Goal: Transaction & Acquisition: Book appointment/travel/reservation

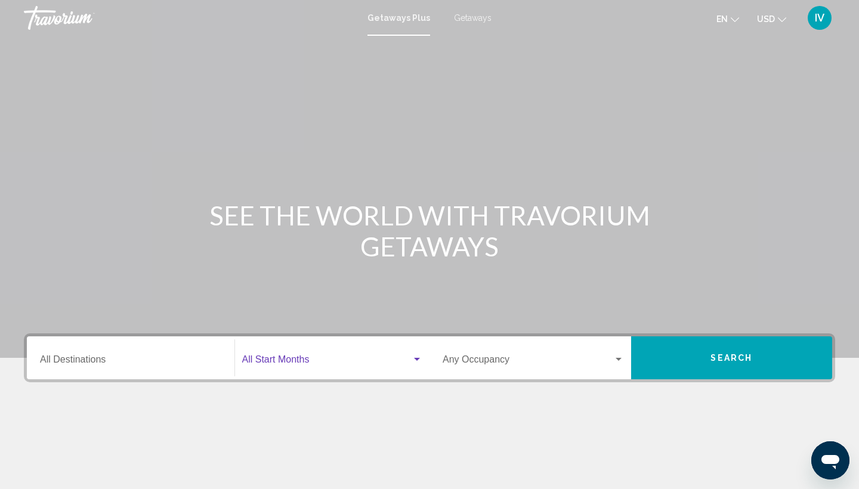
click at [419, 358] on div "Search widget" at bounding box center [417, 359] width 6 height 3
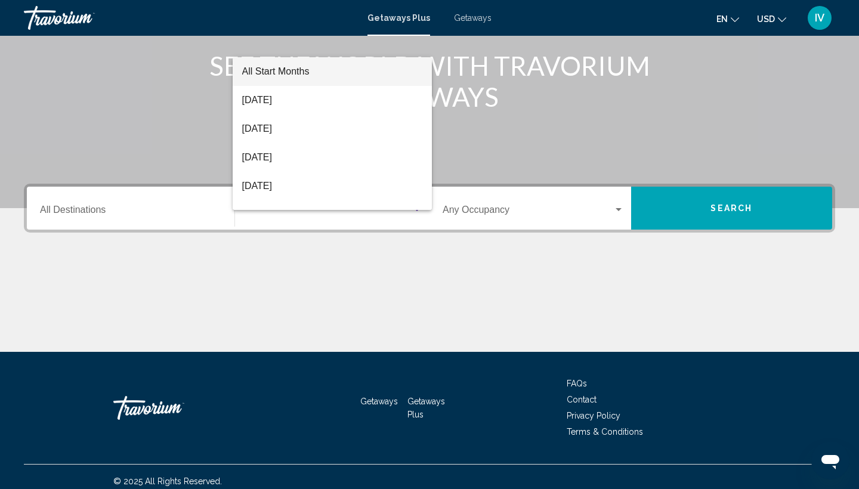
scroll to position [159, 0]
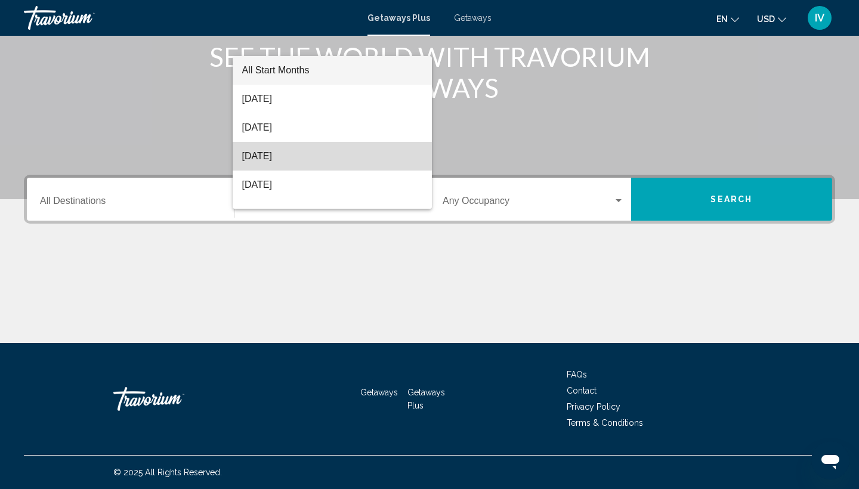
click at [290, 154] on span "[DATE]" at bounding box center [332, 156] width 181 height 29
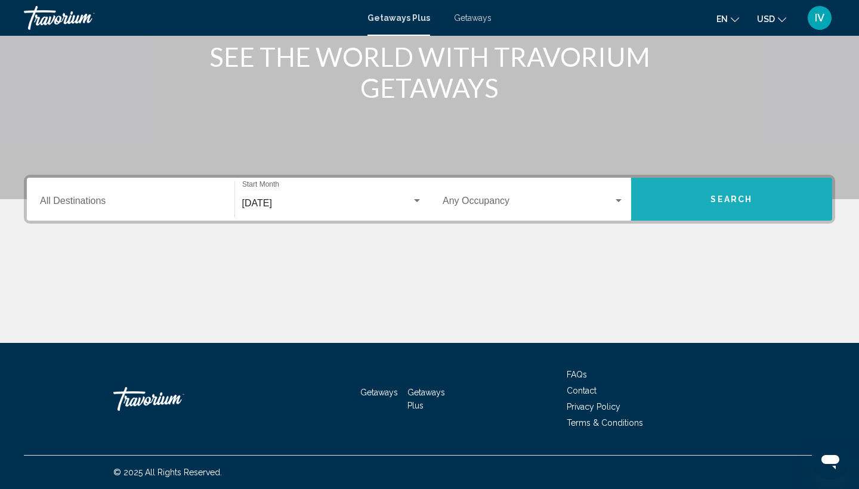
click at [695, 201] on button "Search" at bounding box center [732, 199] width 202 height 43
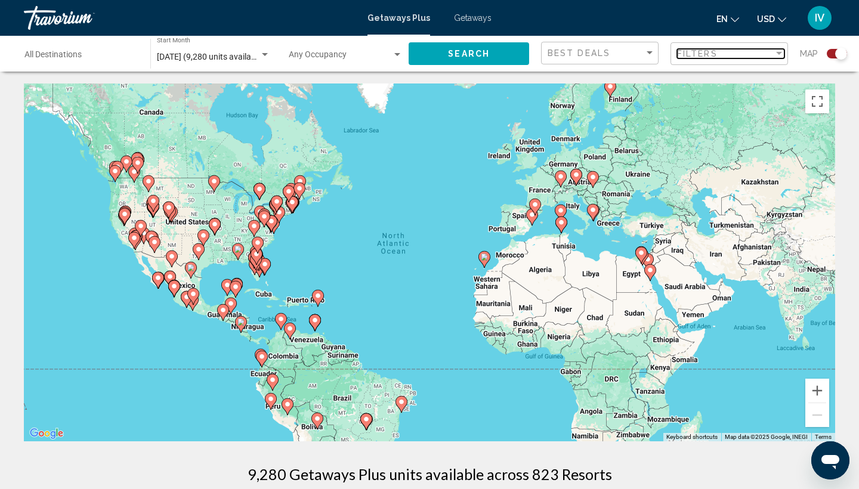
click at [781, 51] on div "Filter" at bounding box center [778, 54] width 11 height 10
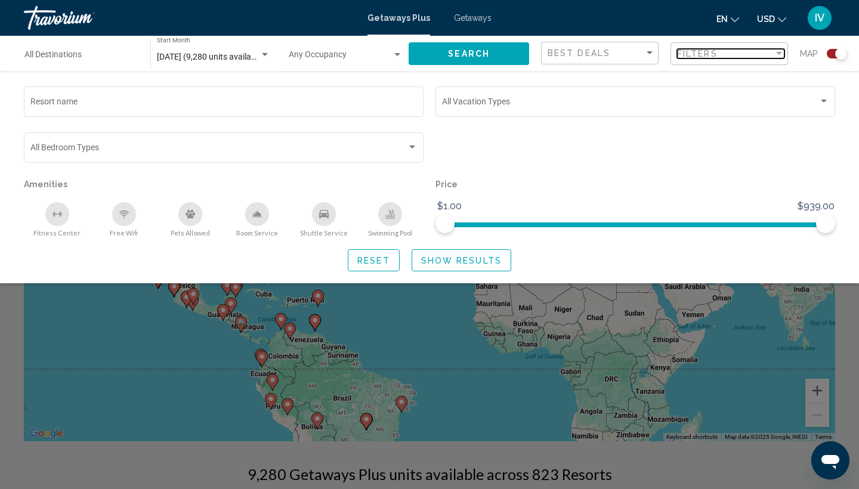
click at [781, 52] on div "Filter" at bounding box center [779, 53] width 6 height 3
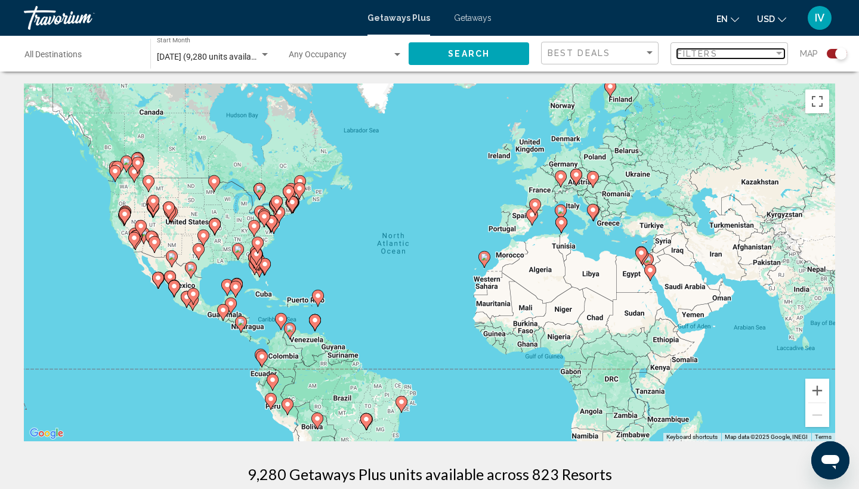
click at [781, 52] on div "Filter" at bounding box center [779, 53] width 6 height 3
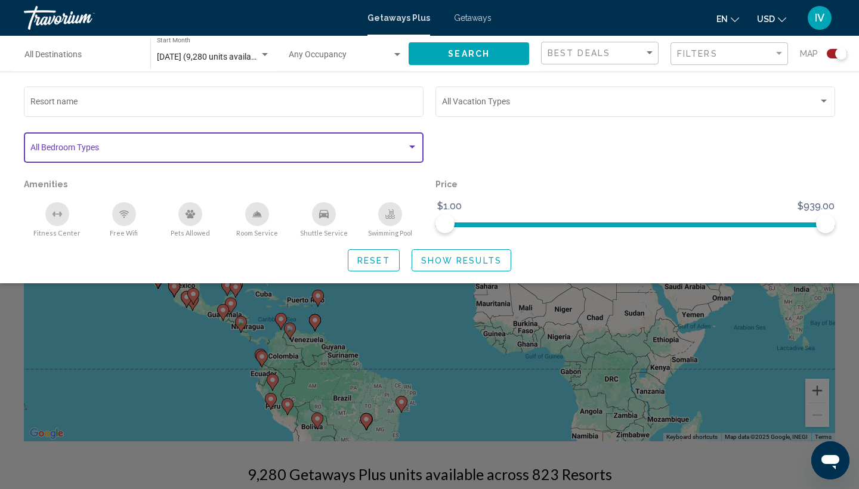
click at [413, 147] on div "Search widget" at bounding box center [412, 147] width 6 height 3
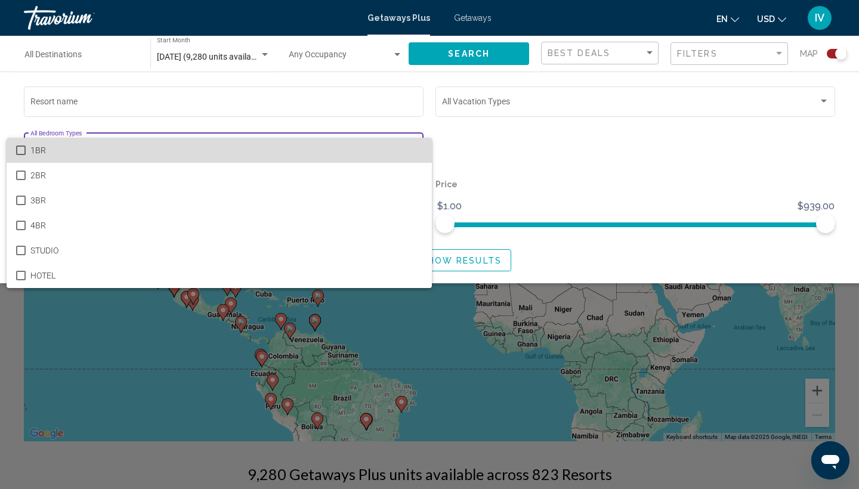
click at [413, 147] on span "1BR" at bounding box center [226, 150] width 392 height 25
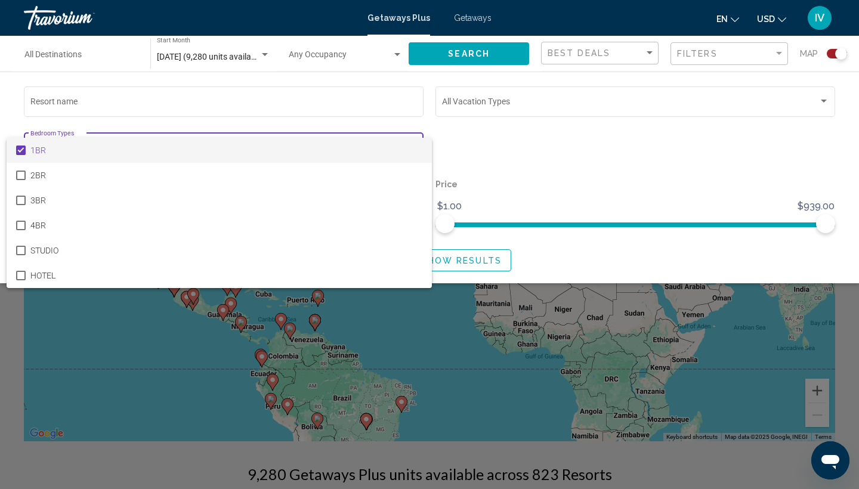
click at [482, 140] on div at bounding box center [429, 244] width 859 height 489
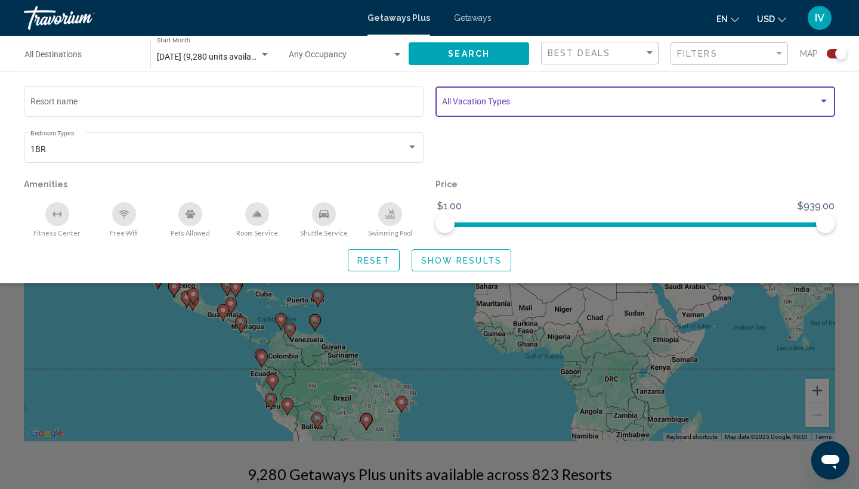
click at [824, 101] on div "Search widget" at bounding box center [824, 101] width 6 height 3
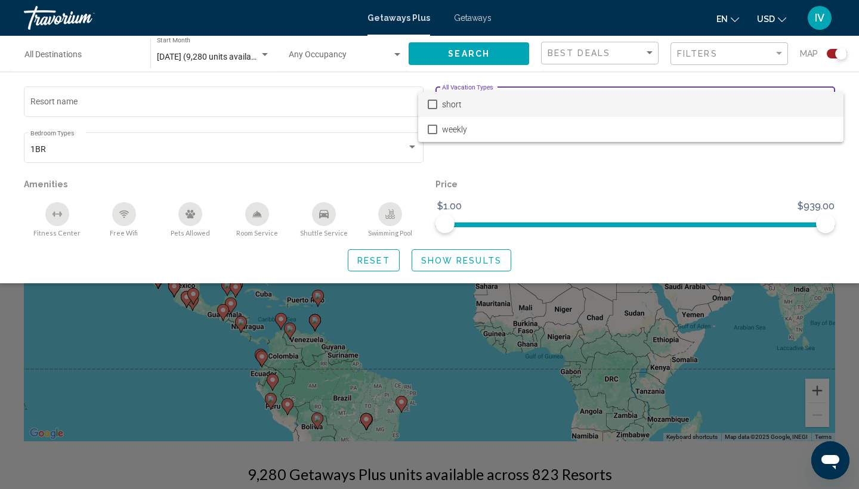
click at [736, 182] on div at bounding box center [429, 244] width 859 height 489
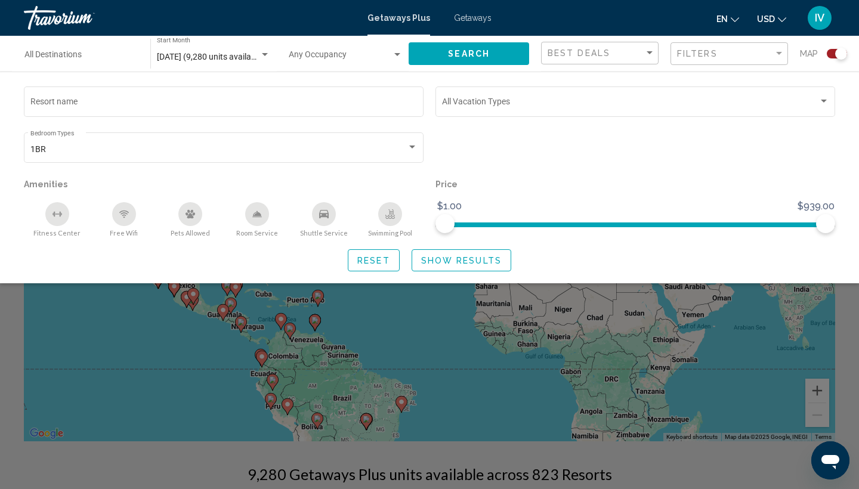
click at [839, 54] on div "Search widget" at bounding box center [841, 54] width 12 height 12
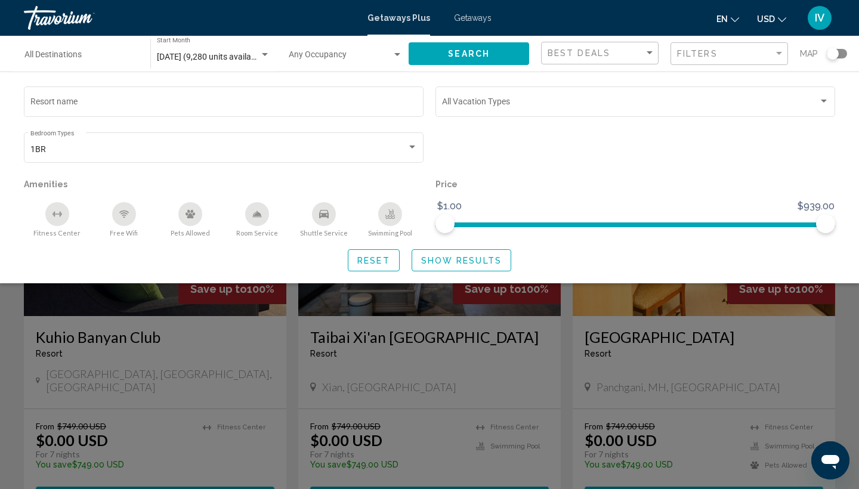
click at [833, 52] on div "Search widget" at bounding box center [833, 54] width 12 height 12
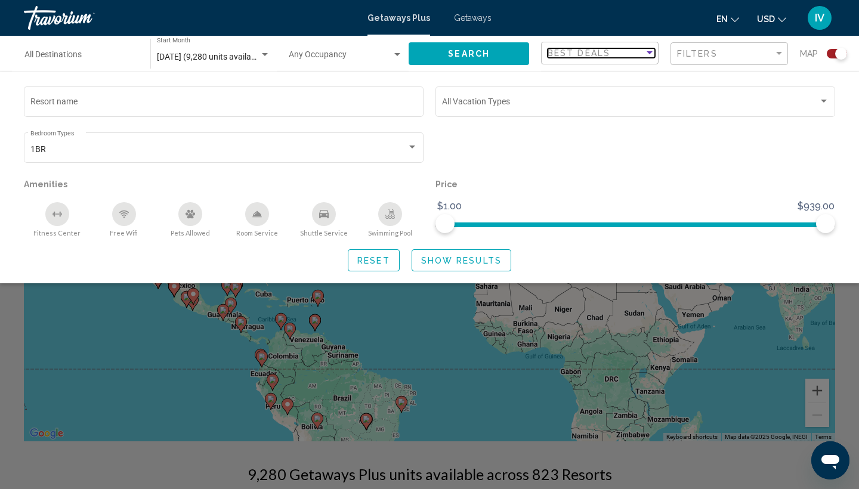
click at [649, 52] on div "Sort by" at bounding box center [649, 52] width 6 height 3
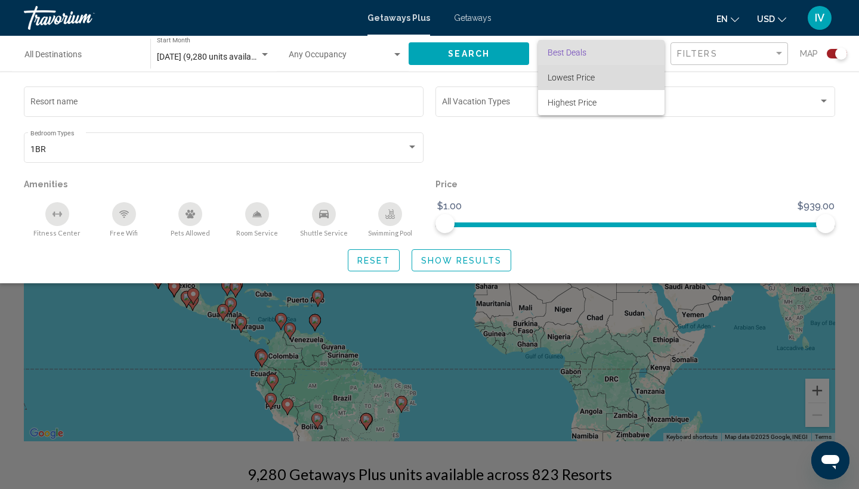
click at [618, 79] on span "Lowest Price" at bounding box center [600, 77] width 107 height 25
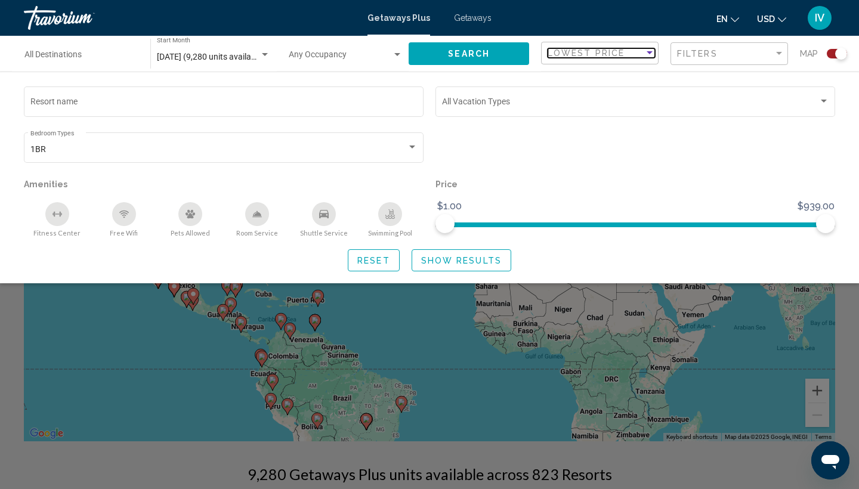
click at [652, 52] on div "Sort by" at bounding box center [649, 52] width 6 height 3
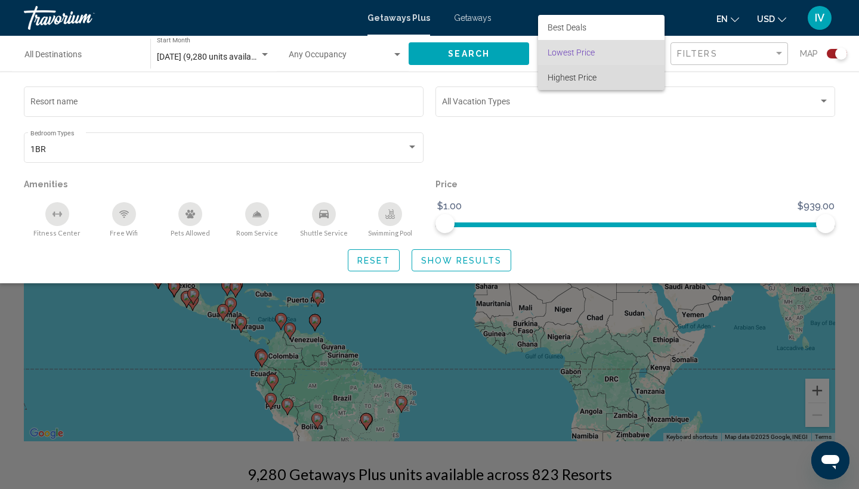
click at [601, 76] on span "Highest Price" at bounding box center [600, 77] width 107 height 25
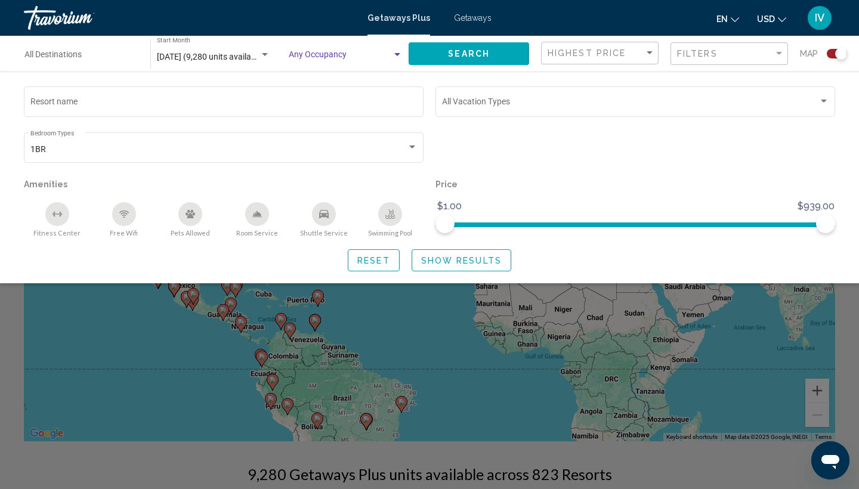
click at [395, 56] on div "Search widget" at bounding box center [397, 54] width 6 height 3
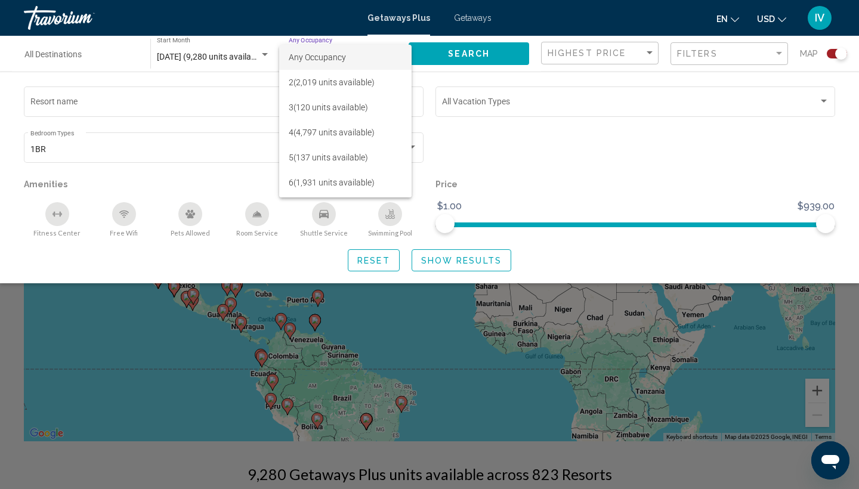
click at [543, 126] on div at bounding box center [429, 244] width 859 height 489
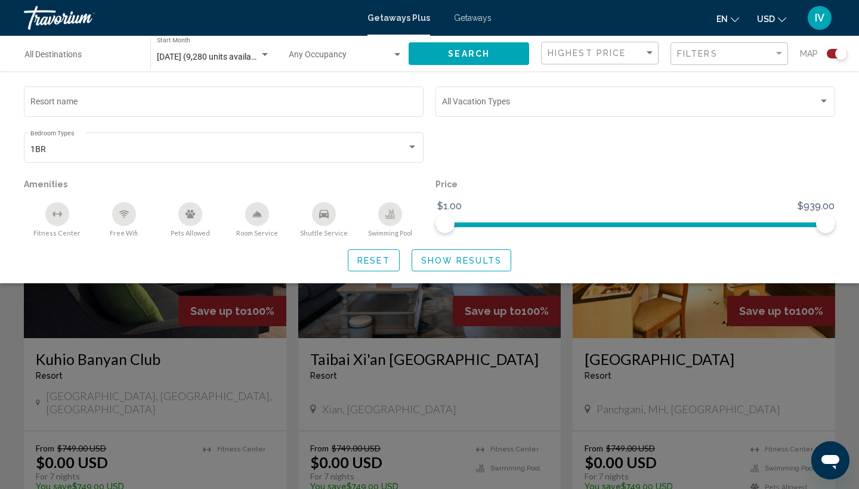
scroll to position [341, 0]
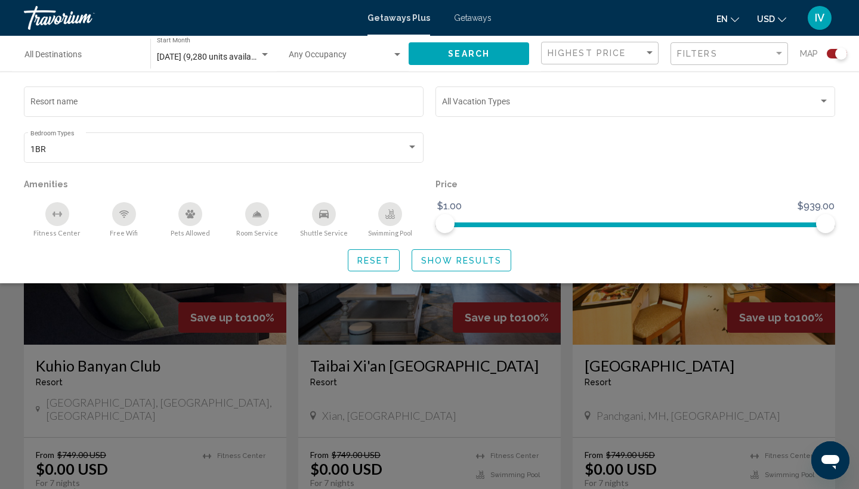
click at [530, 390] on div "Search widget" at bounding box center [429, 334] width 859 height 310
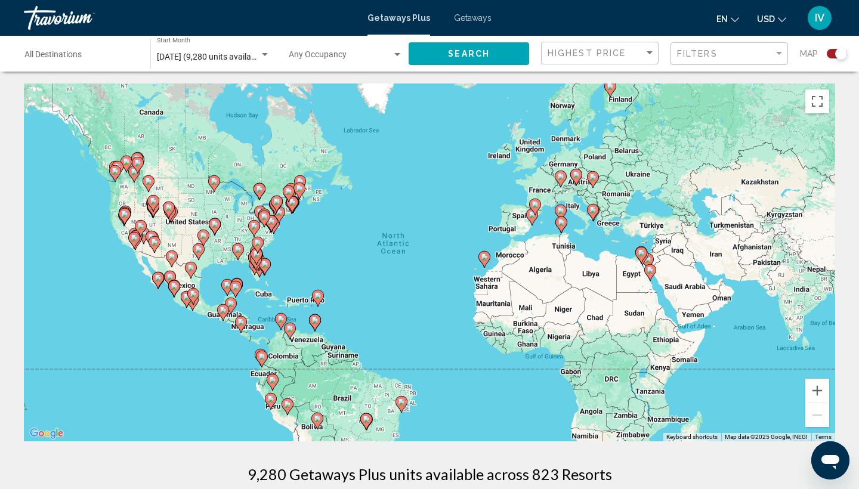
scroll to position [0, 0]
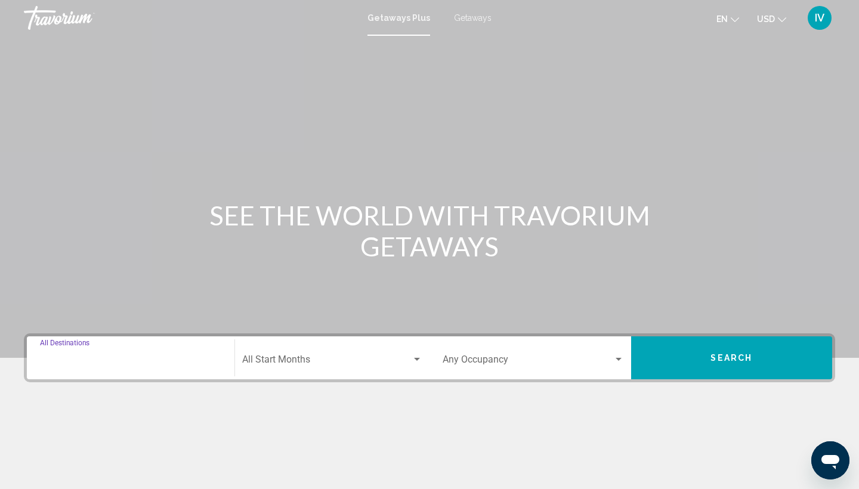
click at [158, 363] on input "Destination All Destinations" at bounding box center [130, 362] width 181 height 11
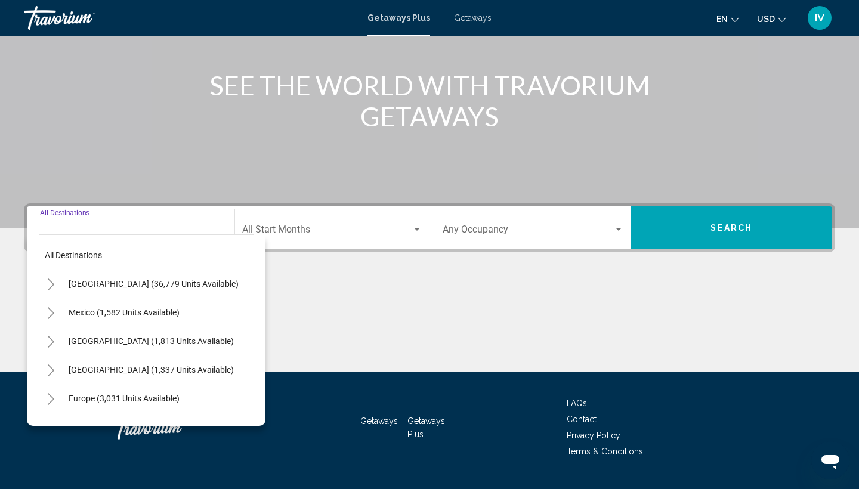
scroll to position [159, 0]
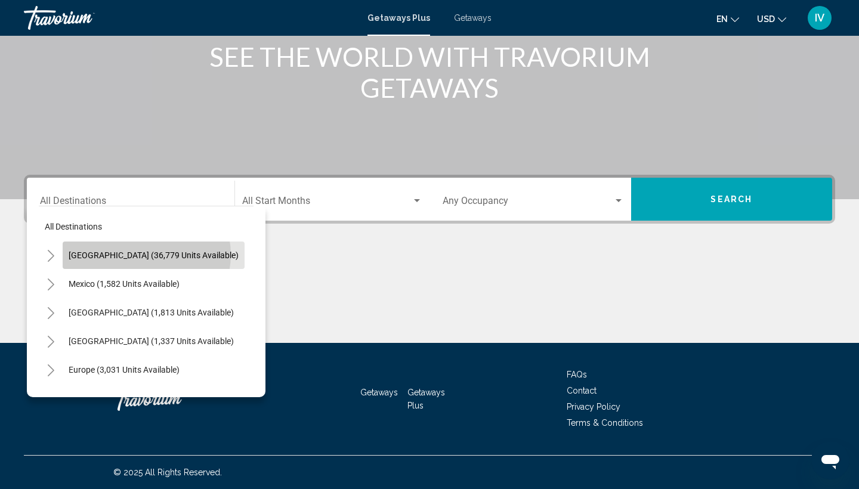
click at [146, 255] on span "[GEOGRAPHIC_DATA] (36,779 units available)" at bounding box center [154, 255] width 170 height 10
type input "**********"
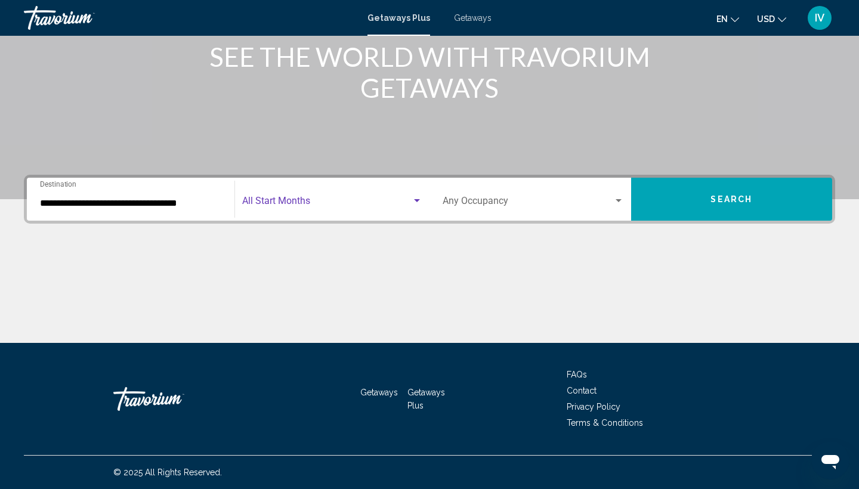
click at [419, 200] on div "Search widget" at bounding box center [417, 200] width 6 height 3
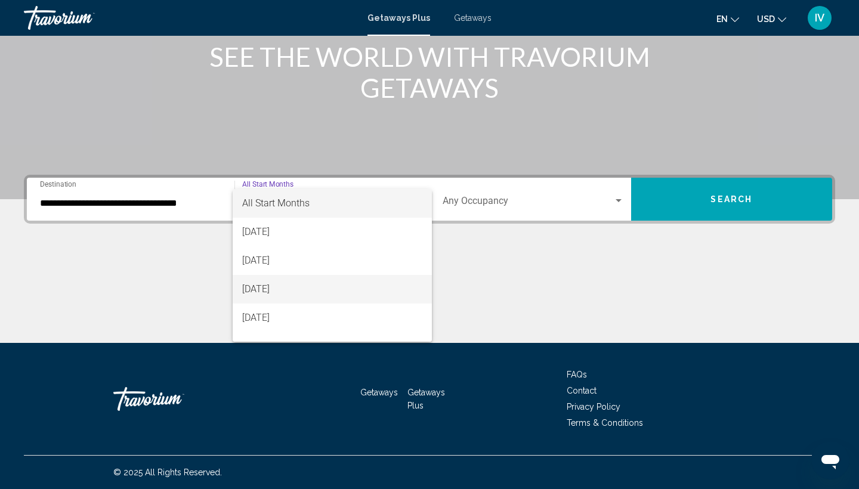
click at [293, 283] on span "[DATE]" at bounding box center [332, 289] width 181 height 29
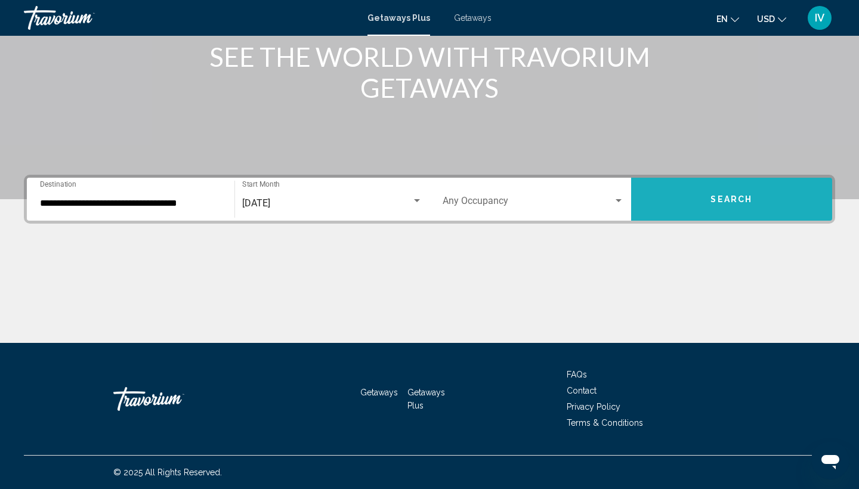
click at [710, 195] on button "Search" at bounding box center [732, 199] width 202 height 43
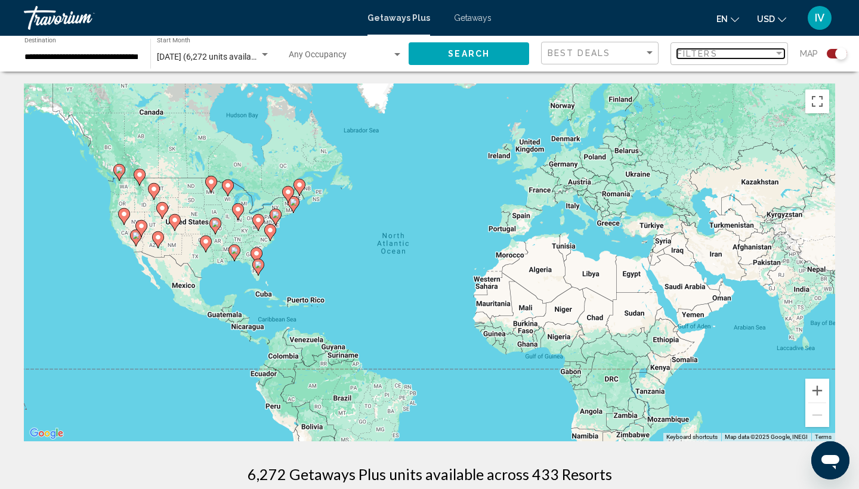
click at [781, 53] on div "Filter" at bounding box center [779, 53] width 6 height 3
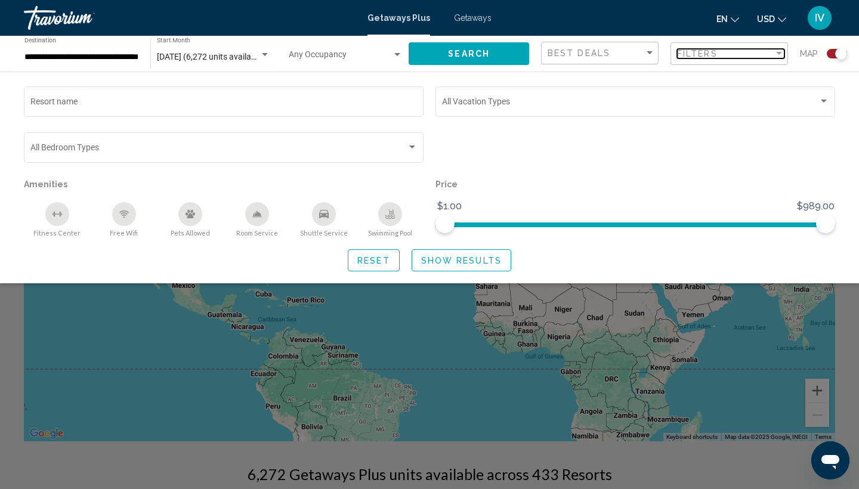
click at [781, 53] on div "Filter" at bounding box center [779, 53] width 6 height 3
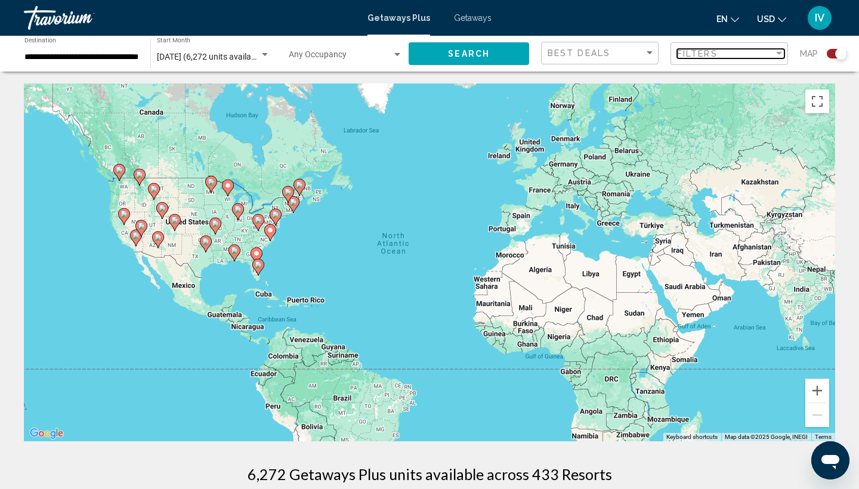
click at [781, 53] on div "Filter" at bounding box center [779, 53] width 6 height 3
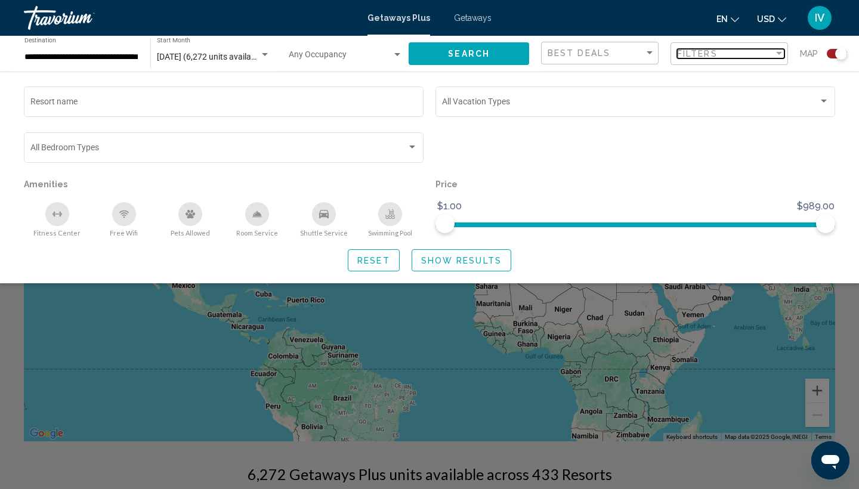
click at [777, 50] on div "Filter" at bounding box center [778, 54] width 11 height 10
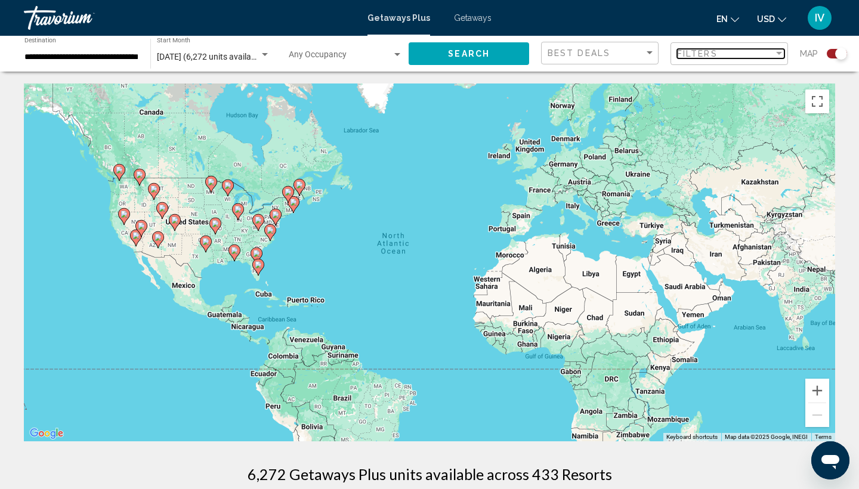
click at [777, 51] on div "Filter" at bounding box center [778, 54] width 11 height 10
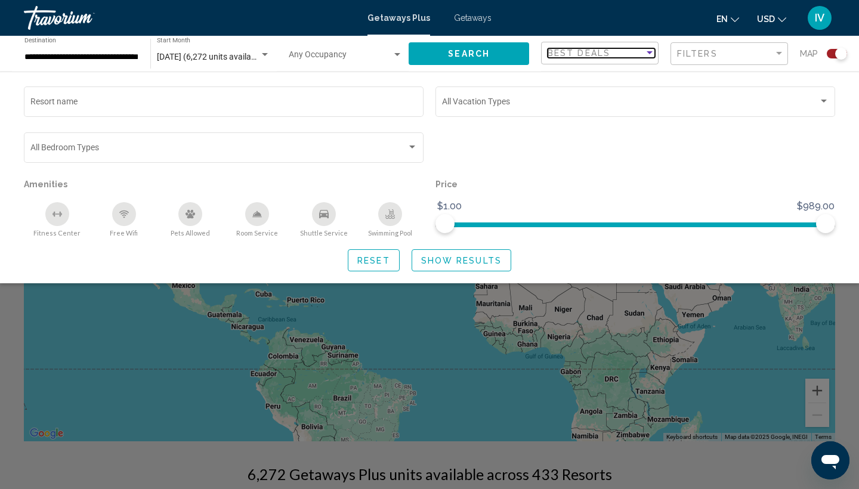
click at [648, 51] on div "Sort by" at bounding box center [649, 52] width 6 height 3
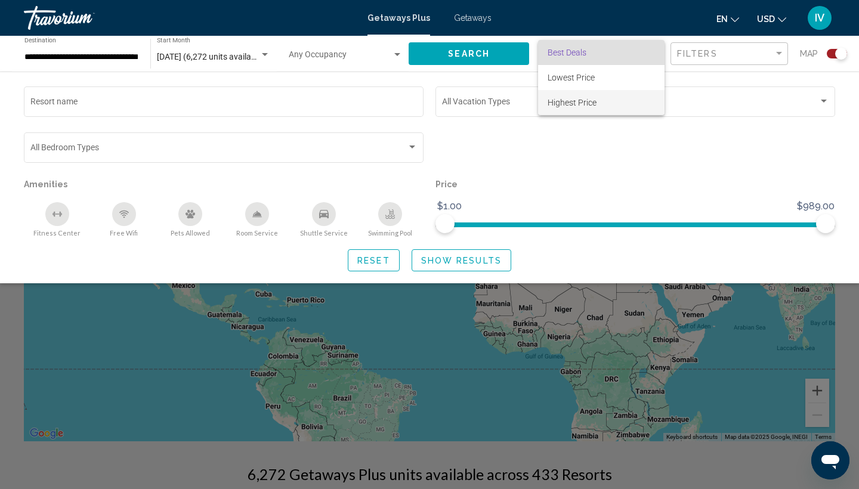
click at [595, 101] on span "Highest Price" at bounding box center [571, 103] width 49 height 10
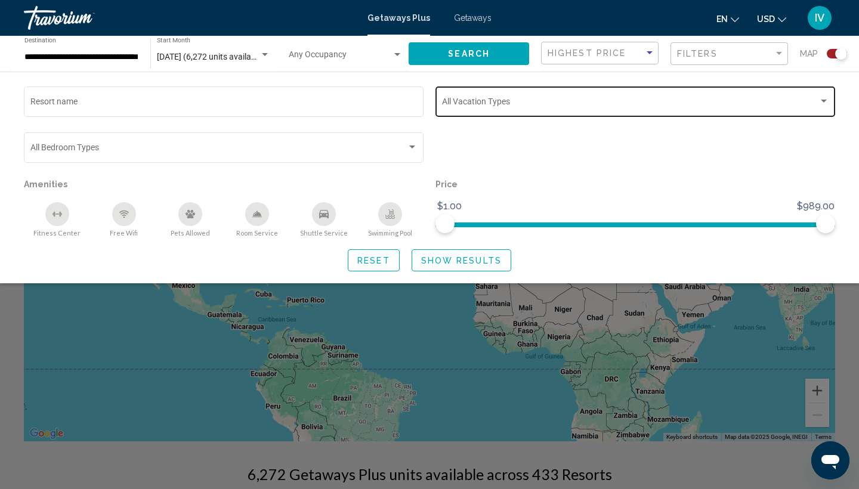
click at [824, 100] on div "Search widget" at bounding box center [823, 102] width 11 height 10
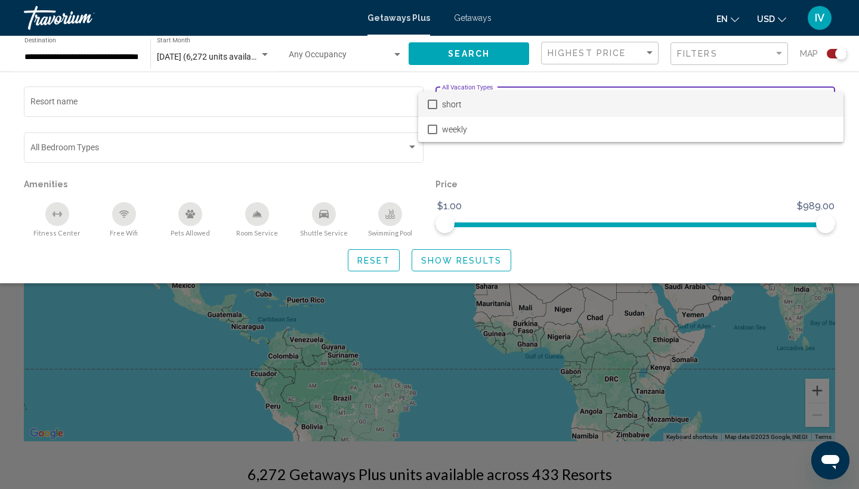
click at [741, 174] on div at bounding box center [429, 244] width 859 height 489
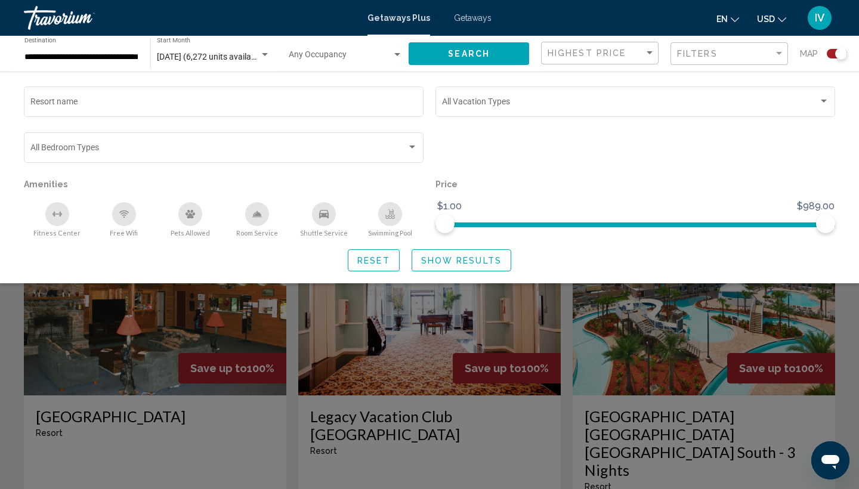
scroll to position [283, 0]
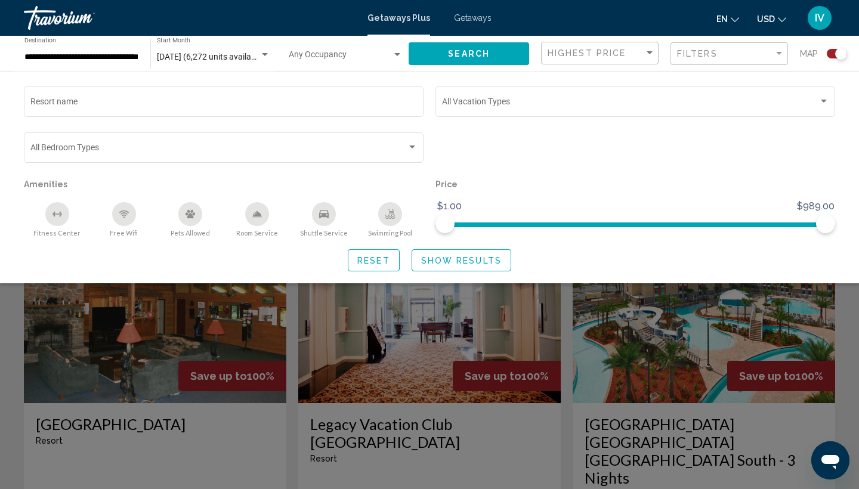
click at [567, 410] on div "Search widget" at bounding box center [429, 334] width 859 height 310
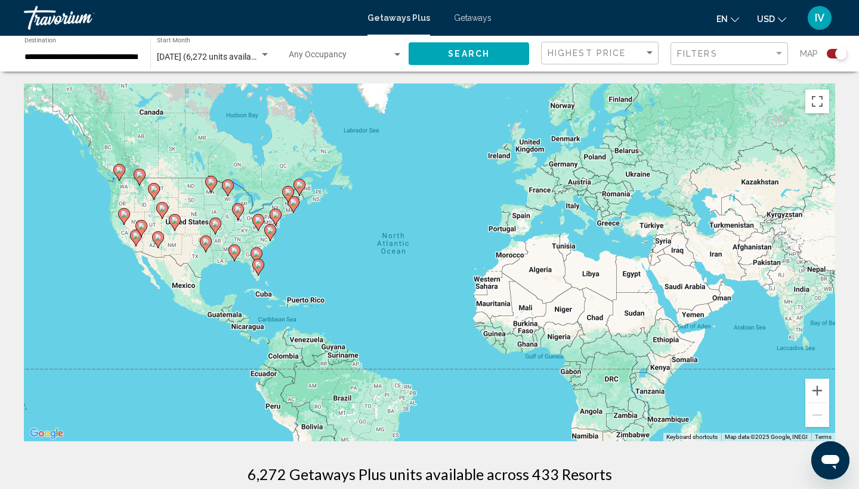
scroll to position [0, 0]
click at [648, 54] on div "Sort by" at bounding box center [649, 53] width 11 height 10
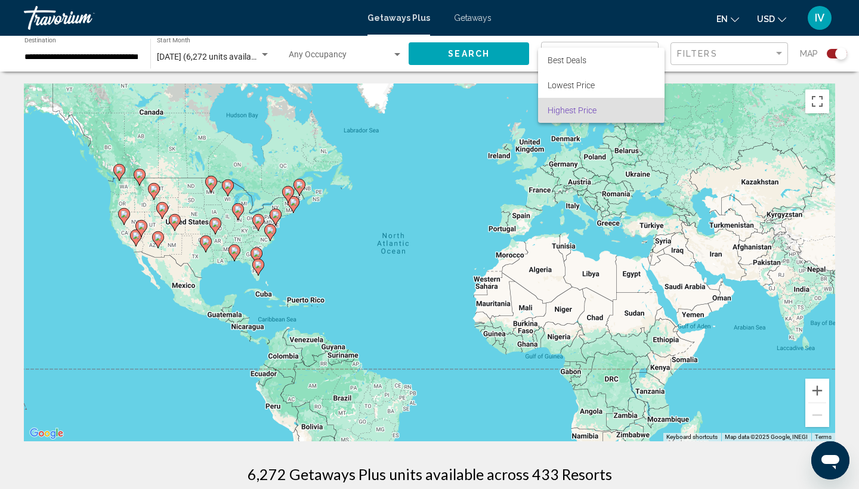
click at [586, 113] on span "Highest Price" at bounding box center [571, 111] width 49 height 10
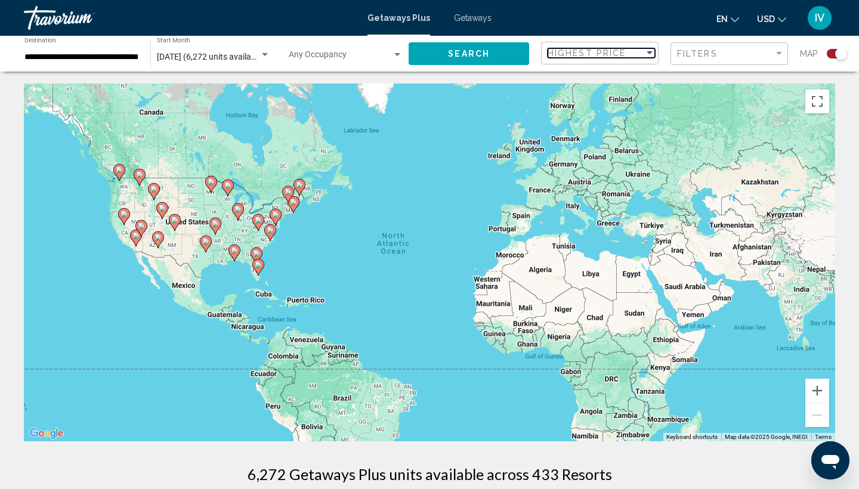
click at [648, 52] on div "Sort by" at bounding box center [649, 52] width 6 height 3
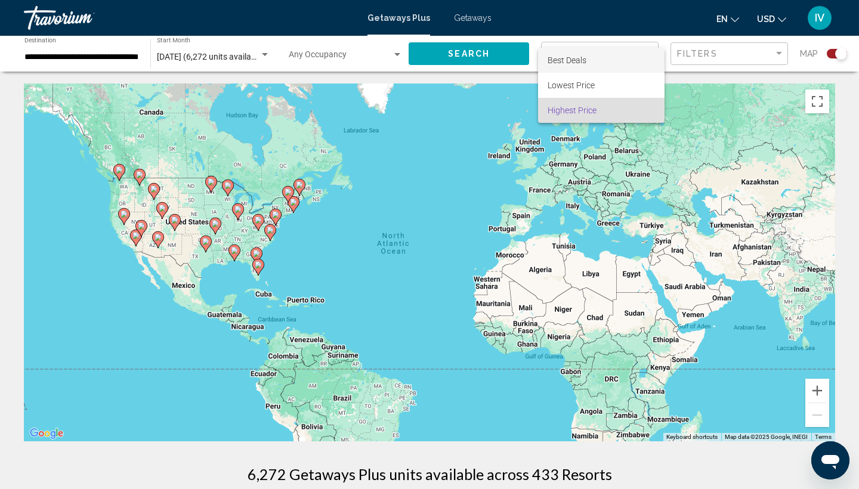
click at [587, 60] on span "Best Deals" at bounding box center [600, 60] width 107 height 25
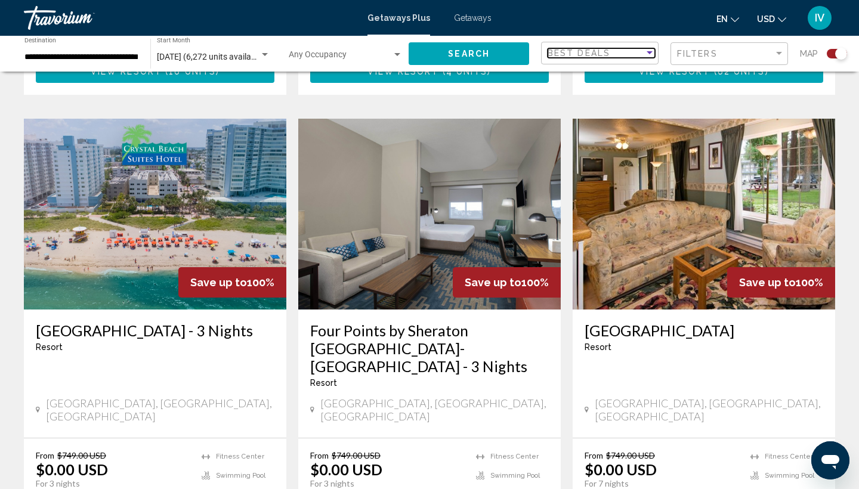
scroll to position [1287, 0]
click at [151, 154] on img "Main content" at bounding box center [155, 214] width 262 height 191
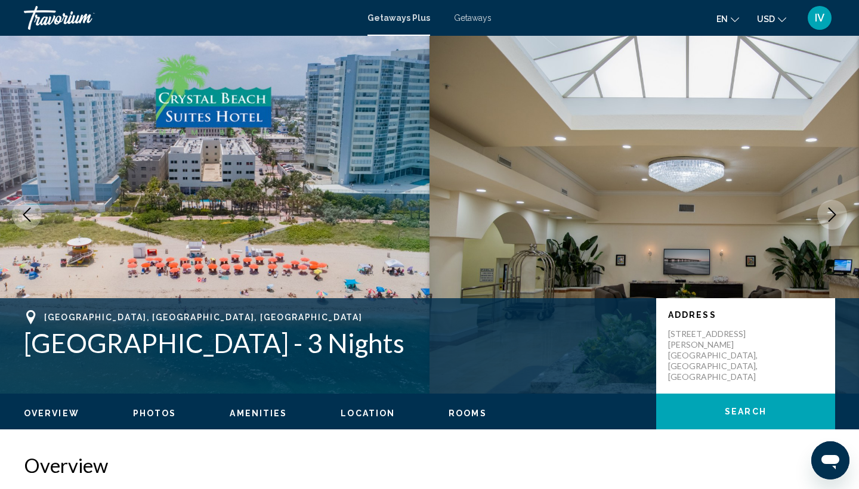
click at [831, 221] on icon "Next image" at bounding box center [832, 215] width 14 height 14
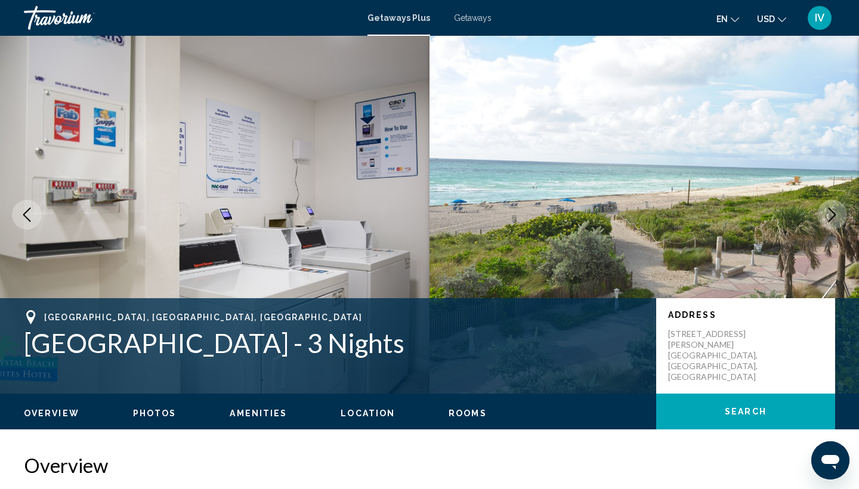
click at [832, 216] on icon "Next image" at bounding box center [832, 215] width 14 height 14
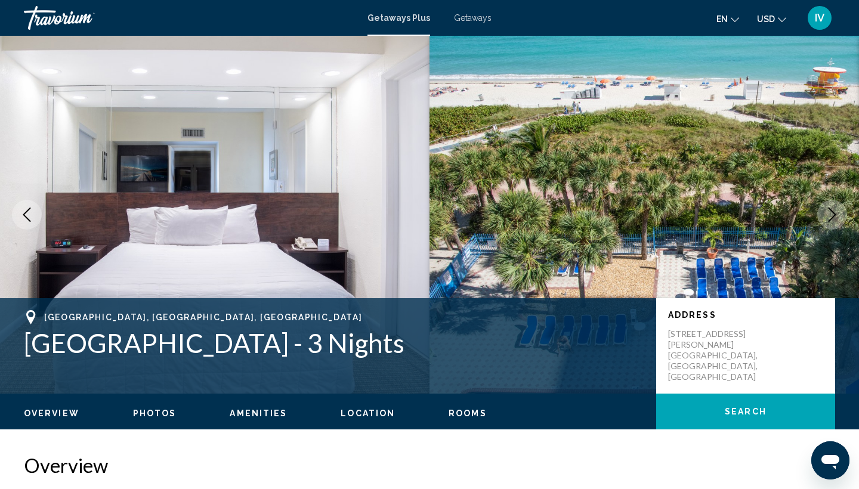
click at [831, 216] on icon "Next image" at bounding box center [832, 215] width 14 height 14
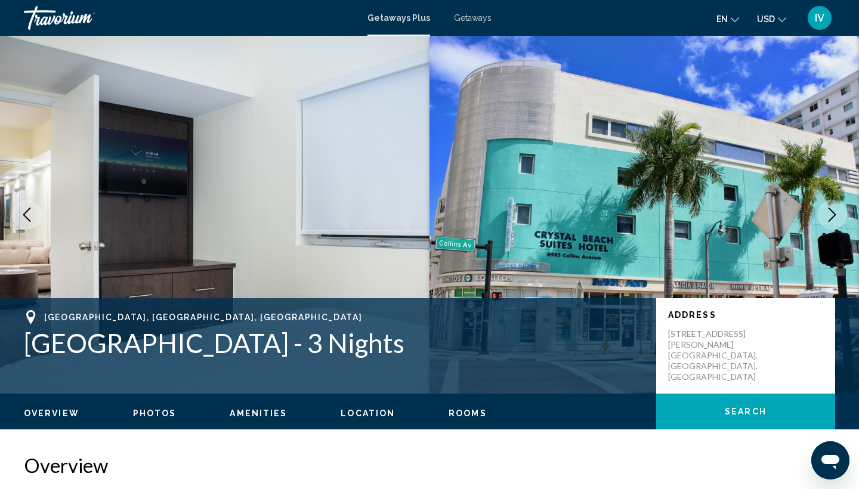
click at [831, 216] on icon "Next image" at bounding box center [832, 215] width 14 height 14
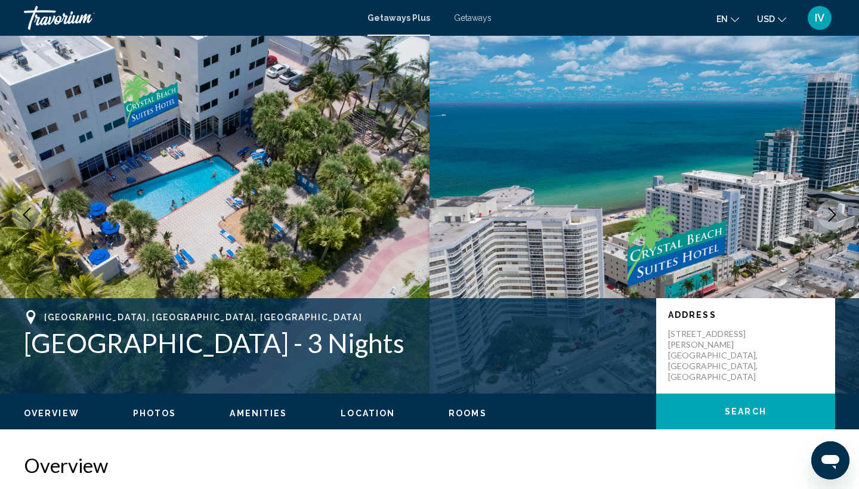
click at [831, 217] on icon "Next image" at bounding box center [832, 215] width 14 height 14
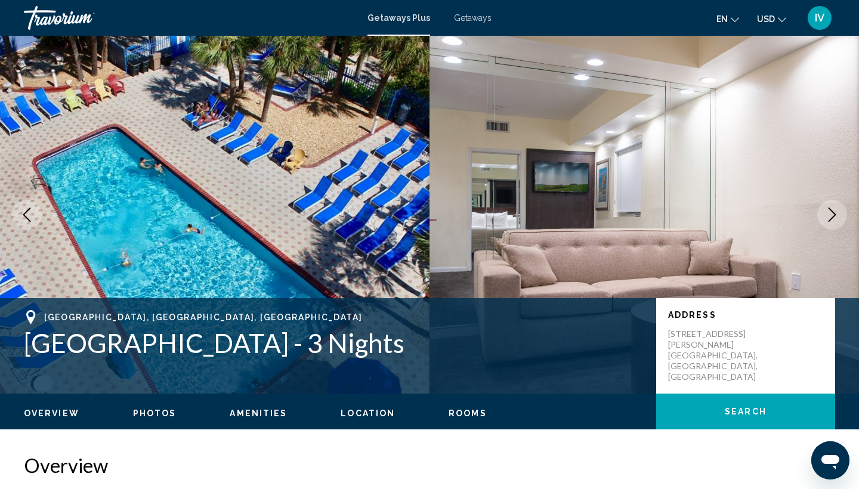
click at [831, 217] on icon "Next image" at bounding box center [832, 215] width 14 height 14
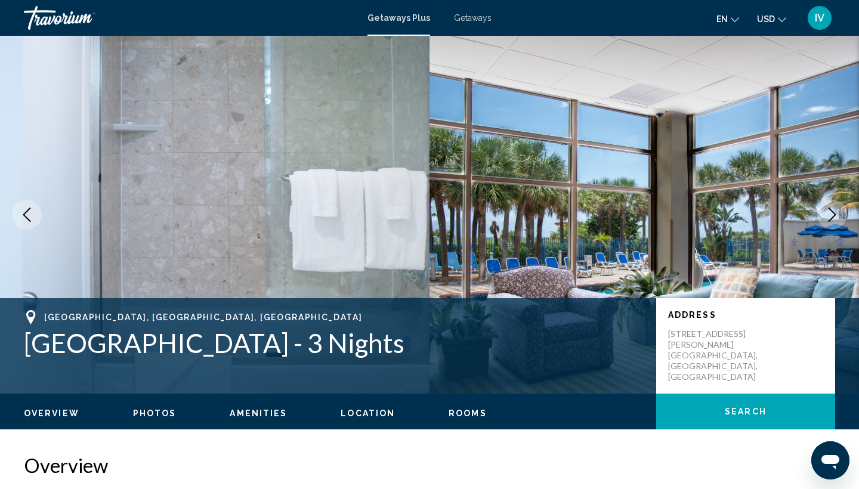
click at [831, 217] on icon "Next image" at bounding box center [832, 215] width 14 height 14
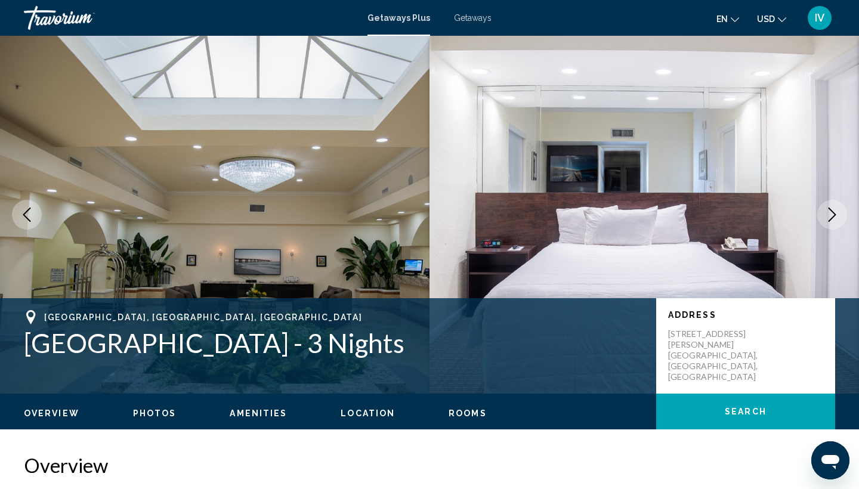
click at [831, 217] on icon "Next image" at bounding box center [832, 215] width 14 height 14
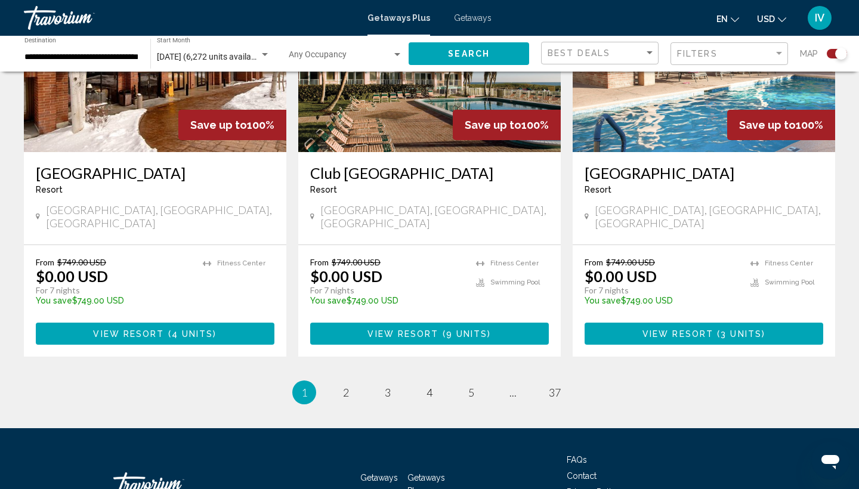
scroll to position [1895, 0]
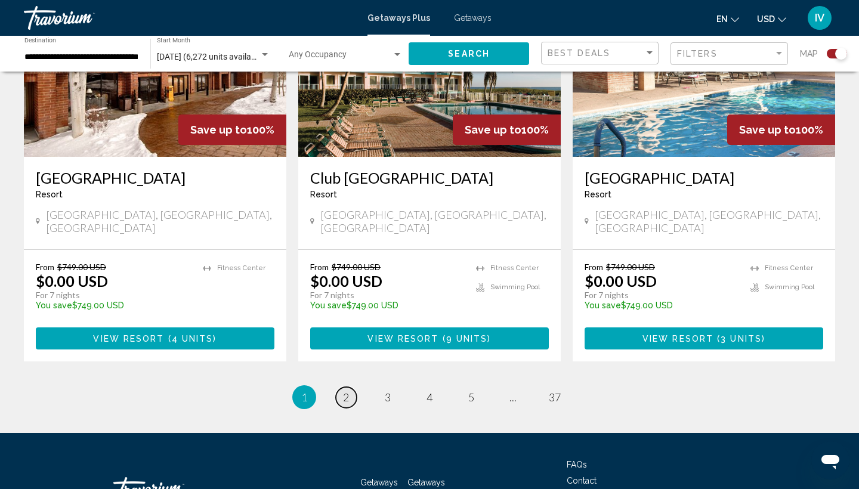
click at [349, 387] on link "page 2" at bounding box center [346, 397] width 21 height 21
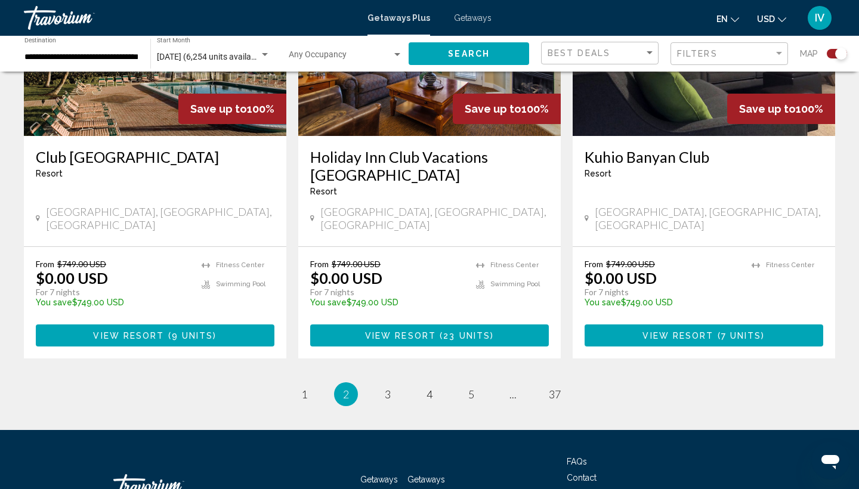
scroll to position [1897, 0]
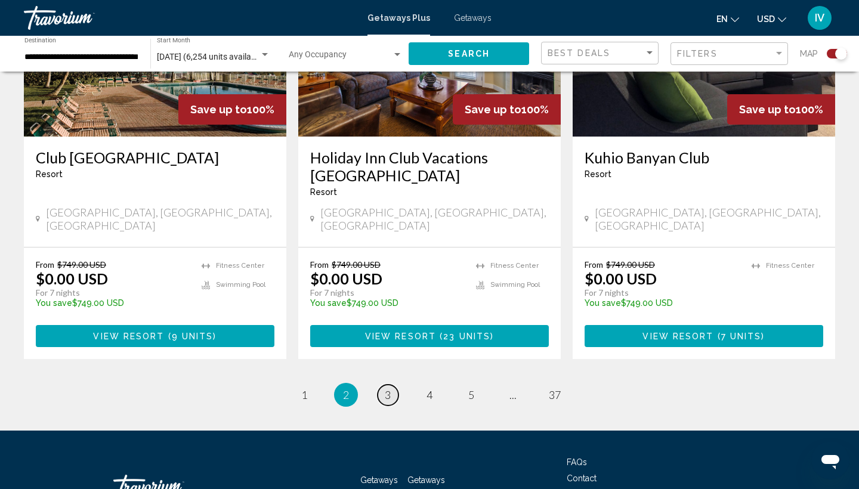
click at [386, 388] on span "3" at bounding box center [388, 394] width 6 height 13
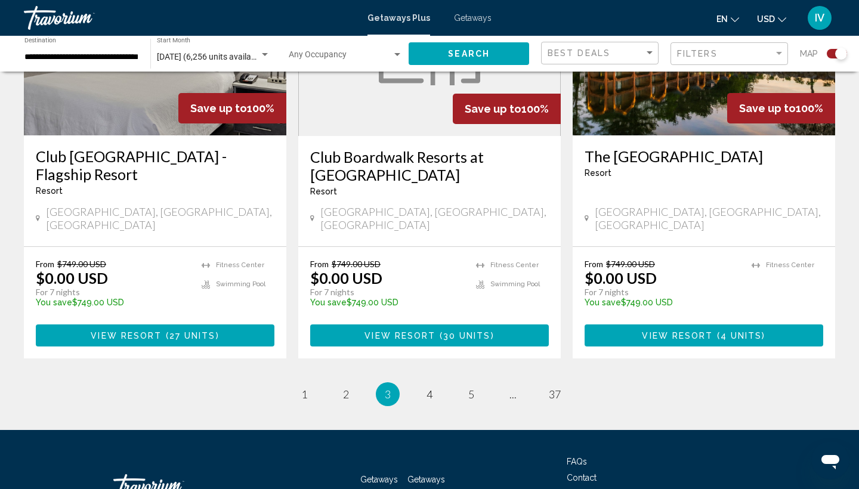
scroll to position [1880, 0]
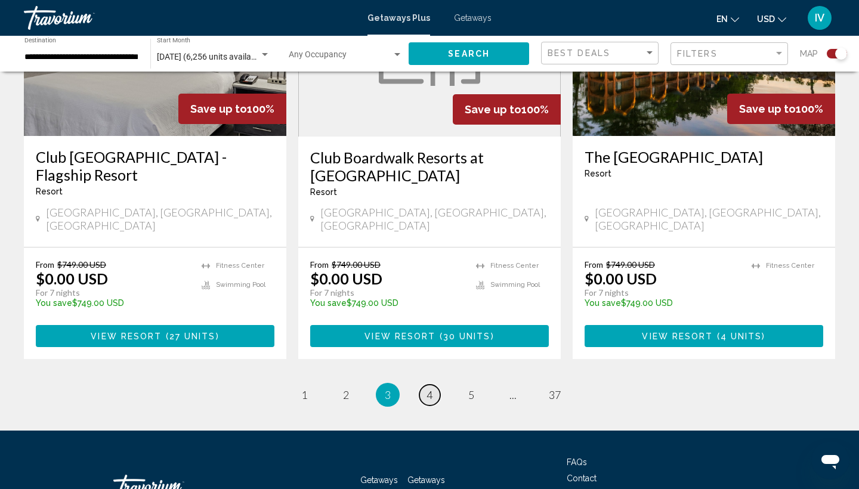
click at [428, 388] on span "4" at bounding box center [429, 394] width 6 height 13
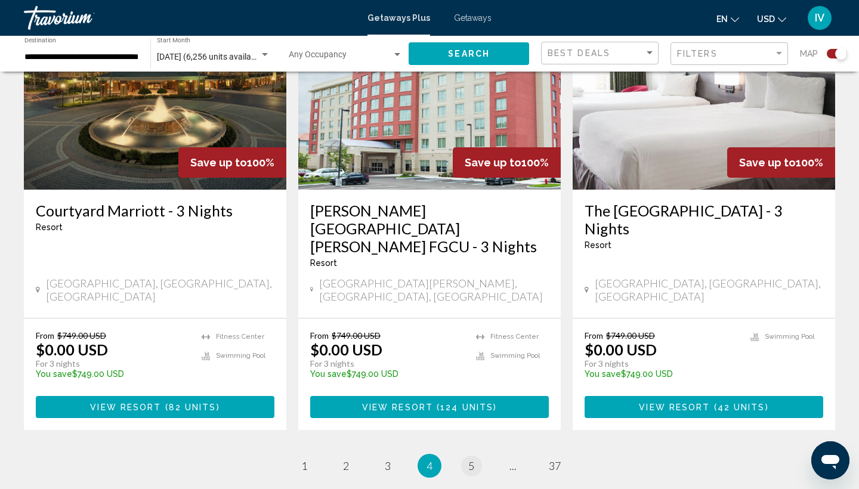
scroll to position [1861, 0]
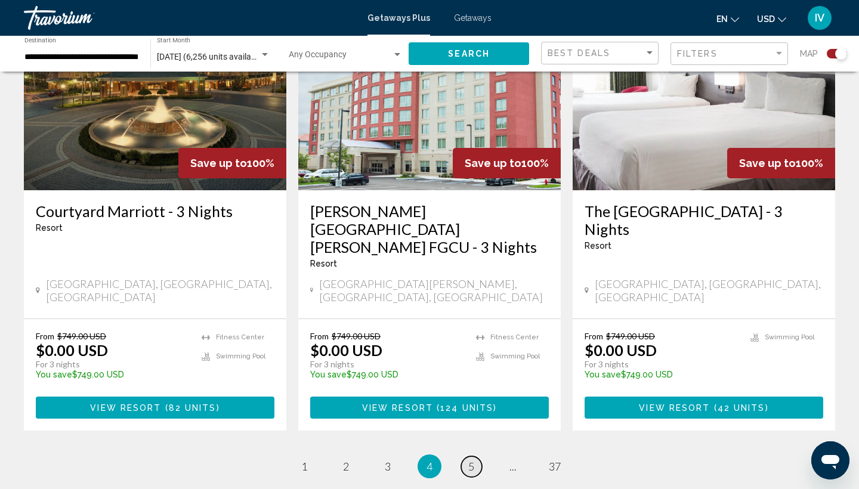
click at [475, 456] on link "page 5" at bounding box center [471, 466] width 21 height 21
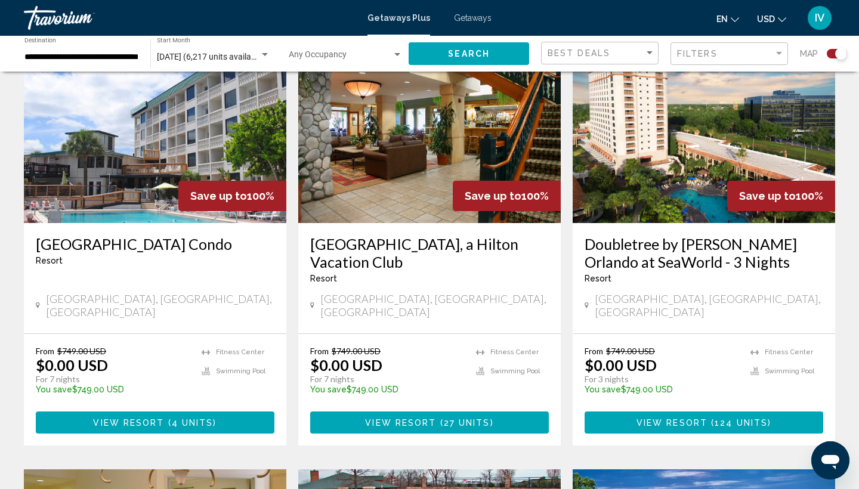
scroll to position [463, 0]
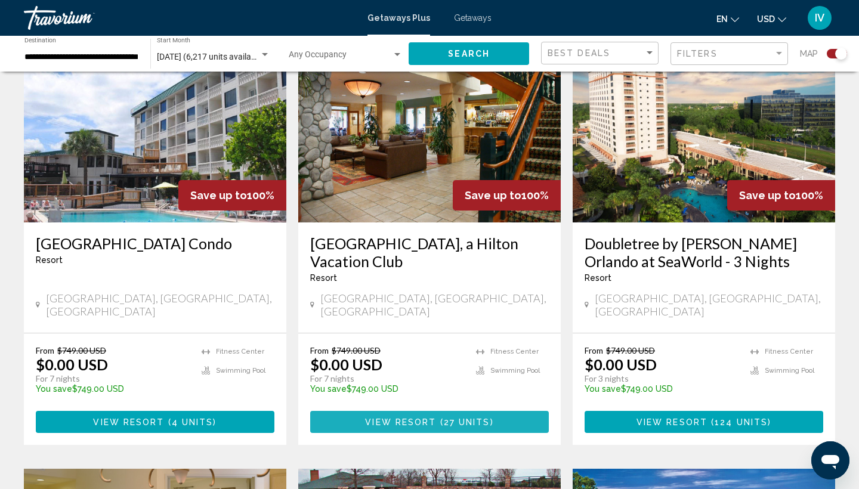
click at [423, 417] on span "View Resort" at bounding box center [400, 422] width 71 height 10
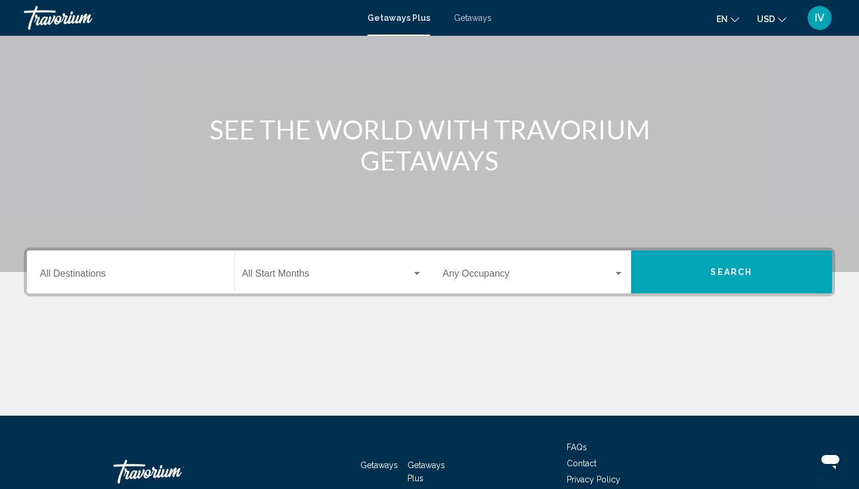
scroll to position [89, 0]
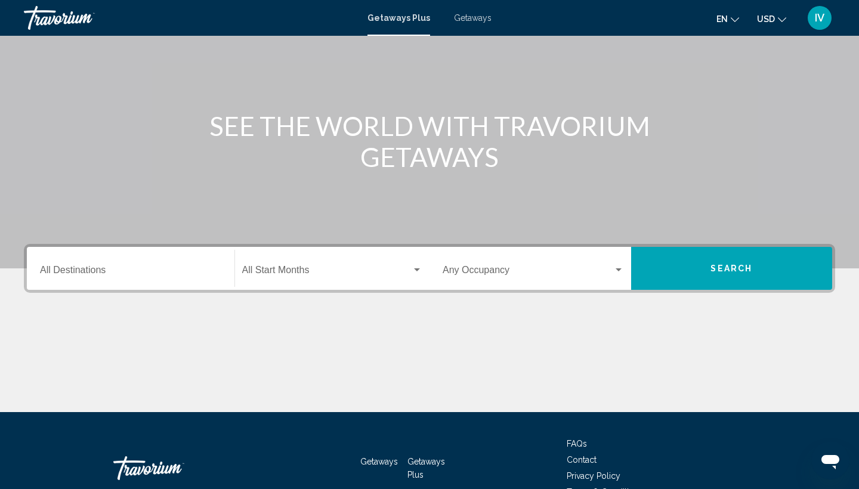
click at [415, 272] on div "Search widget" at bounding box center [416, 270] width 11 height 10
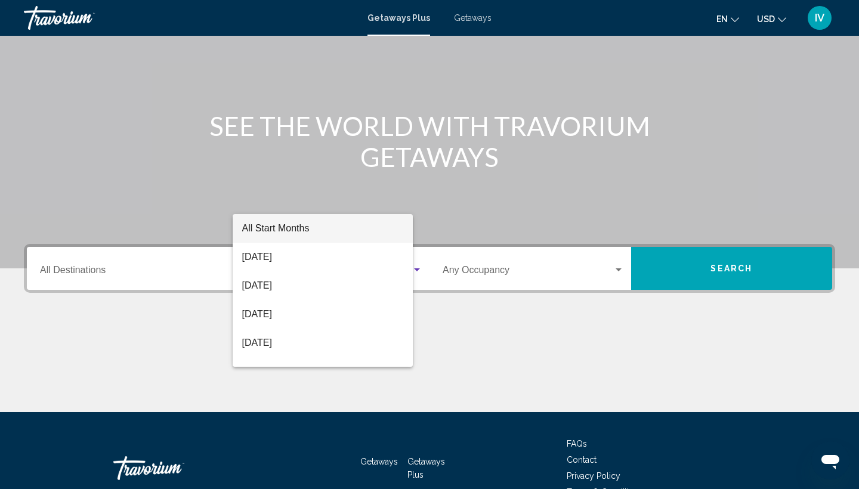
scroll to position [159, 0]
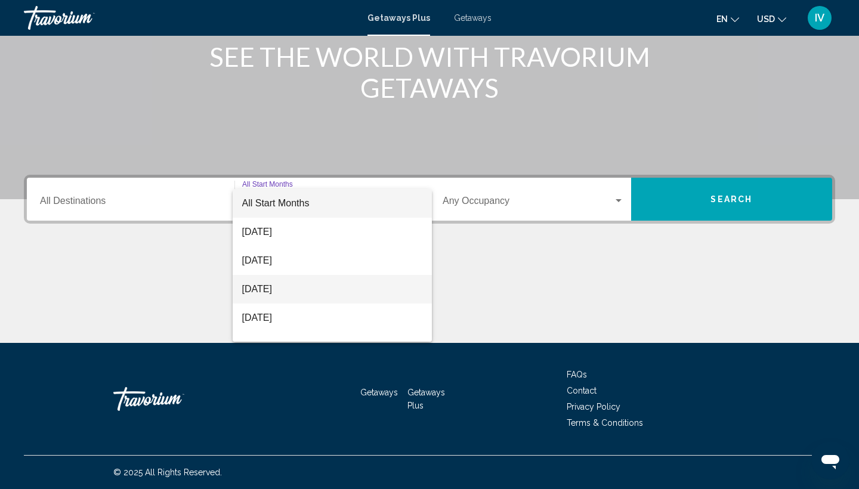
click at [285, 292] on span "[DATE]" at bounding box center [332, 289] width 181 height 29
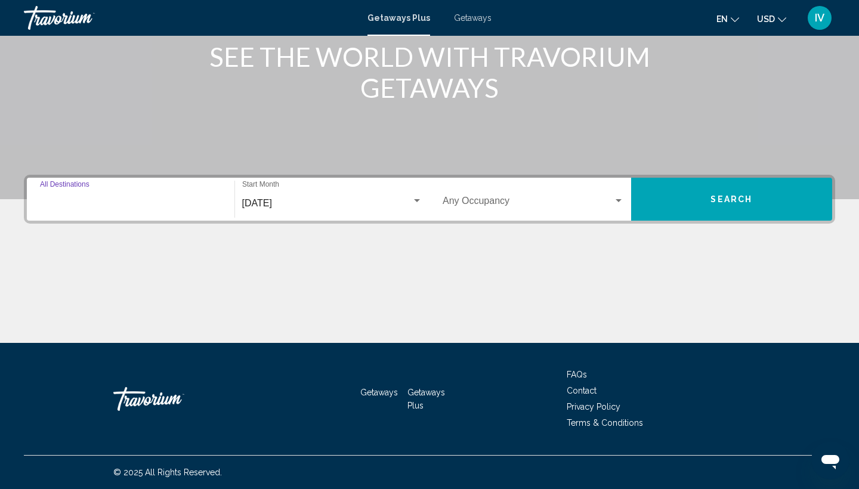
click at [142, 200] on input "Destination All Destinations" at bounding box center [130, 203] width 181 height 11
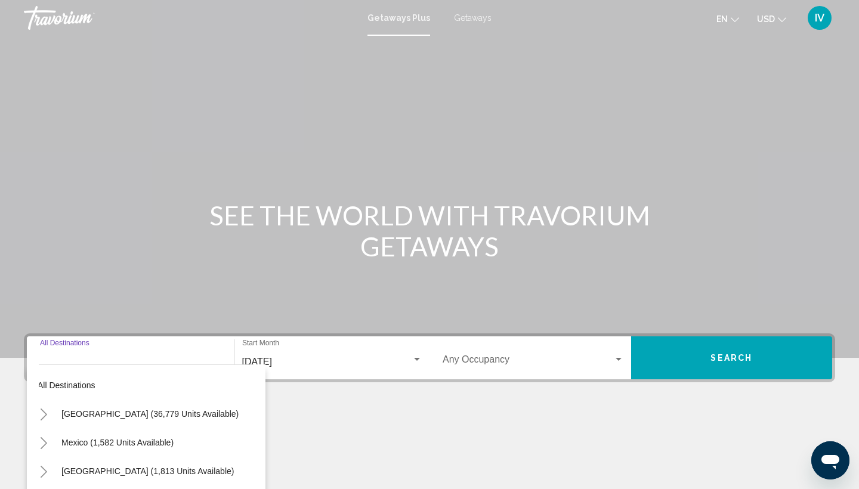
scroll to position [0, 0]
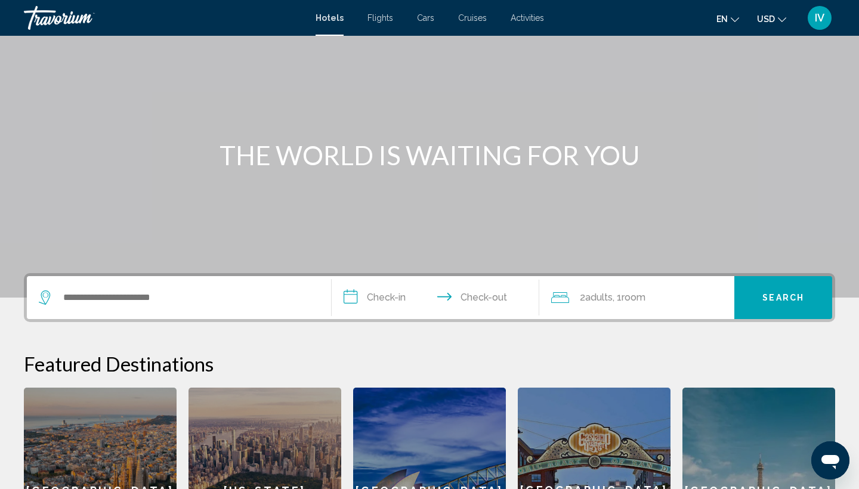
click at [213, 309] on div "Search widget" at bounding box center [179, 297] width 280 height 43
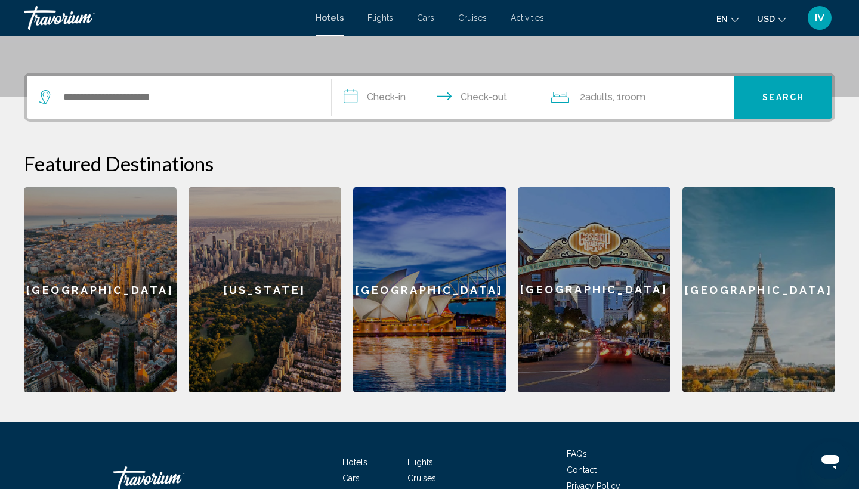
scroll to position [295, 0]
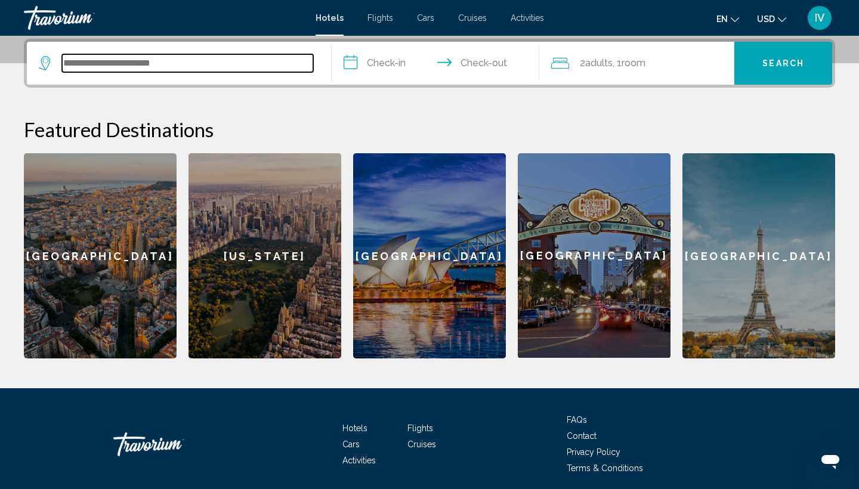
click at [189, 63] on input "Search widget" at bounding box center [187, 63] width 251 height 18
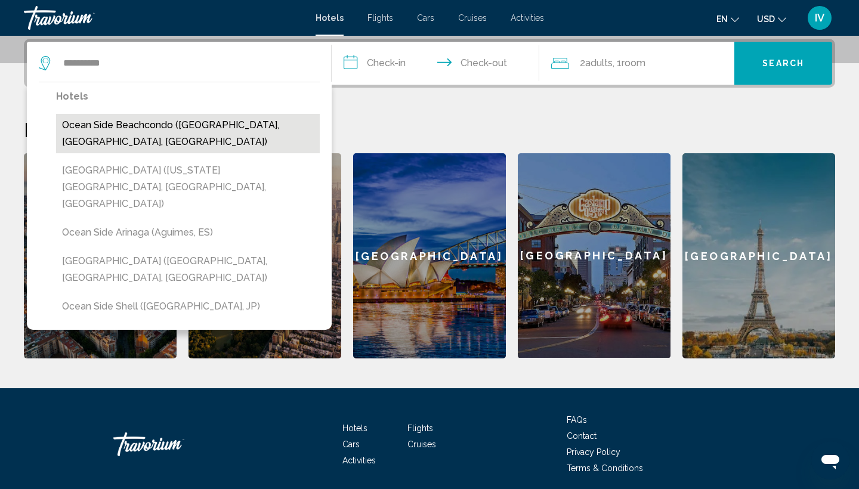
click at [151, 126] on button "Ocean Side Beachcondo (Oceanside, CA, US)" at bounding box center [188, 133] width 264 height 39
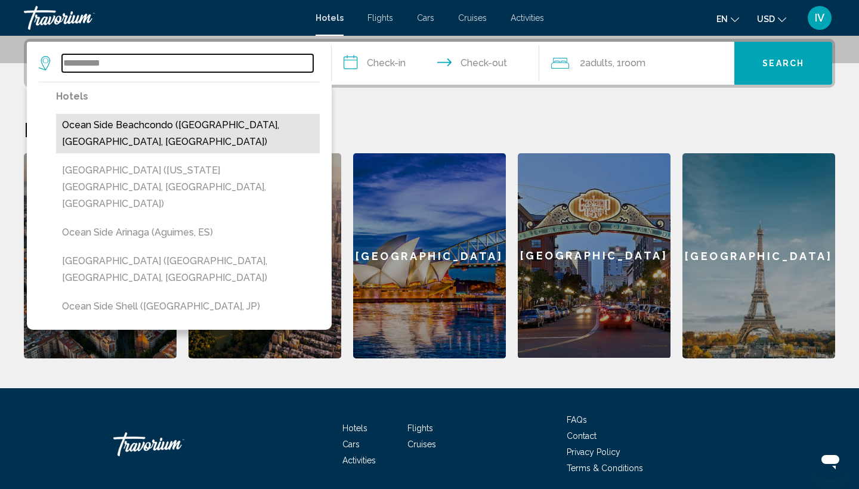
type input "**********"
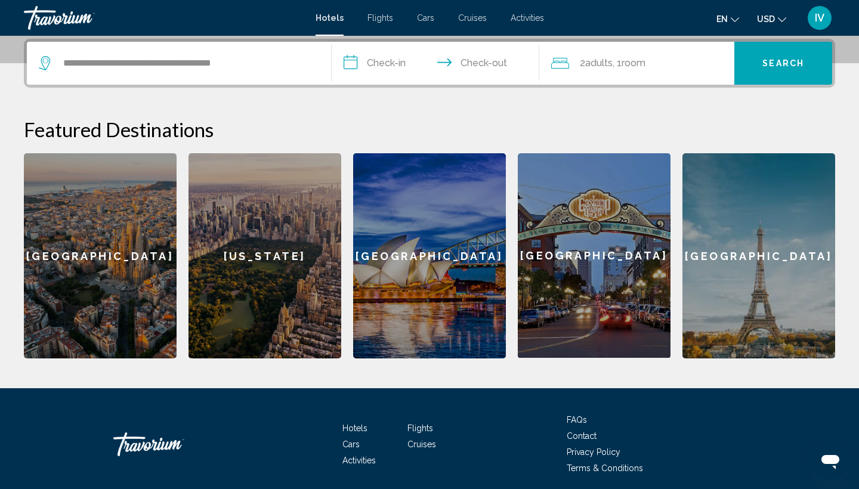
click at [397, 62] on input "**********" at bounding box center [438, 65] width 212 height 47
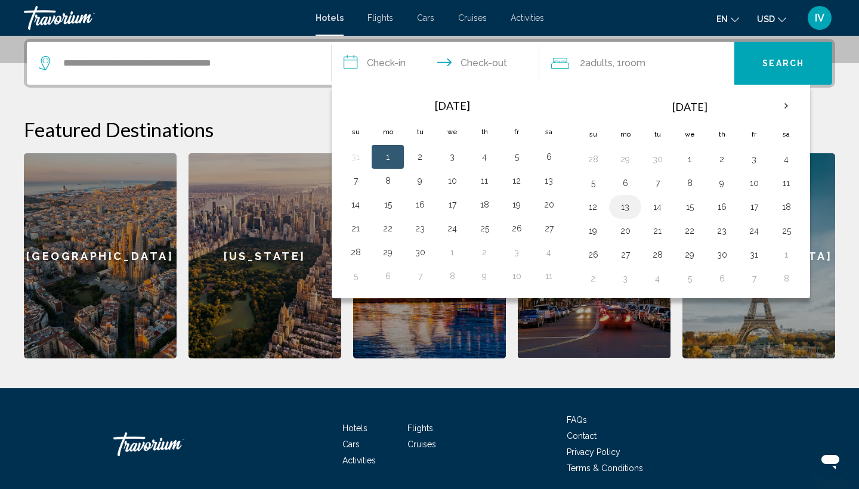
click at [625, 209] on button "13" at bounding box center [624, 207] width 19 height 17
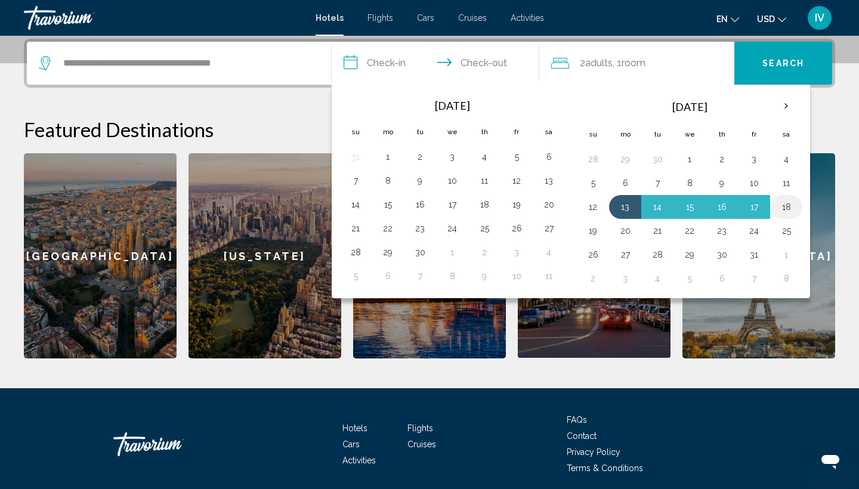
click at [787, 207] on button "18" at bounding box center [785, 207] width 19 height 17
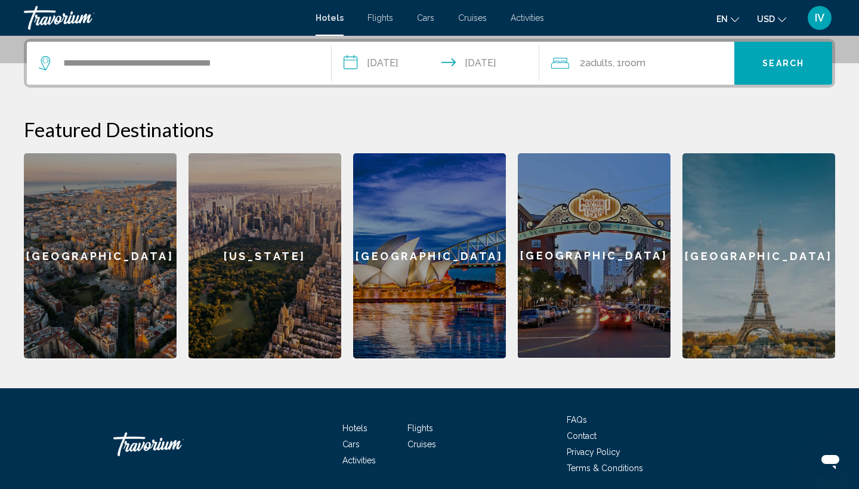
type input "**********"
click at [778, 69] on button "Search" at bounding box center [783, 63] width 98 height 43
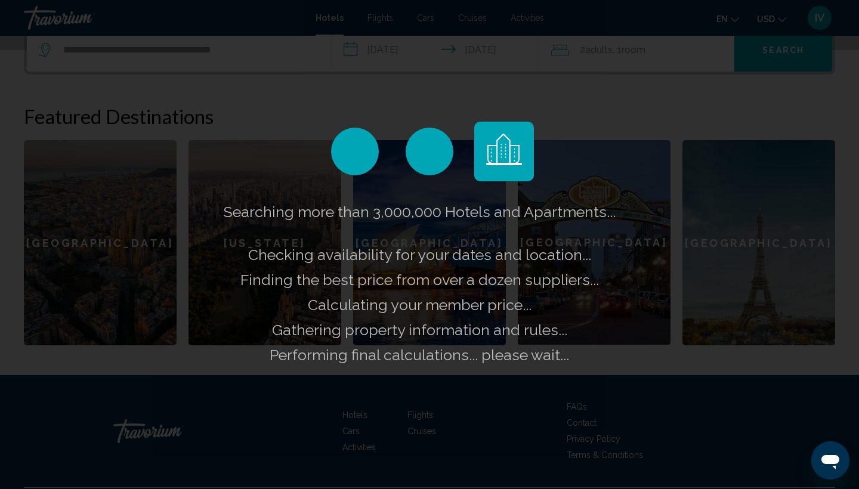
scroll to position [310, 0]
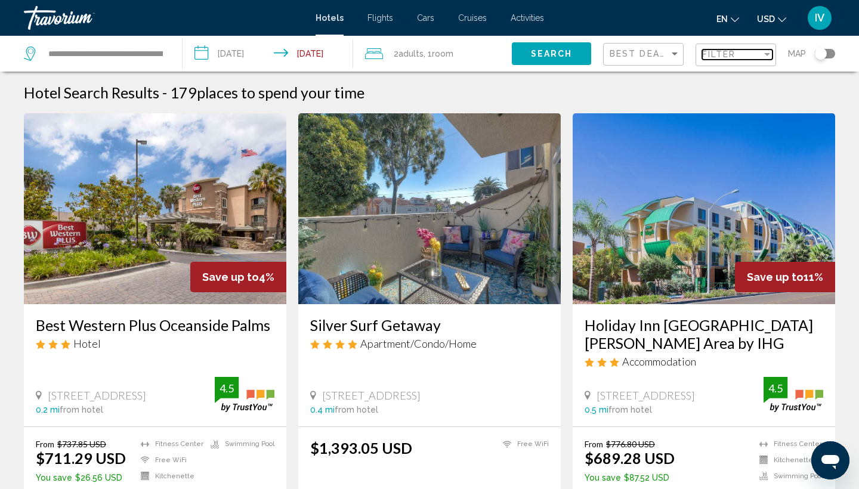
click at [766, 53] on div "Filter" at bounding box center [767, 54] width 6 height 3
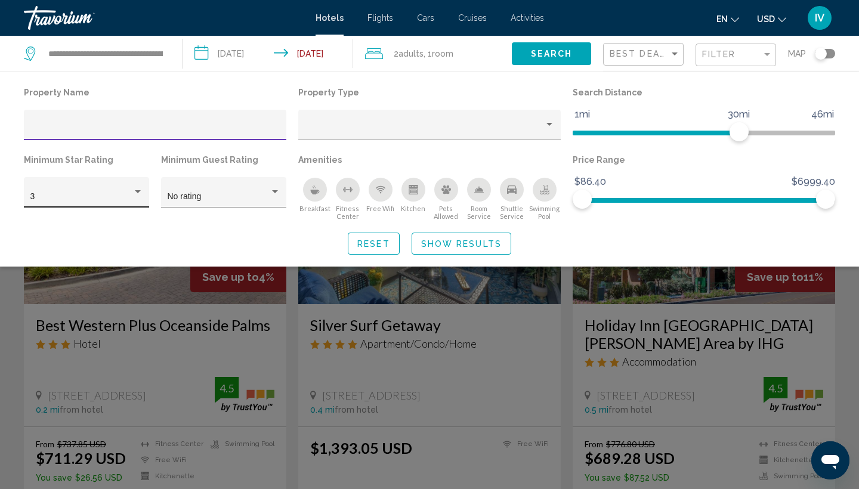
click at [137, 192] on div "Hotel Filters" at bounding box center [138, 191] width 6 height 3
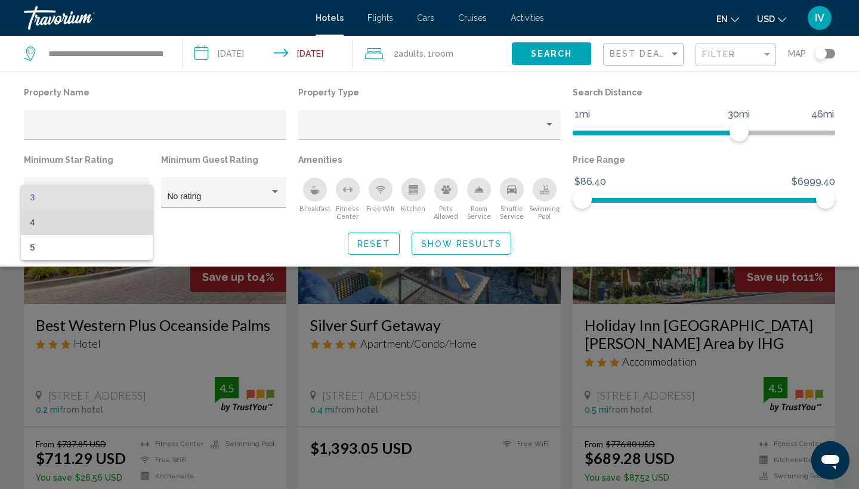
click at [69, 219] on span "4" at bounding box center [86, 222] width 113 height 25
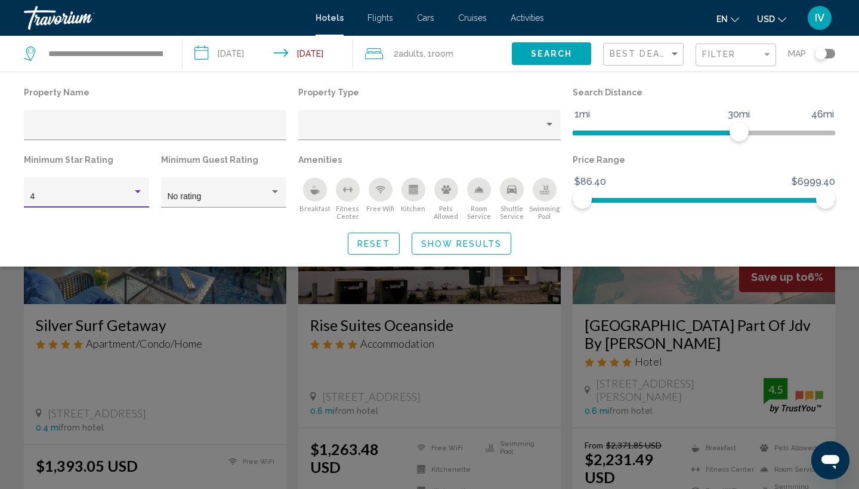
click at [543, 59] on span "Search" at bounding box center [552, 54] width 42 height 10
click at [556, 54] on span "Search" at bounding box center [552, 54] width 42 height 10
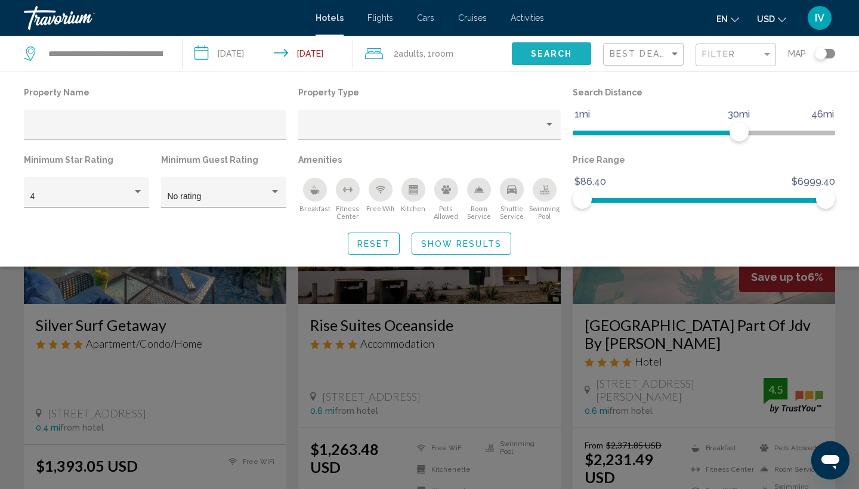
click at [556, 54] on span "Search" at bounding box center [552, 54] width 42 height 10
click at [460, 246] on span "Show Results" at bounding box center [461, 244] width 81 height 10
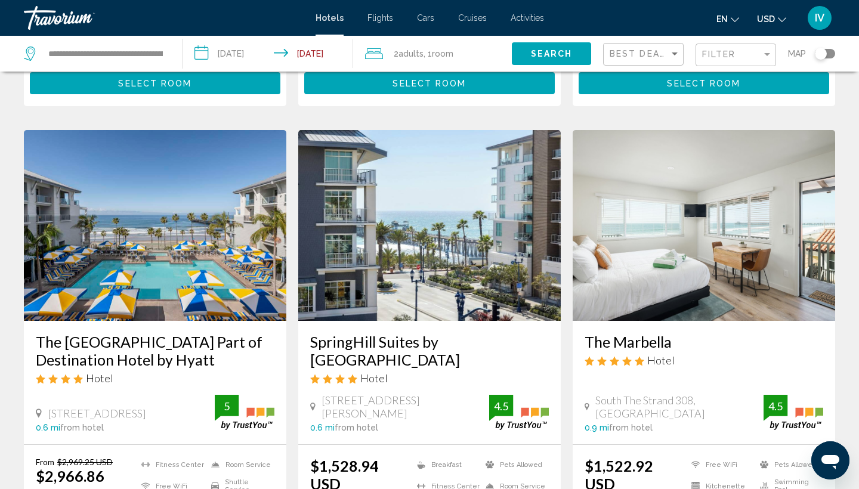
scroll to position [444, 0]
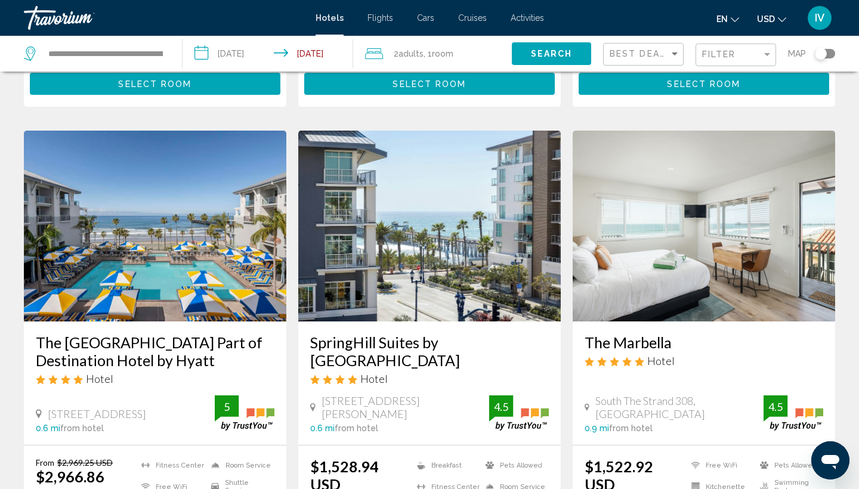
click at [168, 224] on img "Main content" at bounding box center [155, 226] width 262 height 191
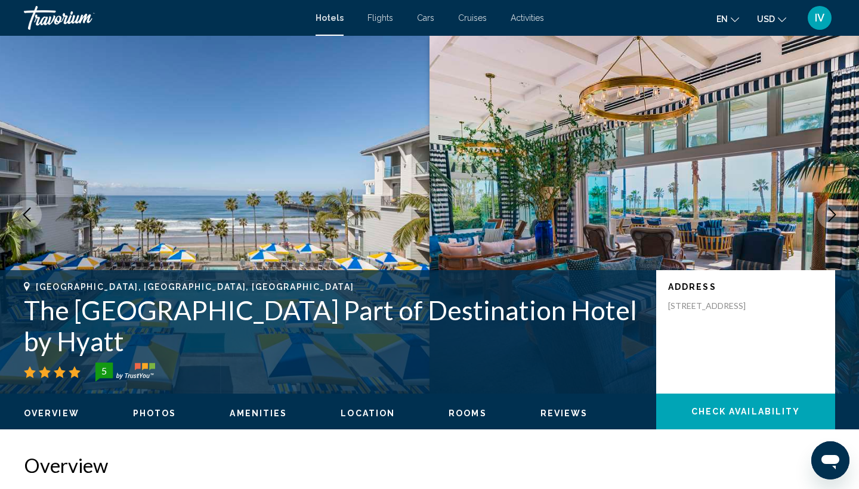
click at [822, 219] on button "Next image" at bounding box center [832, 215] width 30 height 30
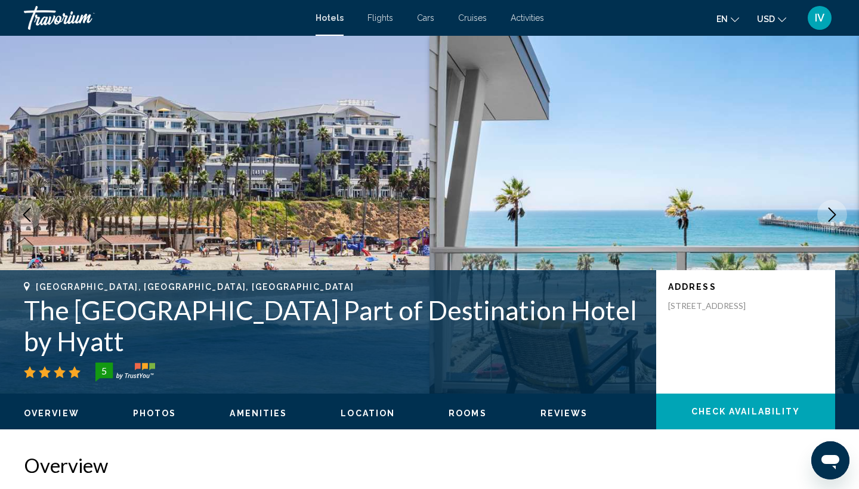
click at [822, 217] on button "Next image" at bounding box center [832, 215] width 30 height 30
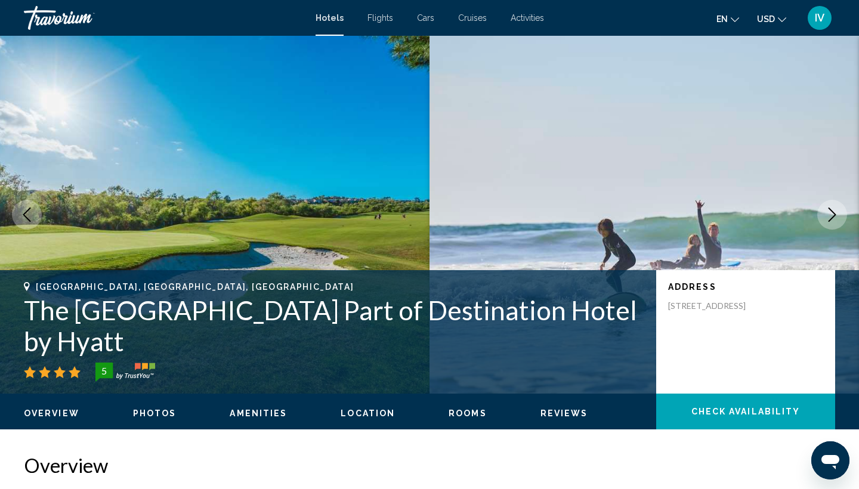
click at [821, 213] on button "Next image" at bounding box center [832, 215] width 30 height 30
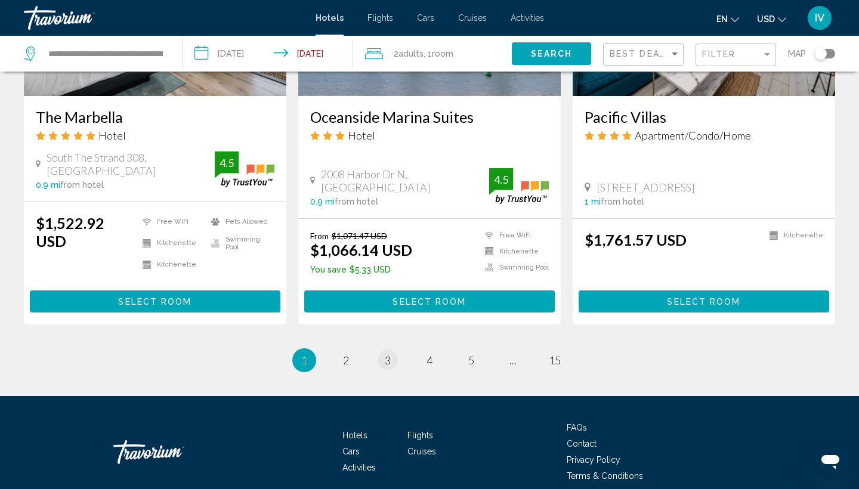
scroll to position [1556, 0]
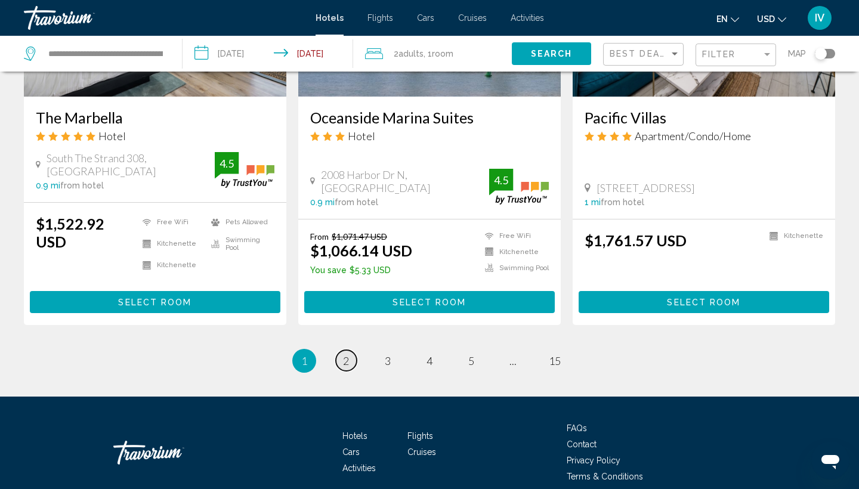
click at [350, 350] on link "page 2" at bounding box center [346, 360] width 21 height 21
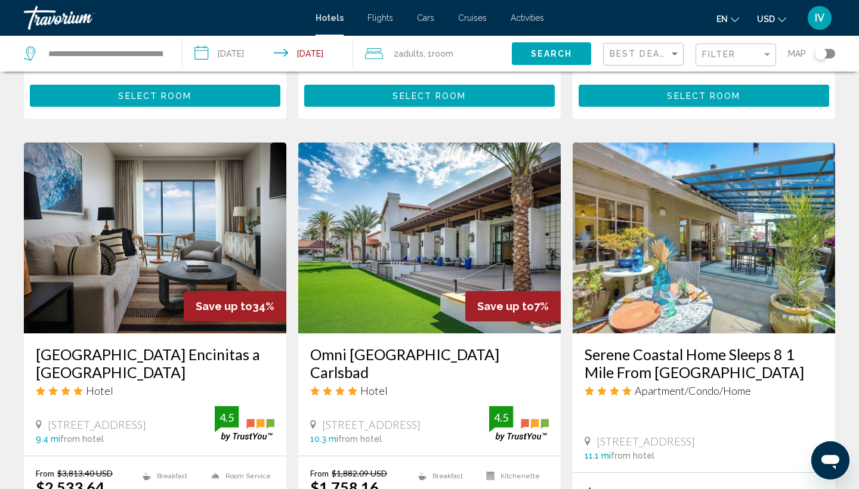
scroll to position [1337, 0]
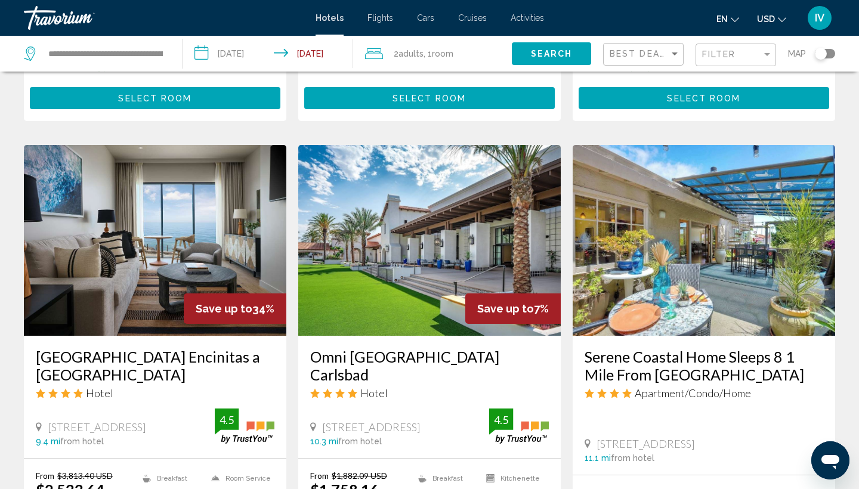
click at [165, 185] on img "Main content" at bounding box center [155, 240] width 262 height 191
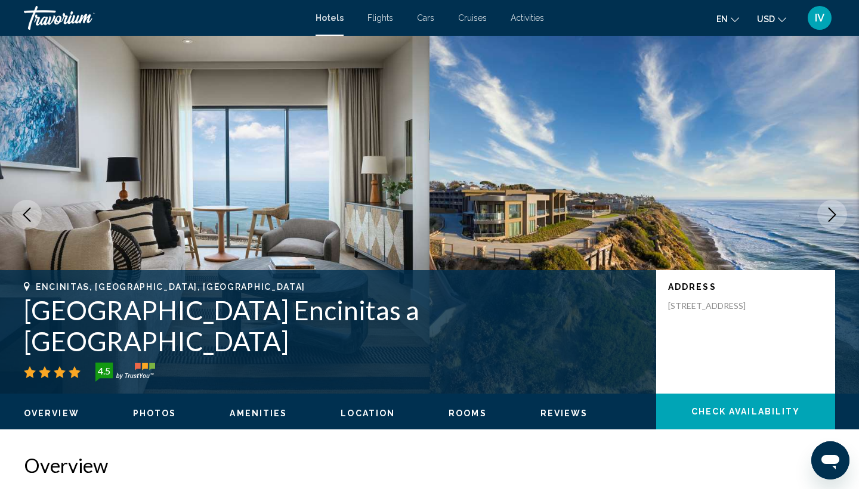
click at [829, 212] on icon "Next image" at bounding box center [832, 215] width 14 height 14
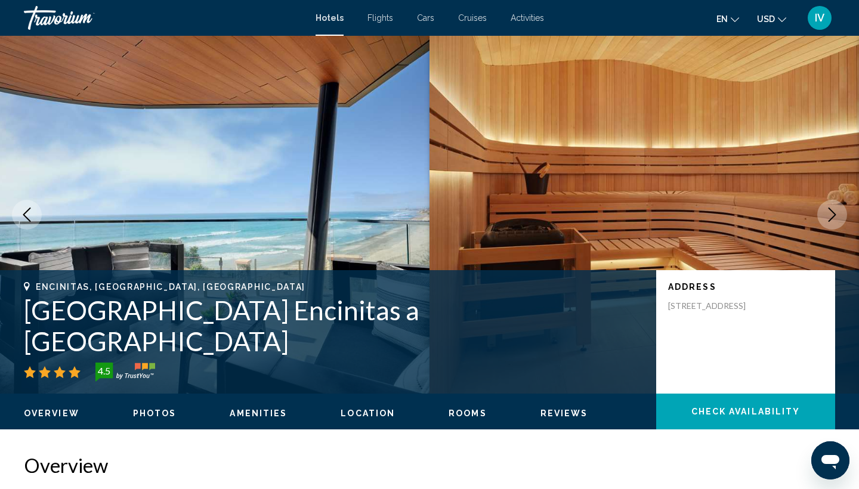
click at [829, 212] on icon "Next image" at bounding box center [832, 215] width 14 height 14
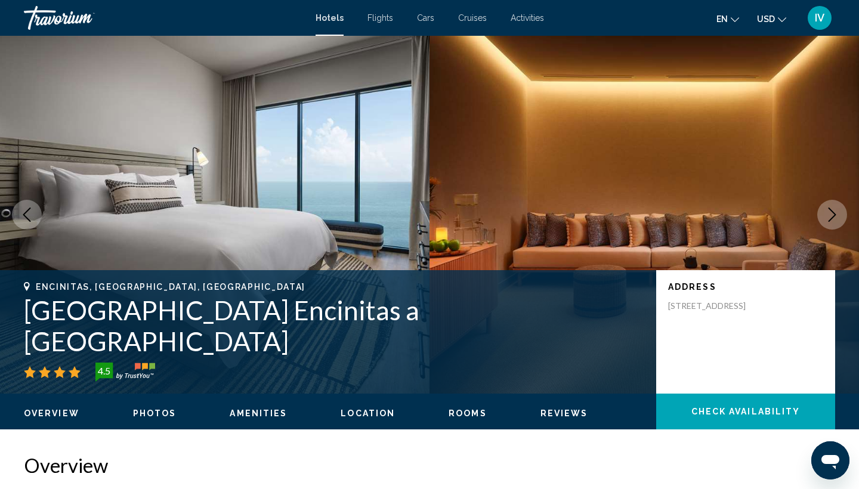
click at [829, 211] on icon "Next image" at bounding box center [832, 215] width 14 height 14
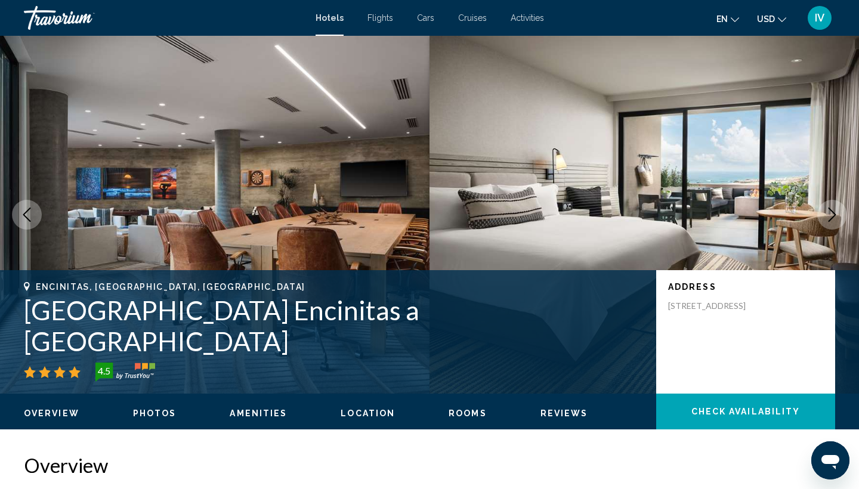
click at [829, 211] on icon "Next image" at bounding box center [832, 215] width 14 height 14
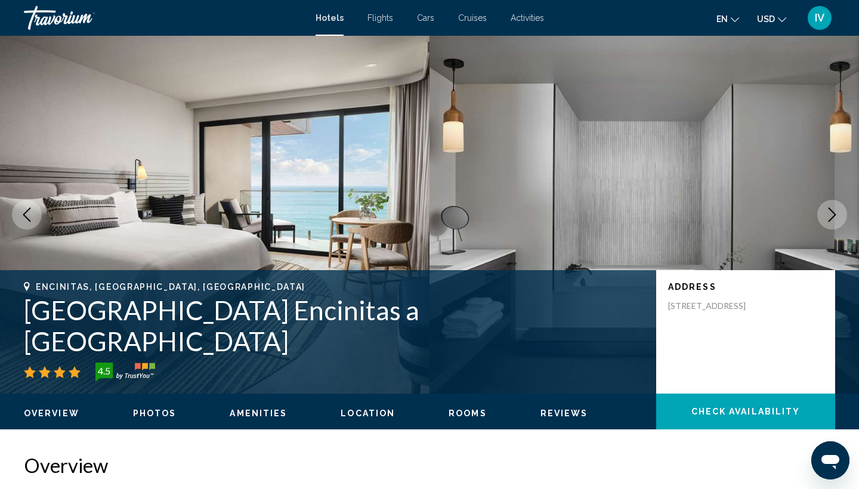
click at [829, 212] on icon "Next image" at bounding box center [832, 215] width 14 height 14
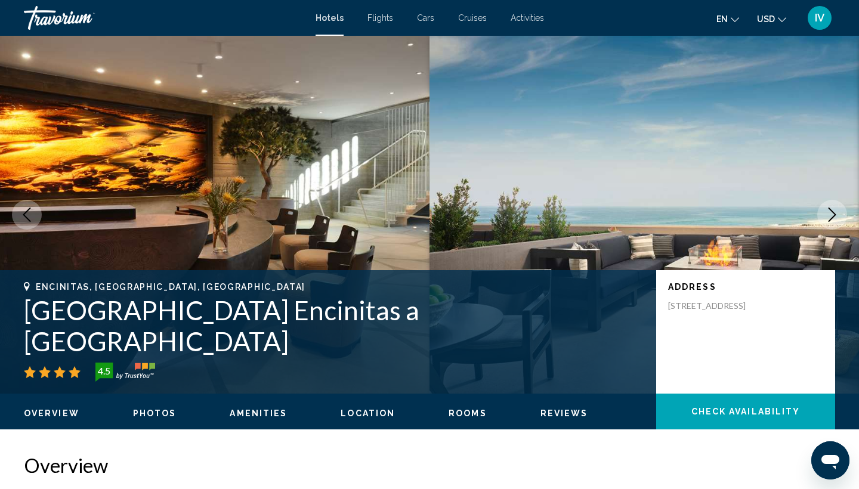
click at [829, 211] on icon "Next image" at bounding box center [832, 215] width 14 height 14
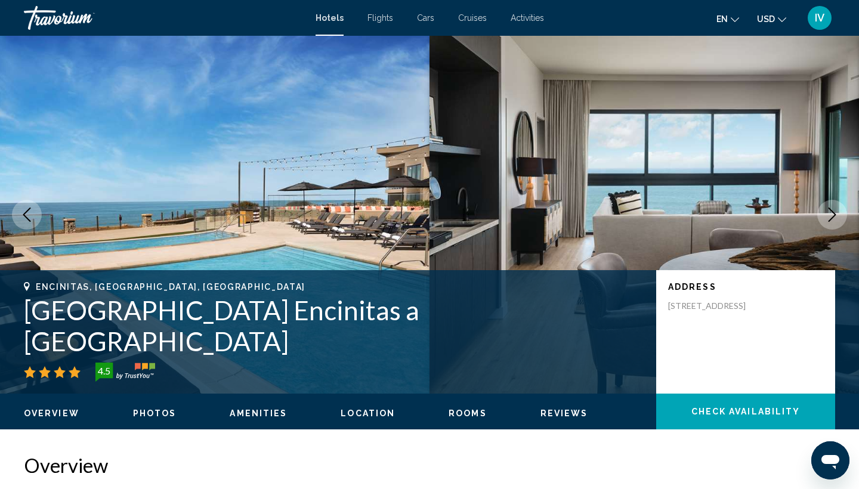
click at [829, 212] on icon "Next image" at bounding box center [832, 215] width 14 height 14
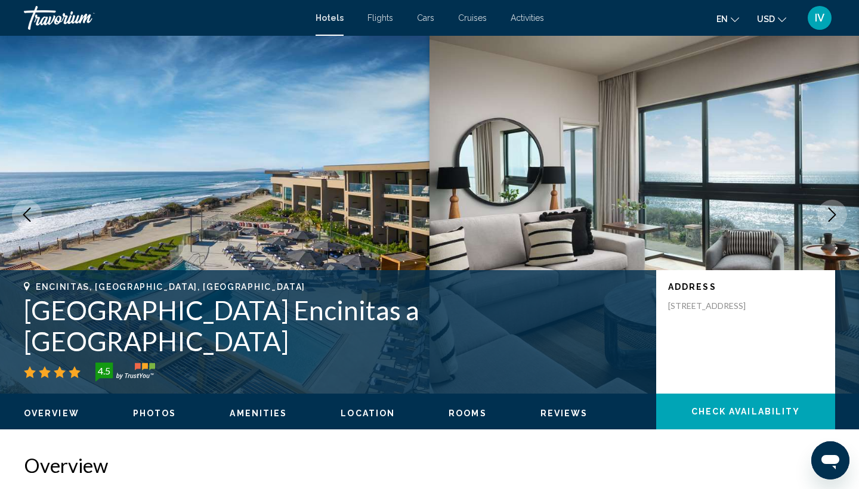
click at [829, 212] on icon "Next image" at bounding box center [832, 215] width 14 height 14
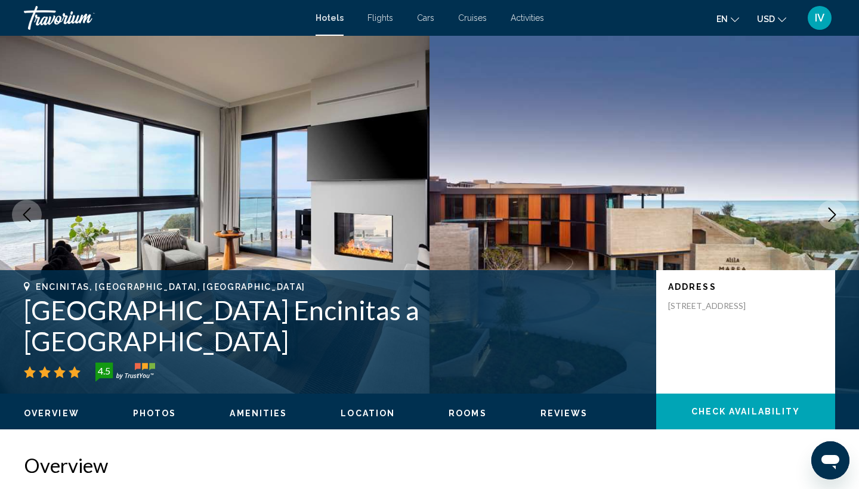
click at [829, 212] on icon "Next image" at bounding box center [832, 215] width 14 height 14
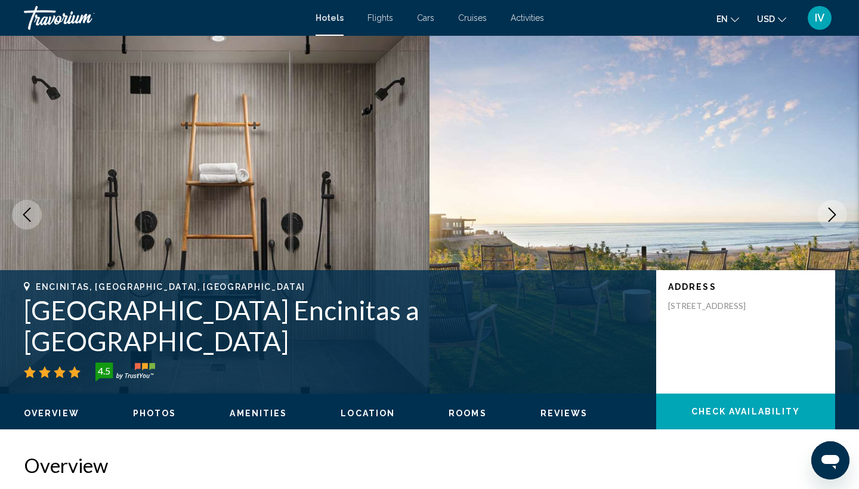
click at [829, 212] on icon "Next image" at bounding box center [832, 215] width 14 height 14
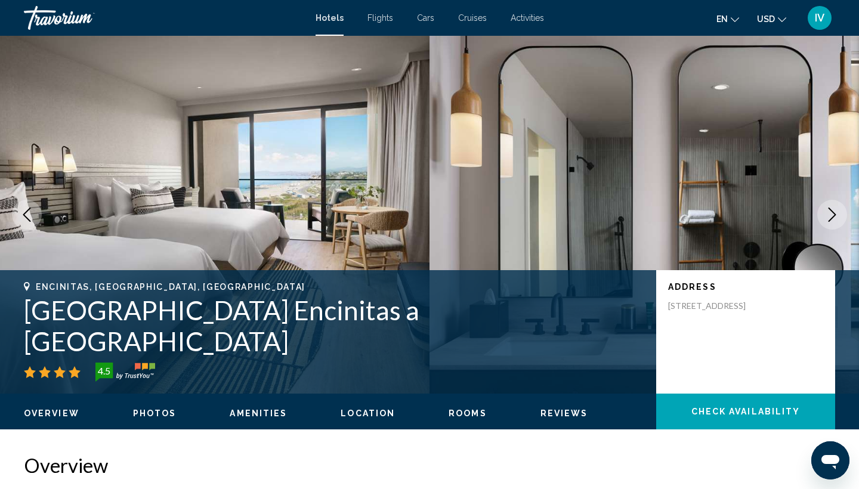
click at [829, 212] on icon "Next image" at bounding box center [832, 215] width 14 height 14
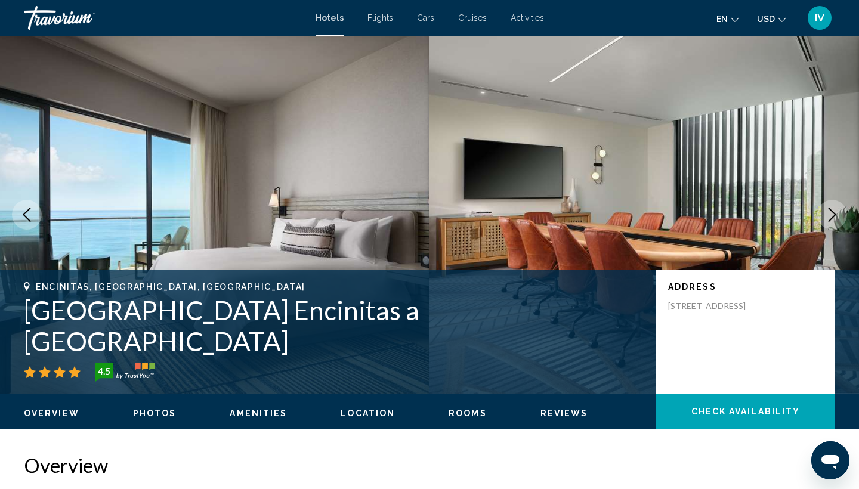
click at [829, 212] on icon "Next image" at bounding box center [832, 215] width 14 height 14
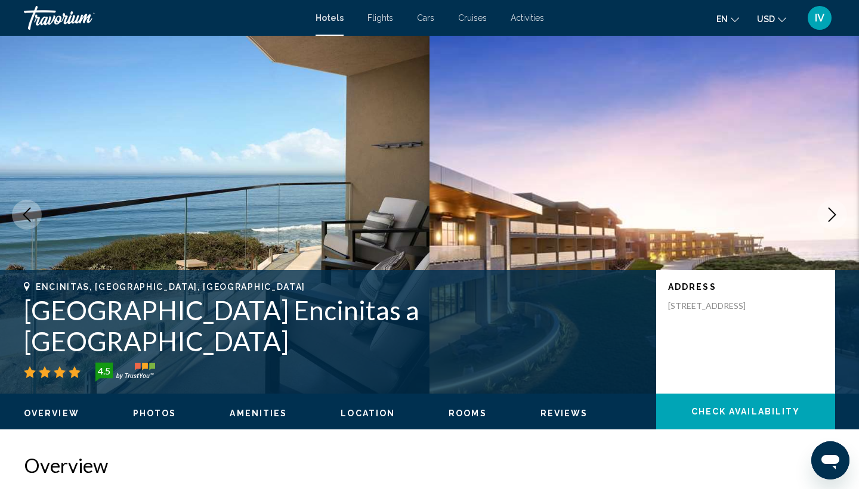
click at [829, 212] on icon "Next image" at bounding box center [832, 215] width 14 height 14
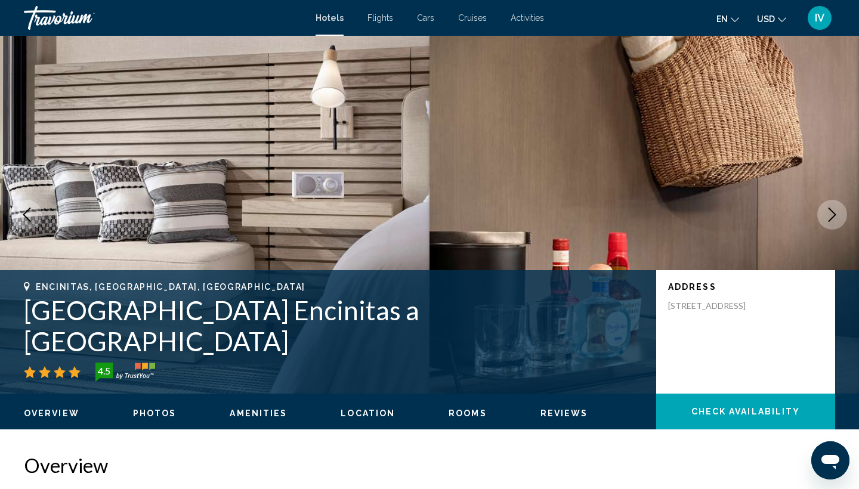
click at [829, 212] on icon "Next image" at bounding box center [832, 215] width 14 height 14
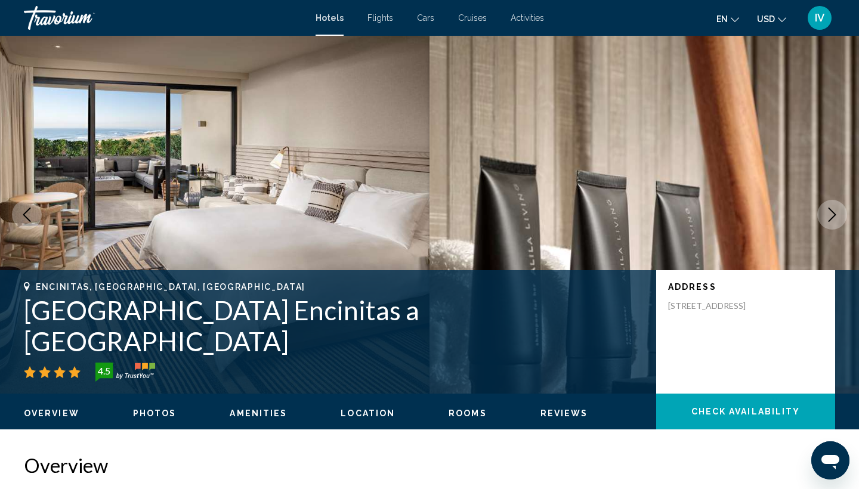
click at [829, 212] on icon "Next image" at bounding box center [832, 215] width 14 height 14
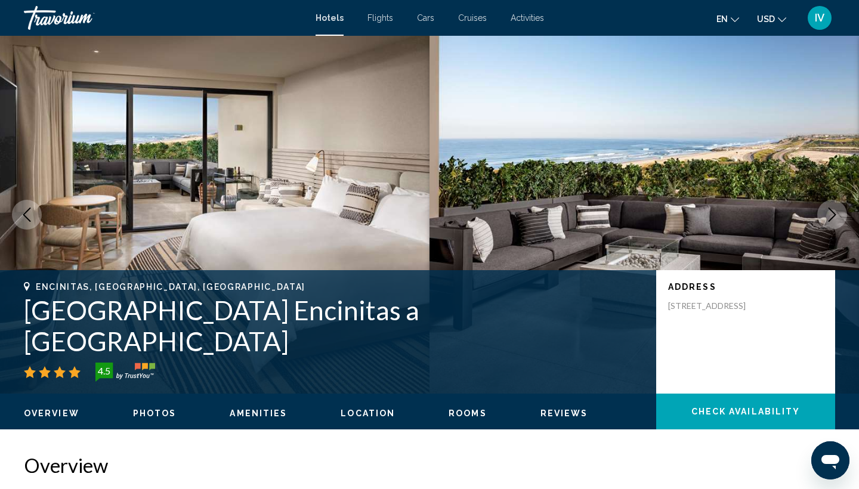
click at [829, 212] on icon "Next image" at bounding box center [832, 215] width 14 height 14
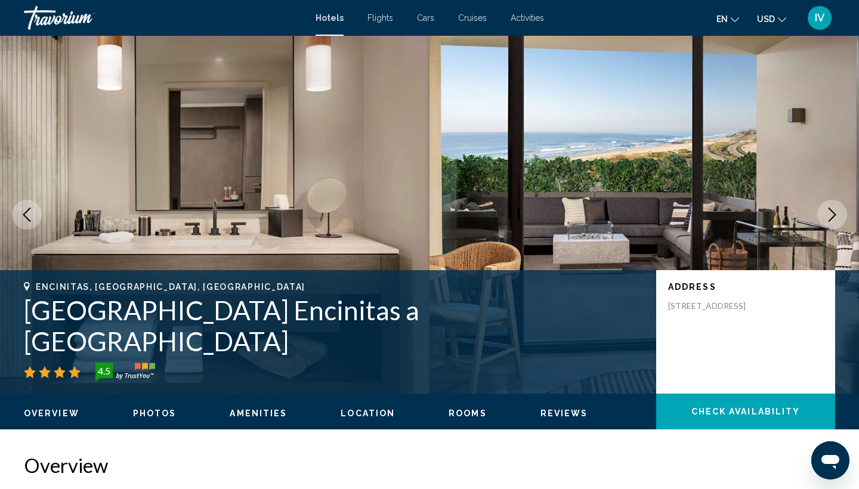
click at [35, 219] on button "Previous image" at bounding box center [27, 215] width 30 height 30
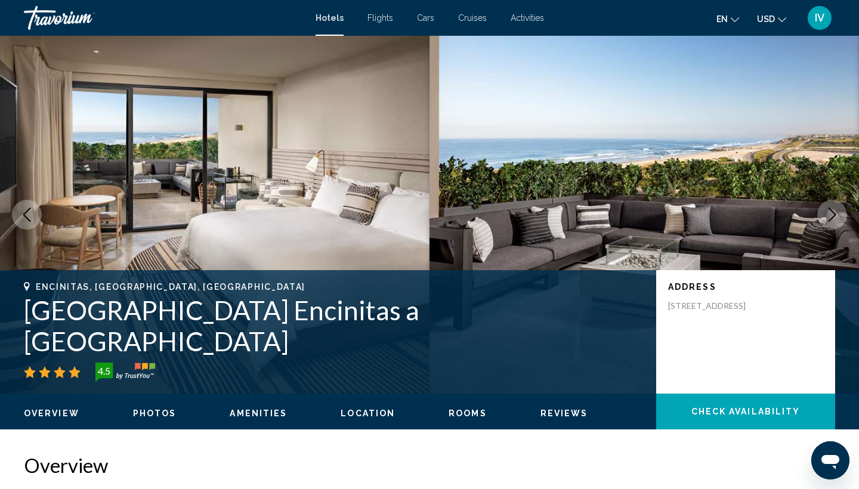
click at [833, 213] on icon "Next image" at bounding box center [832, 215] width 14 height 14
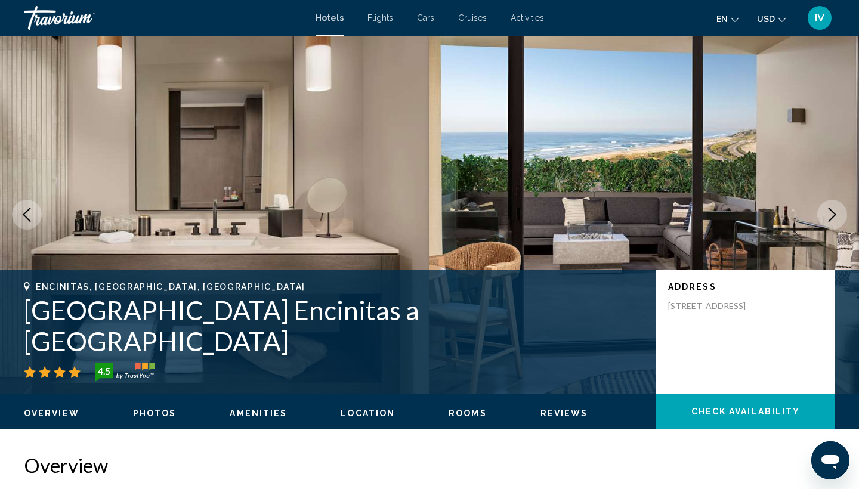
click at [833, 214] on icon "Next image" at bounding box center [832, 215] width 14 height 14
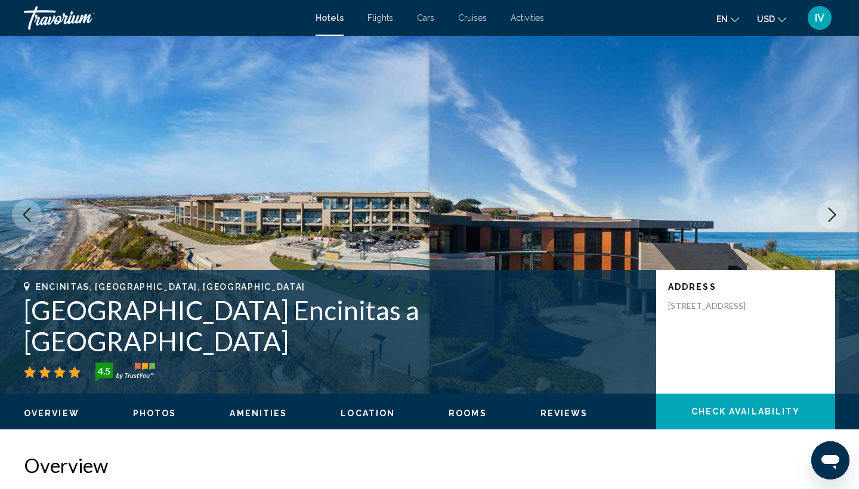
click at [832, 213] on icon "Next image" at bounding box center [832, 215] width 14 height 14
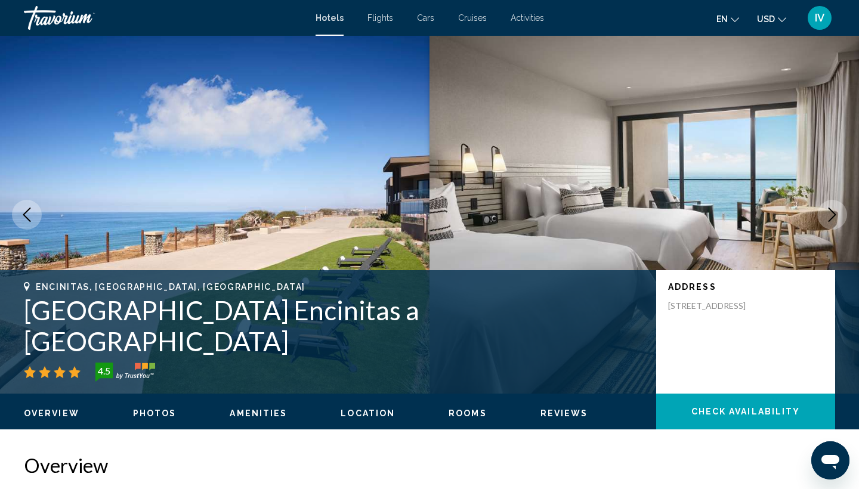
click at [832, 213] on icon "Next image" at bounding box center [832, 215] width 14 height 14
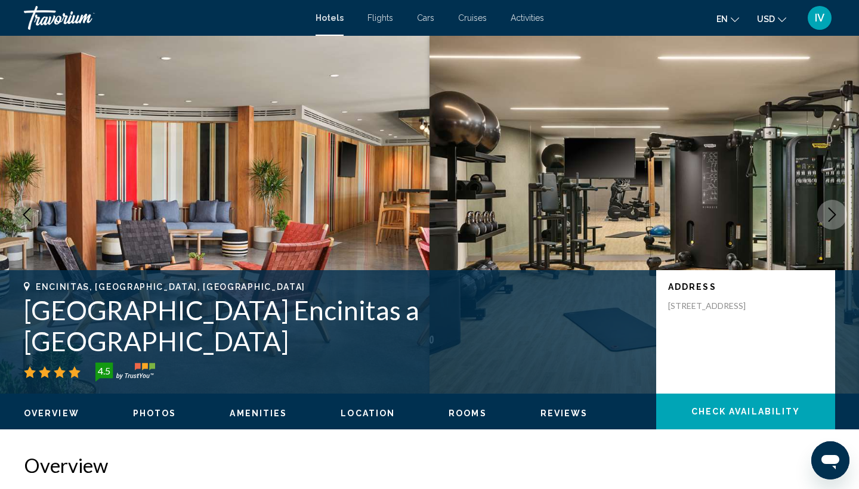
click at [832, 213] on icon "Next image" at bounding box center [832, 215] width 14 height 14
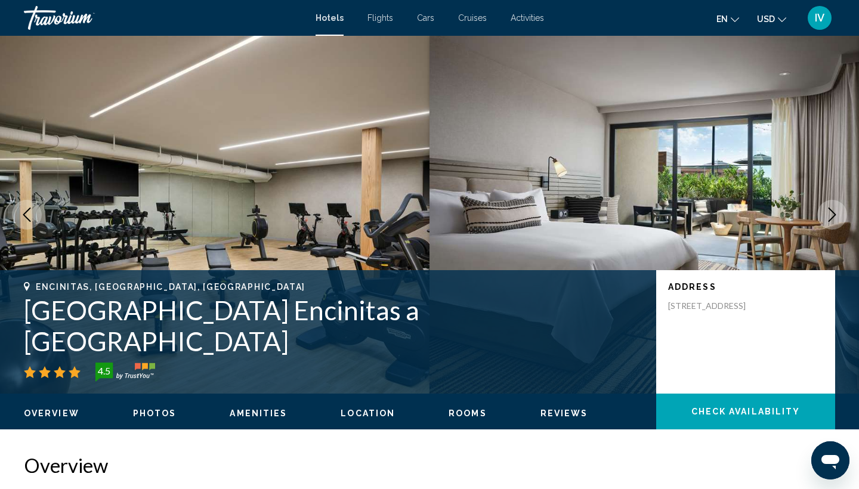
click at [832, 213] on icon "Next image" at bounding box center [832, 215] width 14 height 14
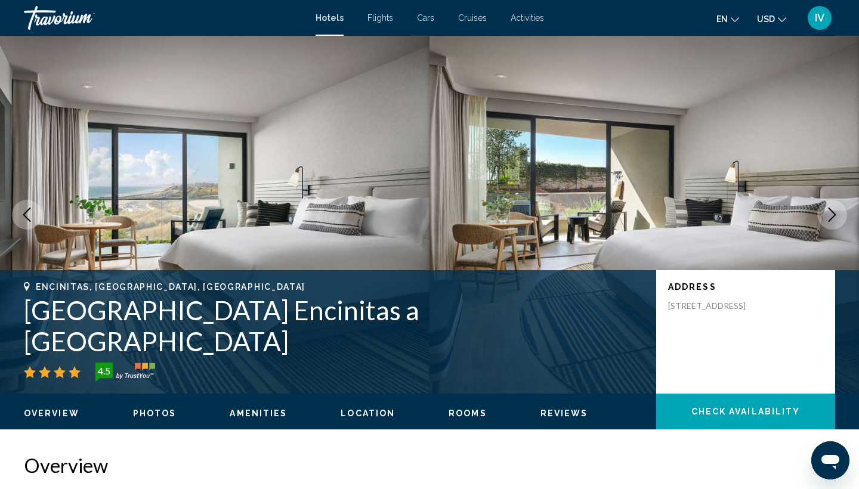
click at [832, 213] on icon "Next image" at bounding box center [832, 215] width 14 height 14
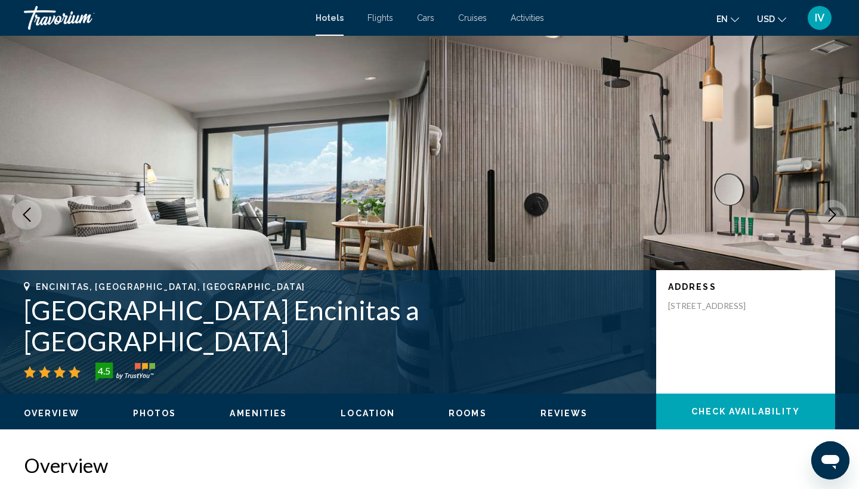
click at [832, 213] on icon "Next image" at bounding box center [832, 215] width 14 height 14
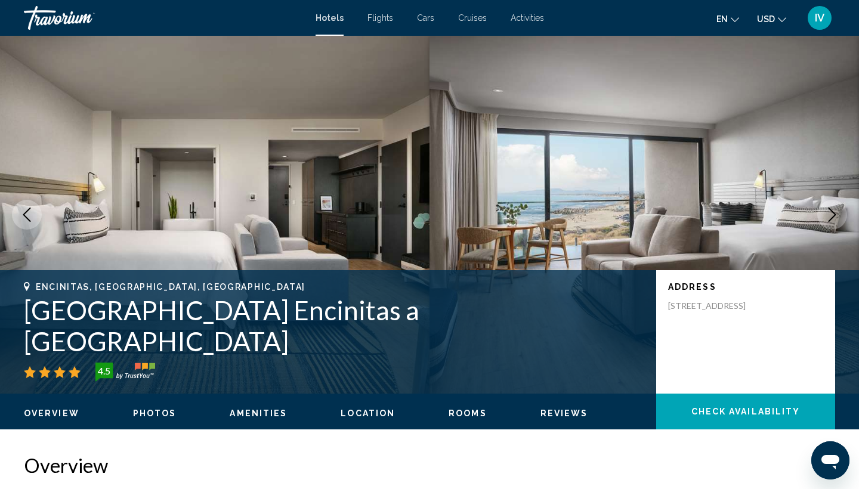
click at [832, 213] on icon "Next image" at bounding box center [832, 215] width 14 height 14
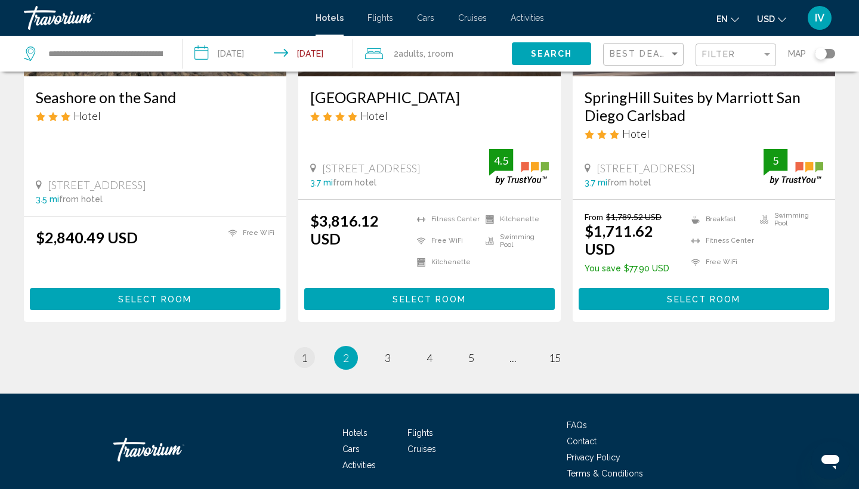
scroll to position [1556, 0]
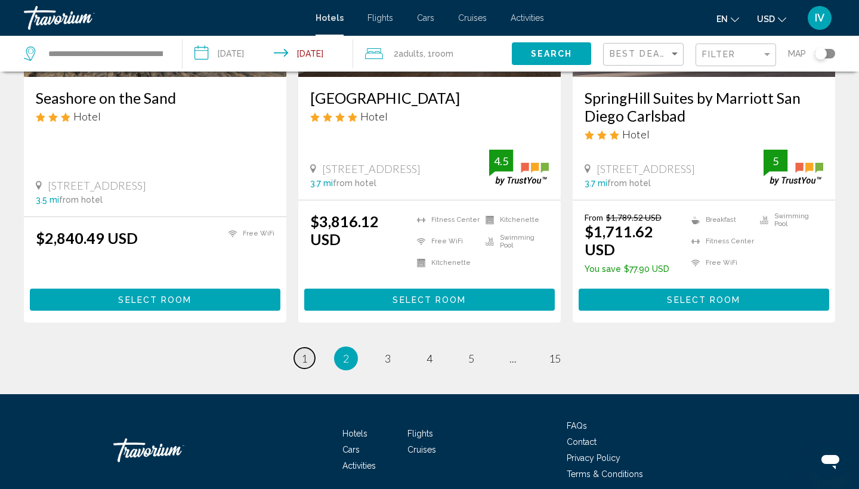
click at [302, 352] on span "1" at bounding box center [304, 358] width 6 height 13
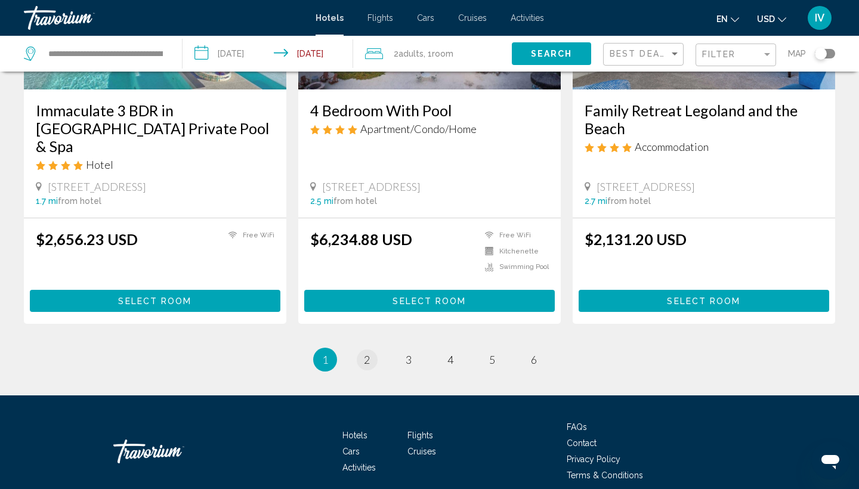
scroll to position [1568, 0]
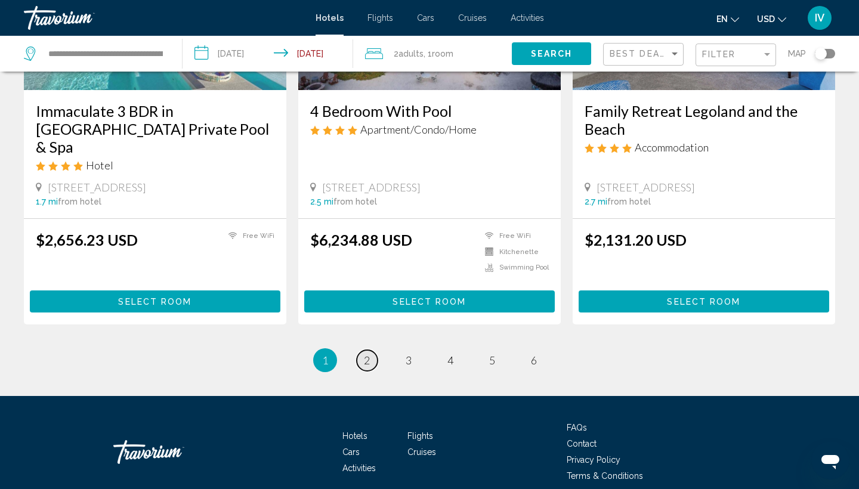
click at [369, 354] on span "2" at bounding box center [367, 360] width 6 height 13
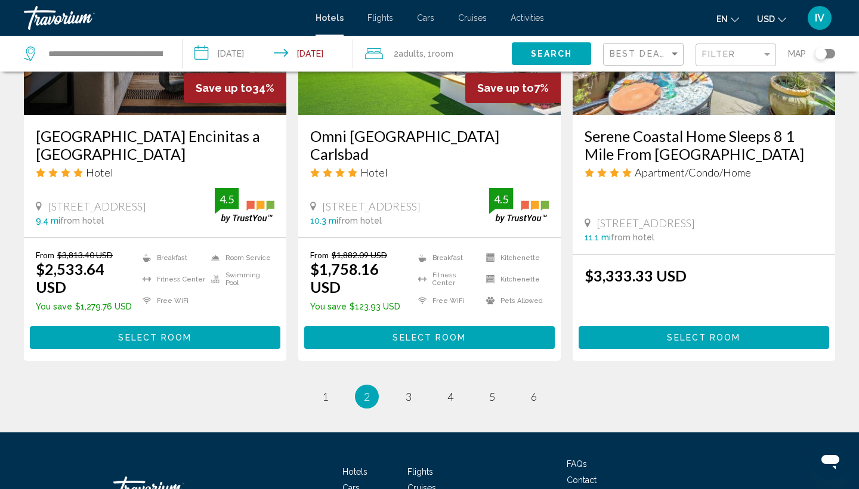
scroll to position [1557, 0]
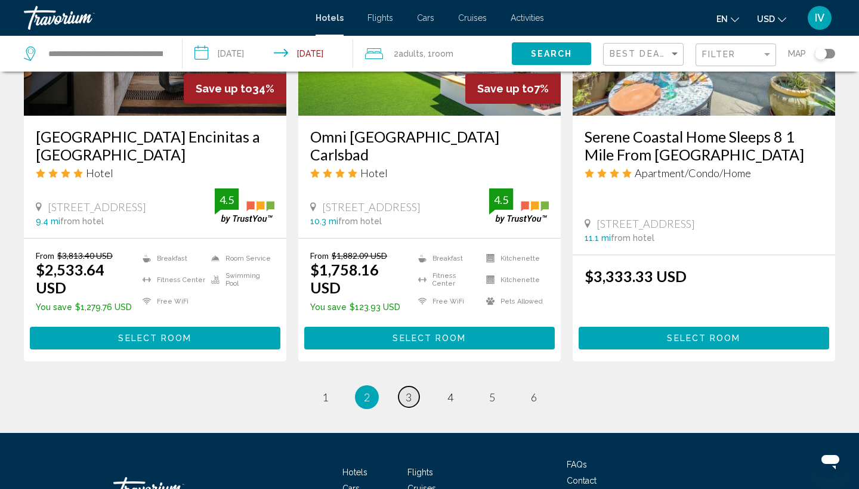
click at [407, 386] on link "page 3" at bounding box center [408, 396] width 21 height 21
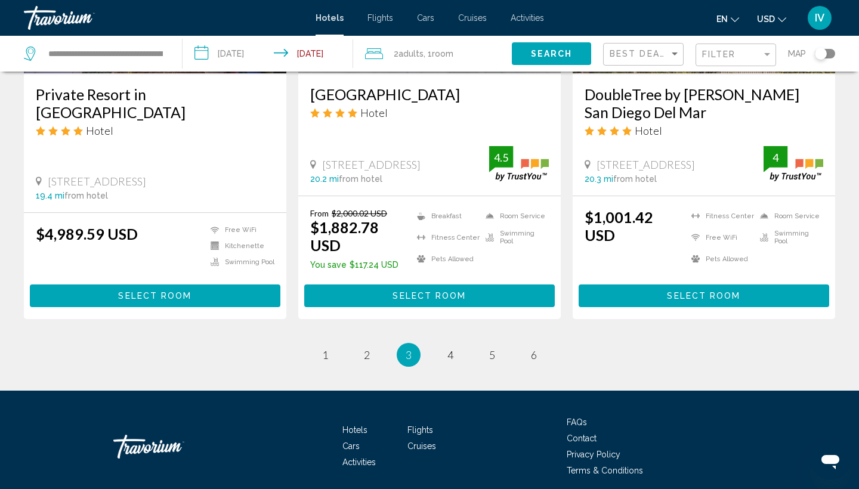
scroll to position [1582, 0]
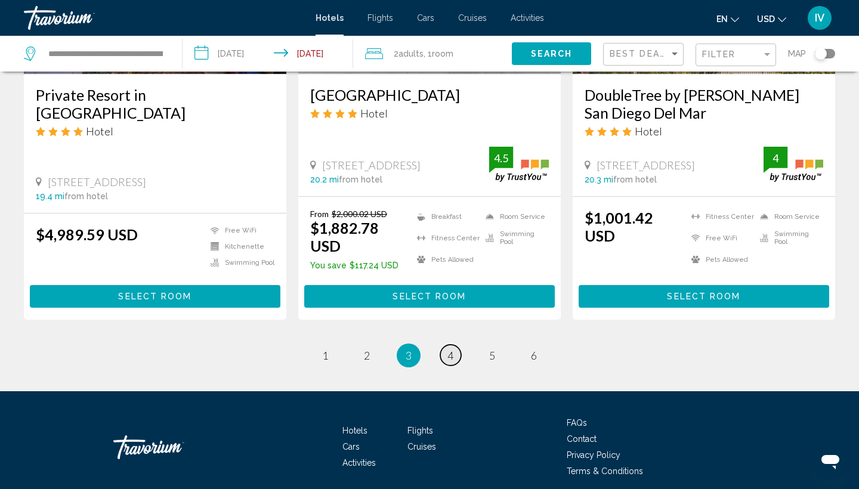
click at [451, 349] on span "4" at bounding box center [450, 355] width 6 height 13
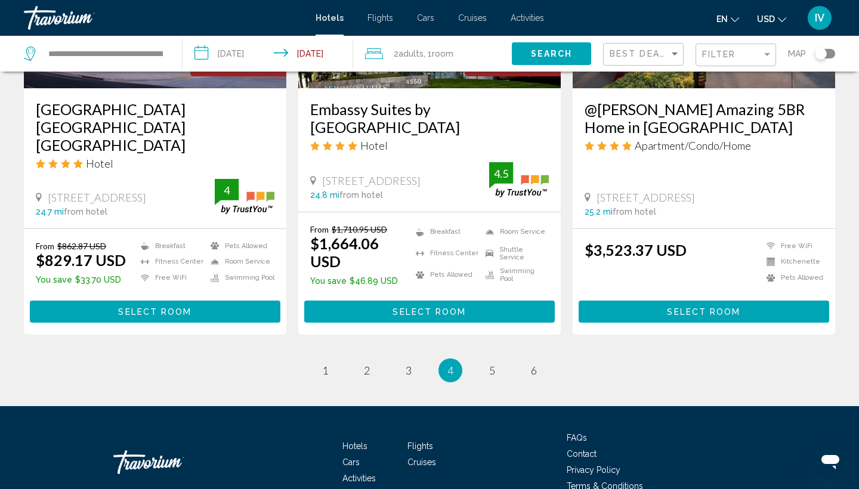
scroll to position [1573, 0]
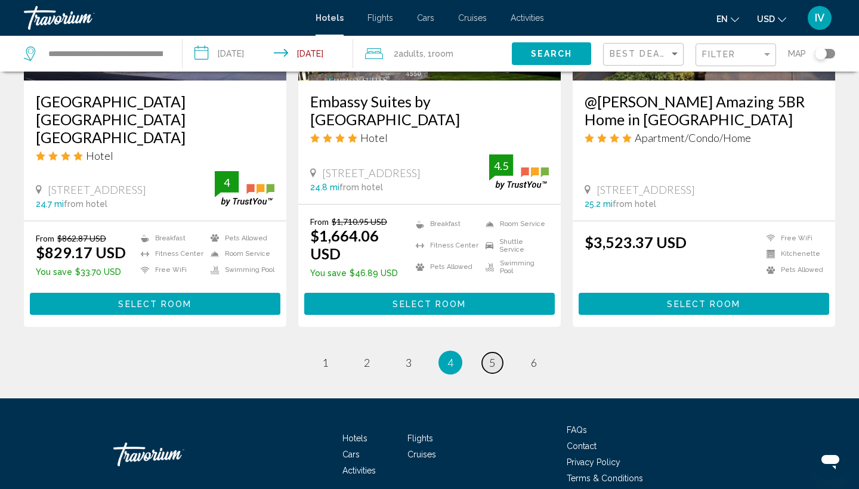
click at [488, 352] on link "page 5" at bounding box center [492, 362] width 21 height 21
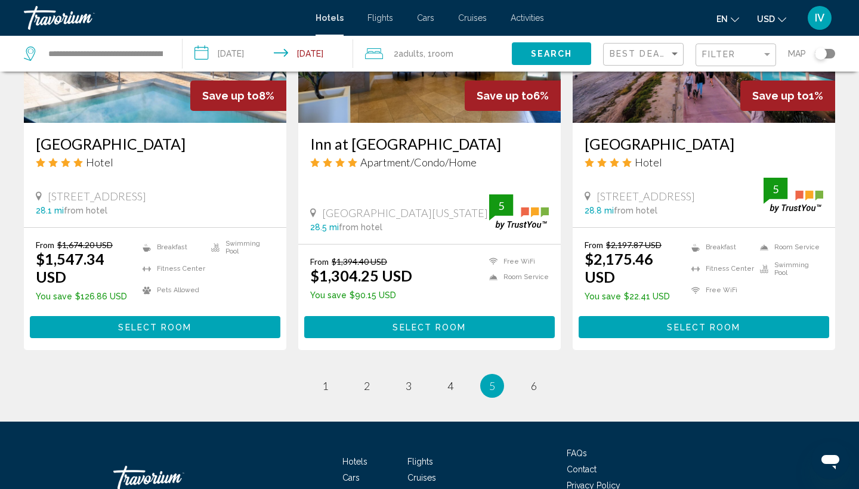
scroll to position [1595, 0]
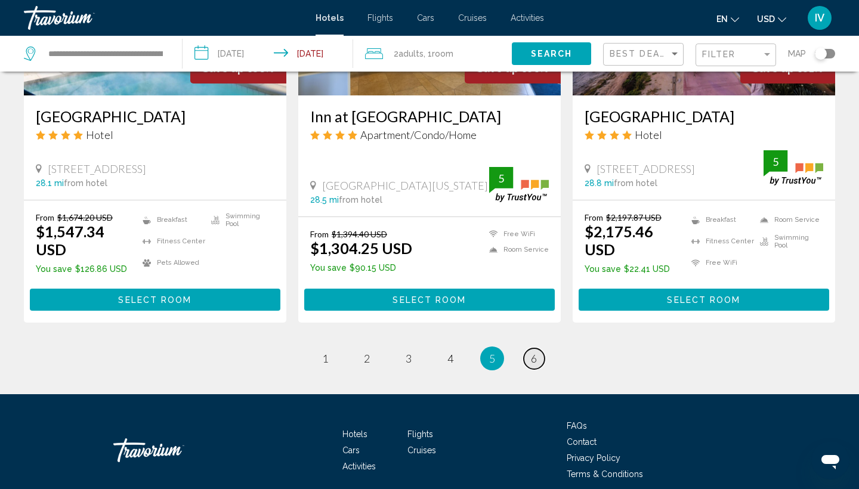
click at [537, 352] on span "6" at bounding box center [534, 358] width 6 height 13
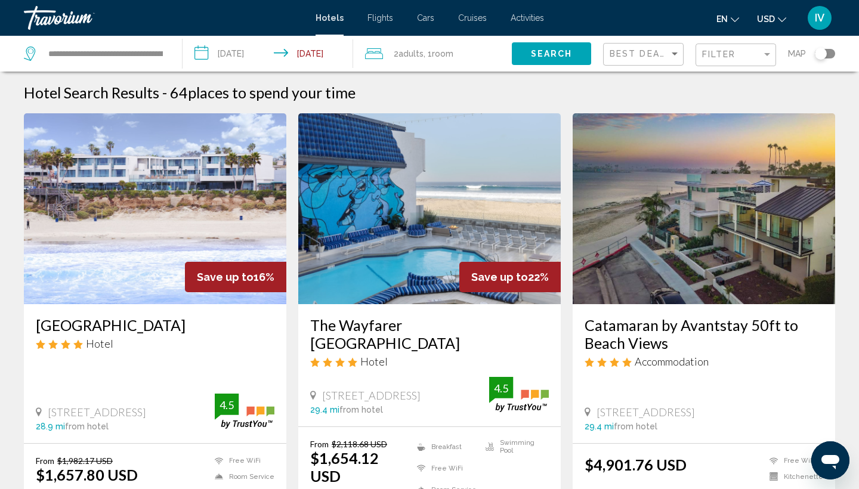
click at [167, 51] on div "**********" at bounding box center [97, 54] width 146 height 36
click at [160, 51] on input "**********" at bounding box center [105, 54] width 117 height 18
type input "**********"
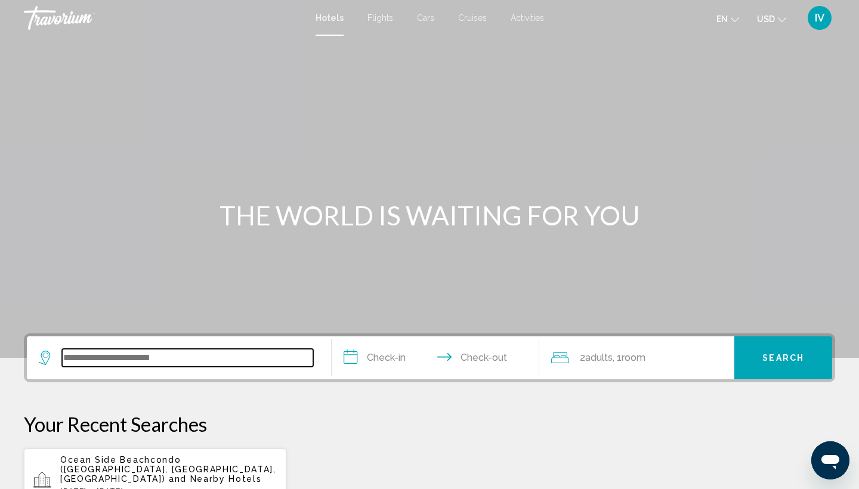
click at [201, 351] on input "Search widget" at bounding box center [187, 358] width 251 height 18
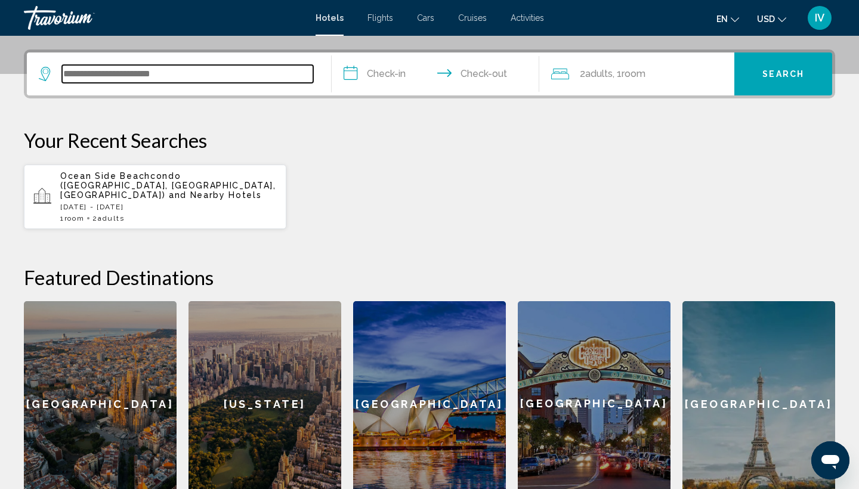
scroll to position [295, 0]
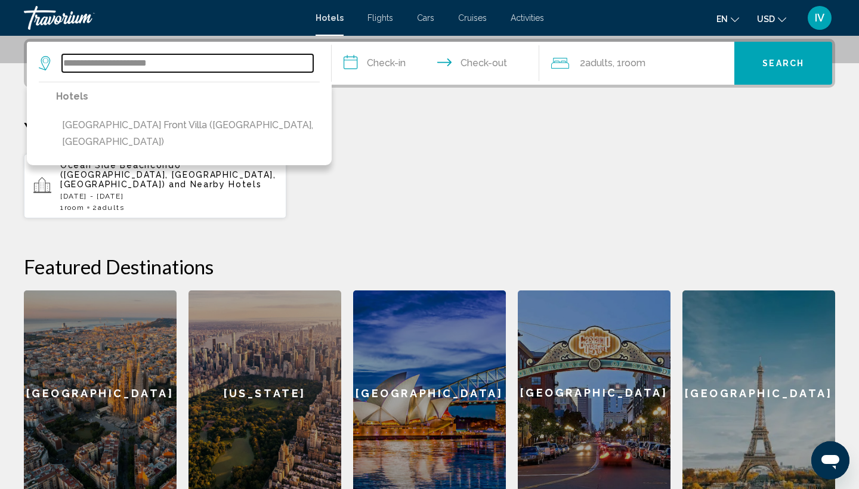
type input "**********"
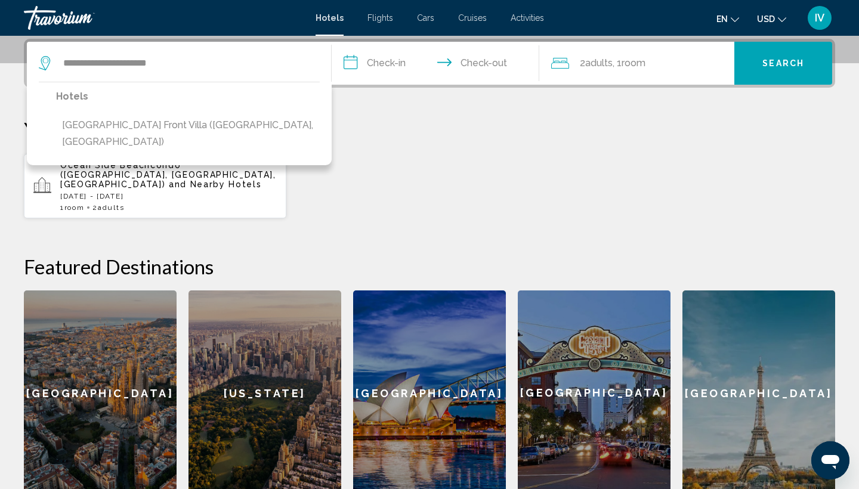
click at [349, 65] on input "**********" at bounding box center [438, 65] width 212 height 47
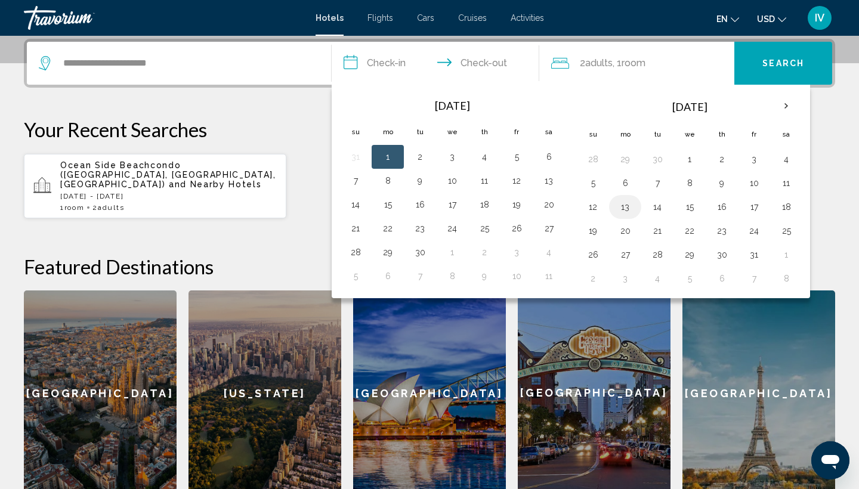
click at [626, 205] on button "13" at bounding box center [624, 207] width 19 height 17
click at [473, 63] on input "**********" at bounding box center [438, 65] width 212 height 47
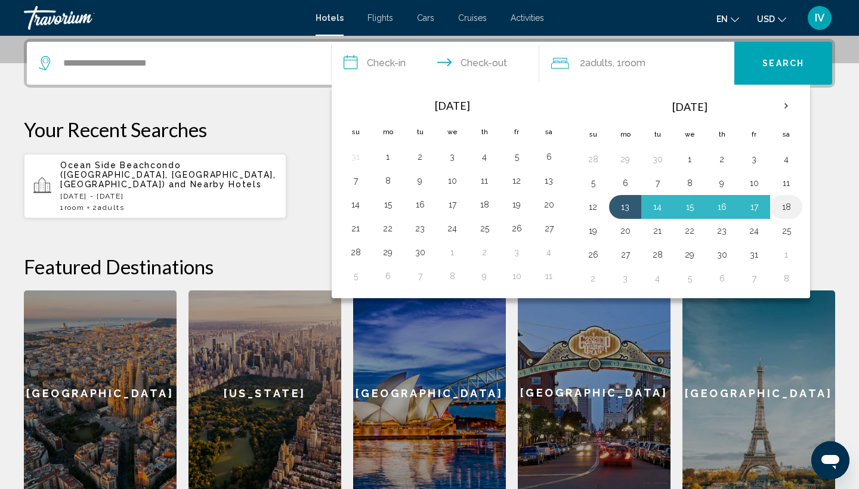
click at [791, 207] on button "18" at bounding box center [785, 207] width 19 height 17
type input "**********"
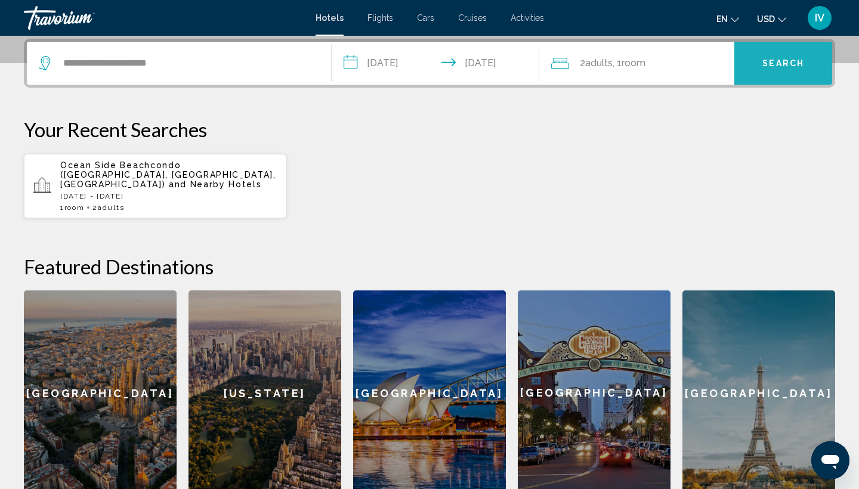
click at [775, 59] on span "Search" at bounding box center [783, 64] width 42 height 10
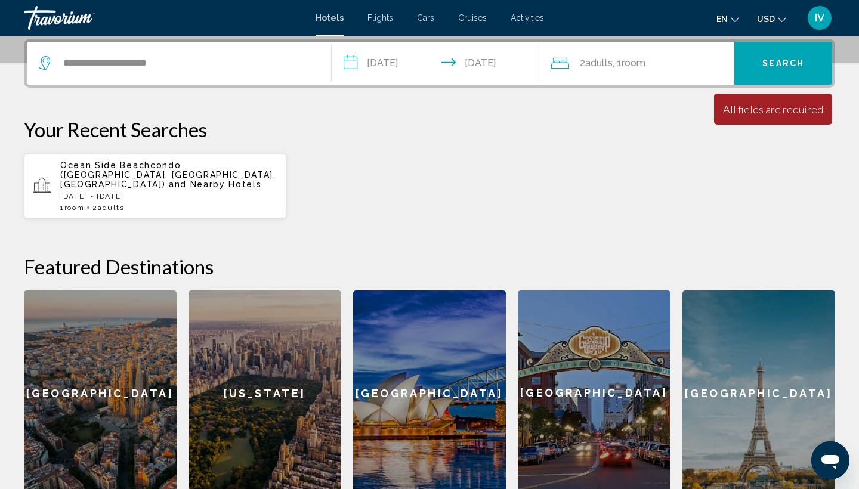
click at [773, 67] on span "Search" at bounding box center [783, 64] width 42 height 10
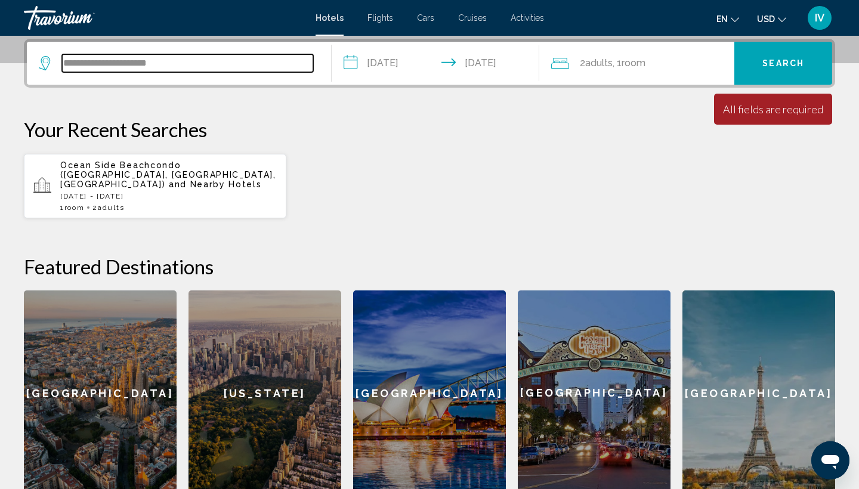
click at [286, 59] on input "**********" at bounding box center [187, 63] width 251 height 18
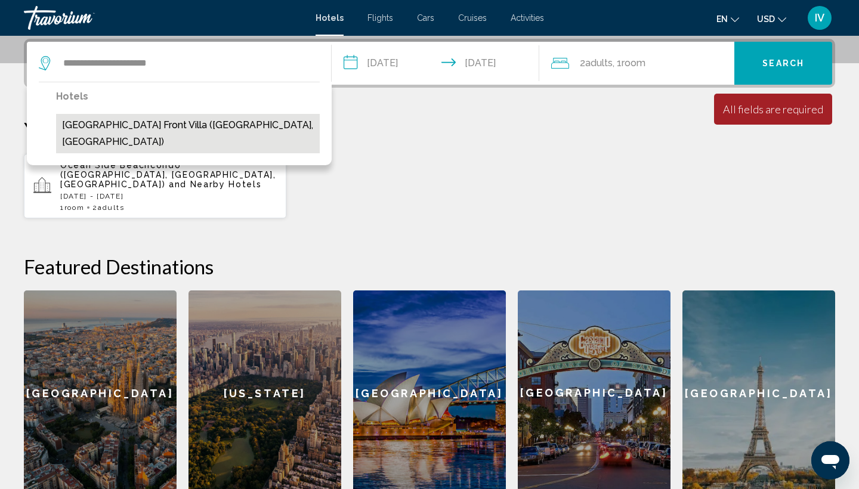
click at [237, 132] on button "Los Angeles beach front villa (Marbella, ES)" at bounding box center [188, 133] width 264 height 39
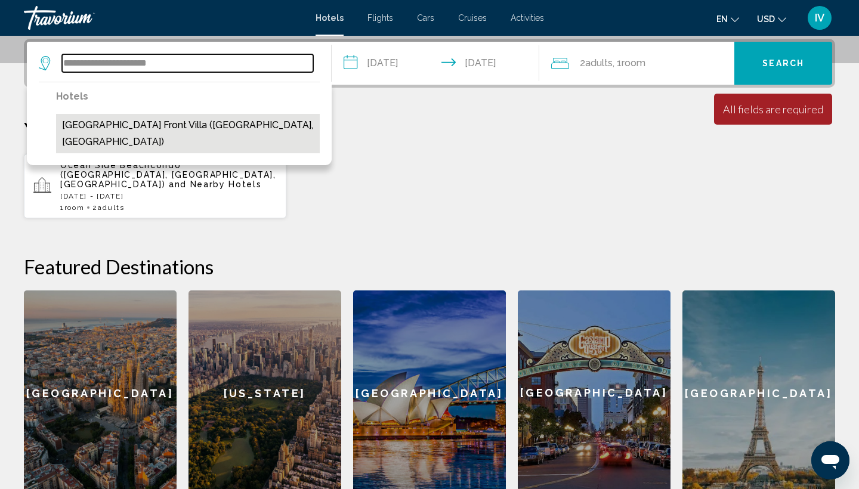
type input "**********"
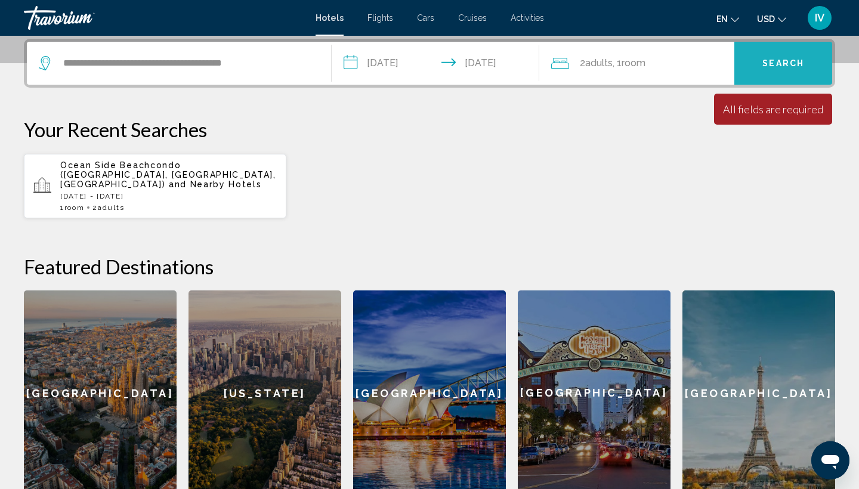
click at [796, 59] on span "Search" at bounding box center [783, 64] width 42 height 10
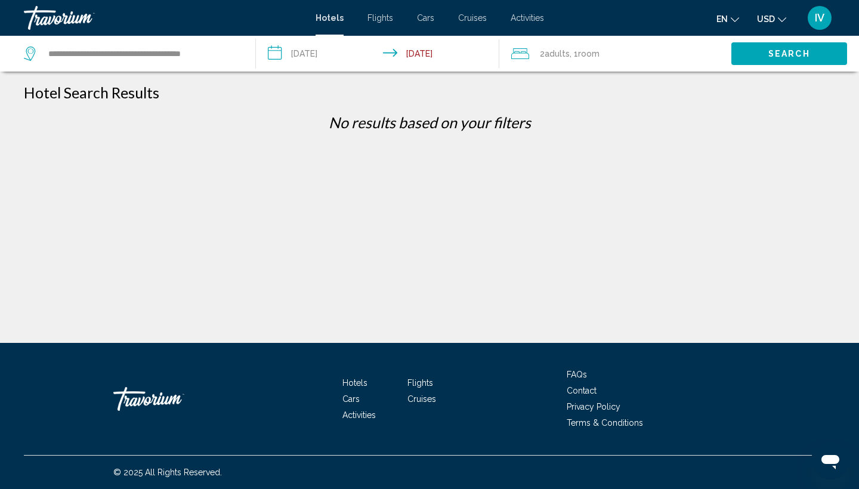
click at [427, 54] on input "**********" at bounding box center [380, 55] width 249 height 39
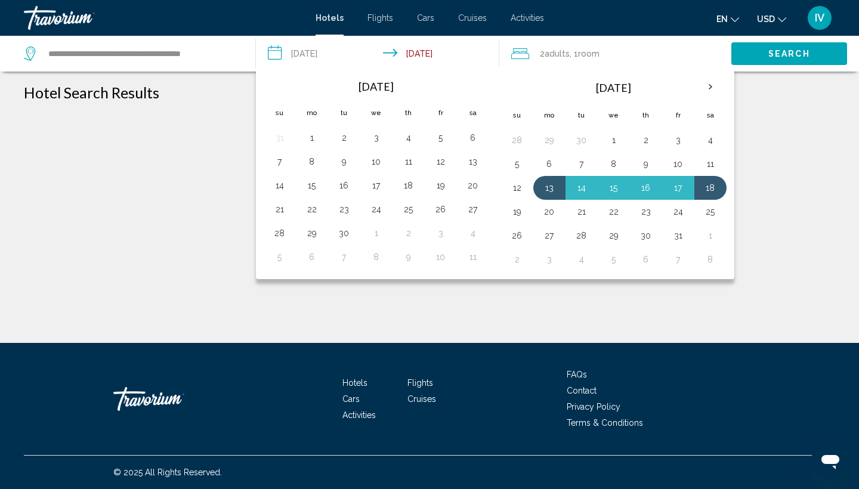
click at [426, 54] on input "**********" at bounding box center [380, 55] width 249 height 39
click at [314, 55] on input "**********" at bounding box center [380, 55] width 249 height 39
click at [685, 187] on button "17" at bounding box center [677, 187] width 19 height 17
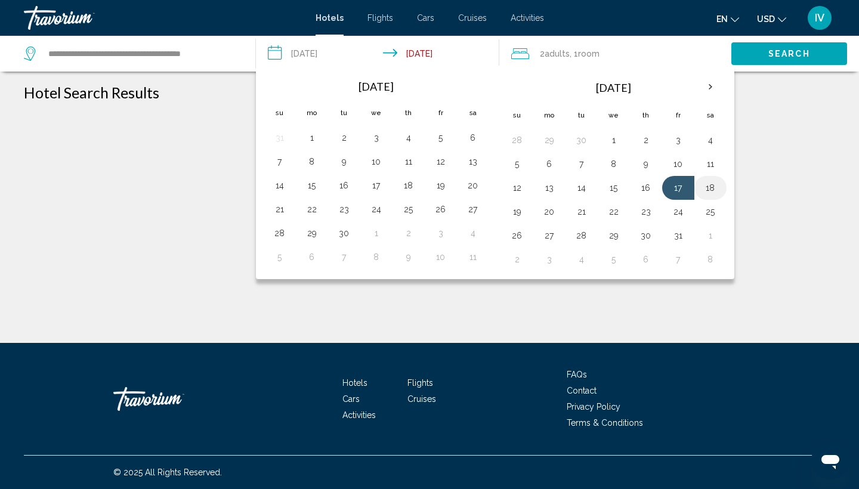
click at [710, 190] on button "18" at bounding box center [710, 187] width 19 height 17
type input "**********"
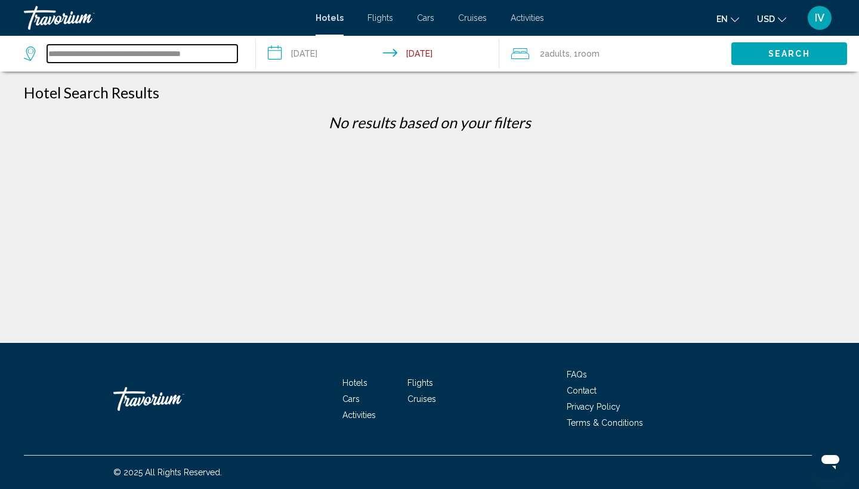
click at [223, 51] on input "**********" at bounding box center [142, 54] width 190 height 18
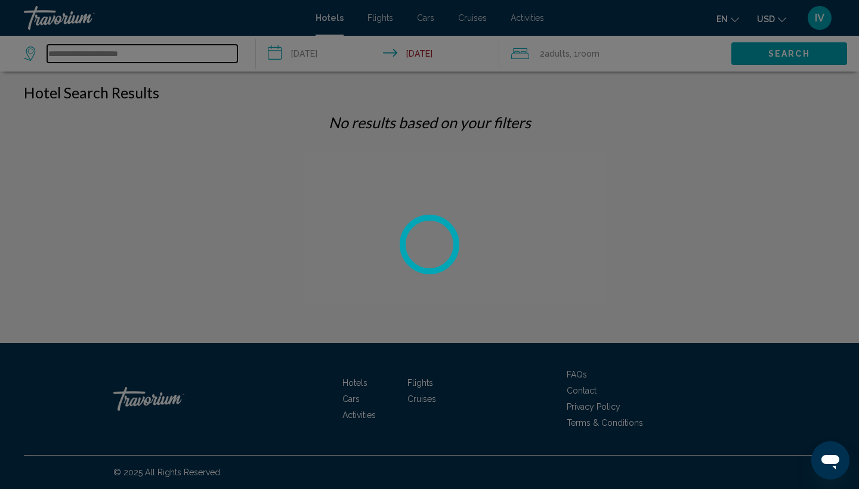
type input "**********"
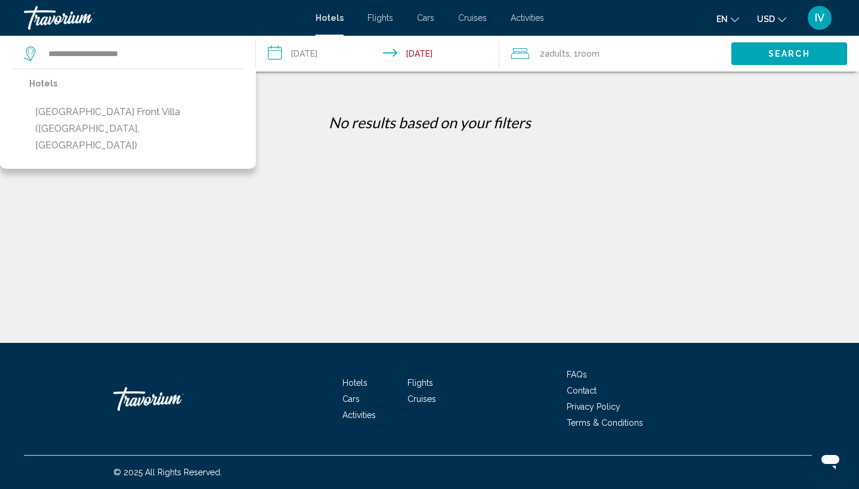
click at [42, 82] on p "Hotels" at bounding box center [136, 83] width 215 height 17
click at [757, 52] on button "Search" at bounding box center [789, 53] width 116 height 22
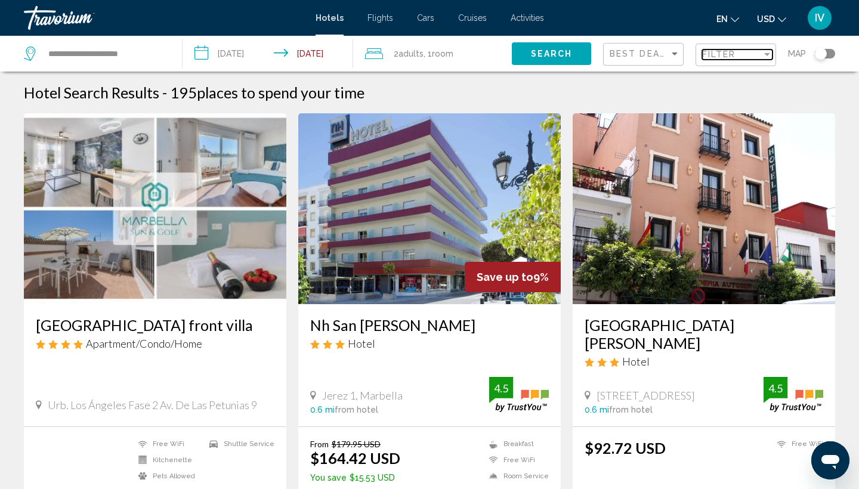
click at [722, 56] on span "Filter" at bounding box center [719, 54] width 34 height 10
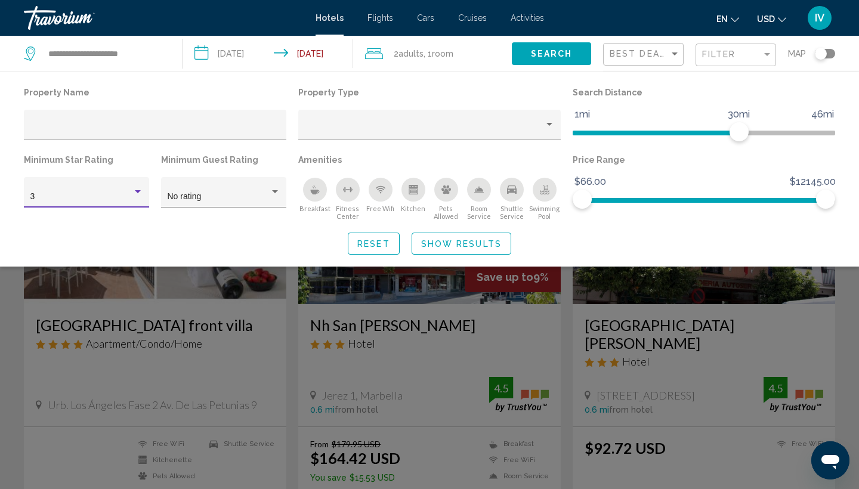
click at [141, 190] on div "Hotel Filters" at bounding box center [137, 192] width 11 height 10
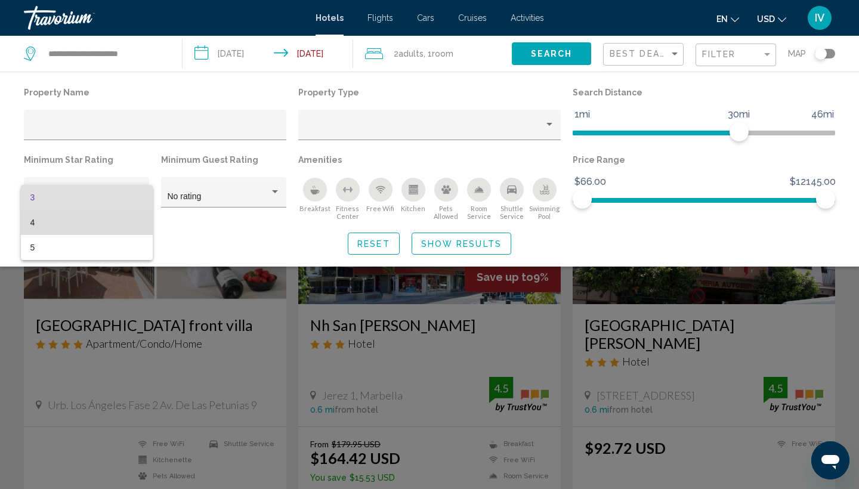
click at [88, 220] on span "4" at bounding box center [86, 222] width 113 height 25
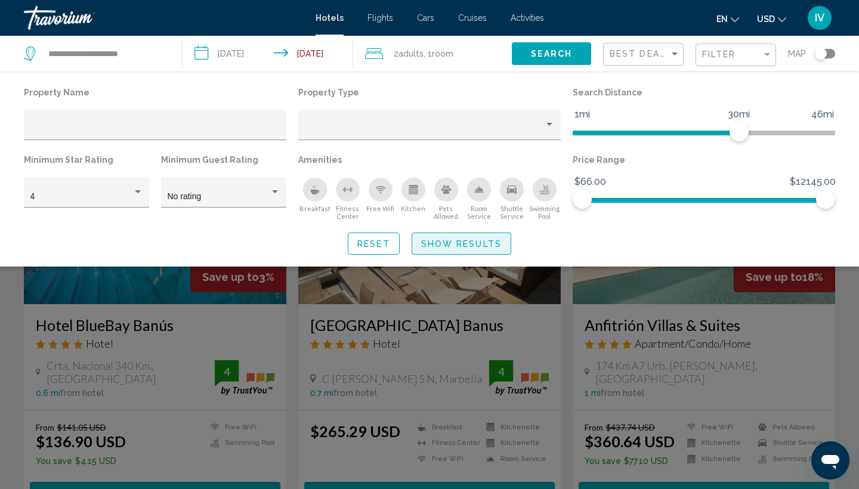
click at [481, 244] on span "Show Results" at bounding box center [461, 244] width 81 height 10
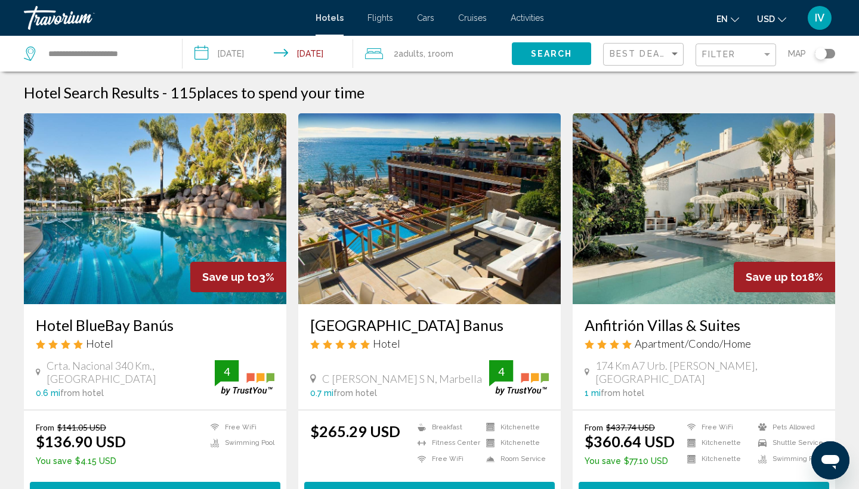
click at [473, 224] on img "Main content" at bounding box center [429, 208] width 262 height 191
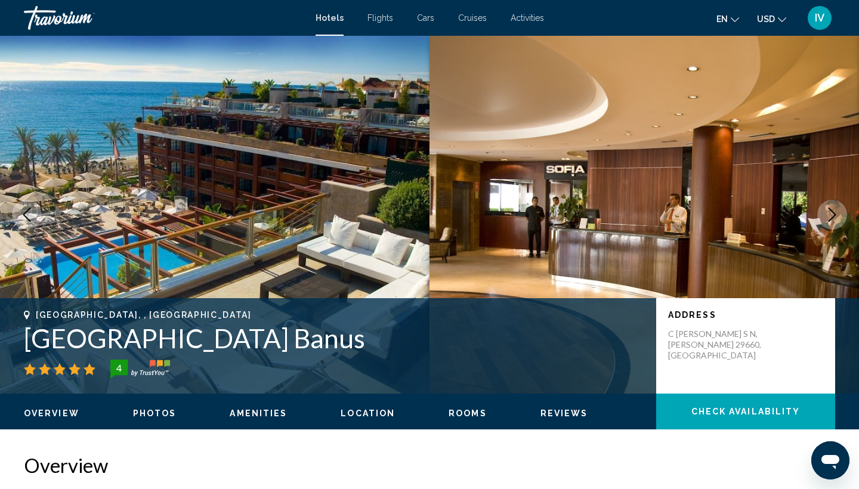
click at [831, 213] on icon "Next image" at bounding box center [832, 215] width 14 height 14
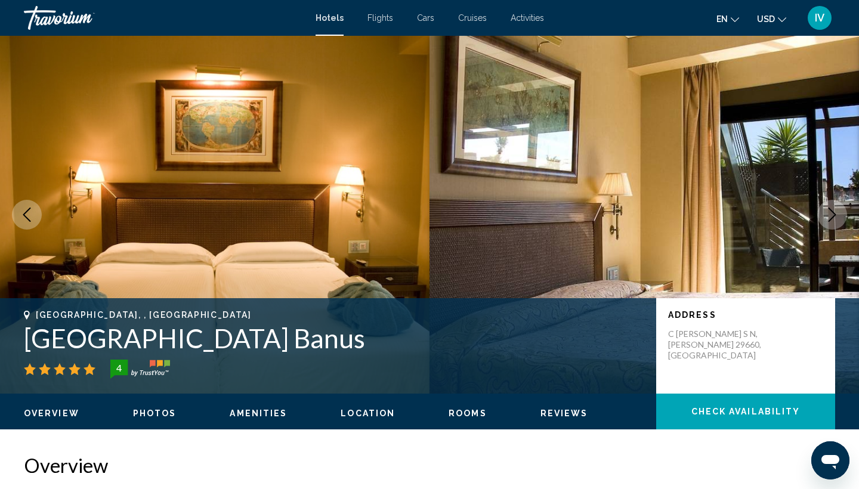
click at [831, 213] on icon "Next image" at bounding box center [832, 215] width 14 height 14
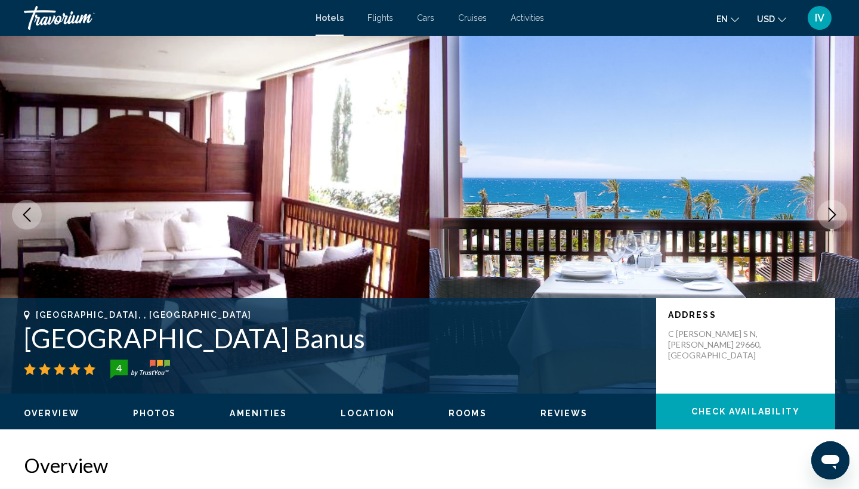
click at [831, 213] on icon "Next image" at bounding box center [832, 215] width 14 height 14
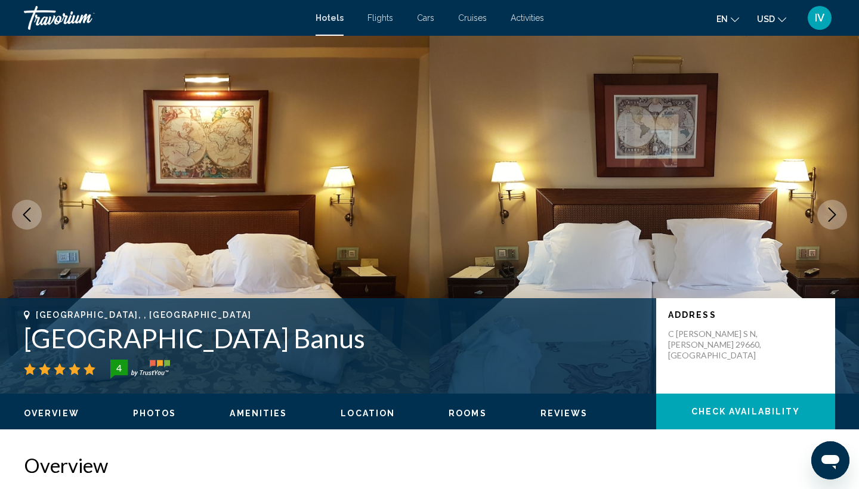
click at [831, 215] on icon "Next image" at bounding box center [832, 215] width 14 height 14
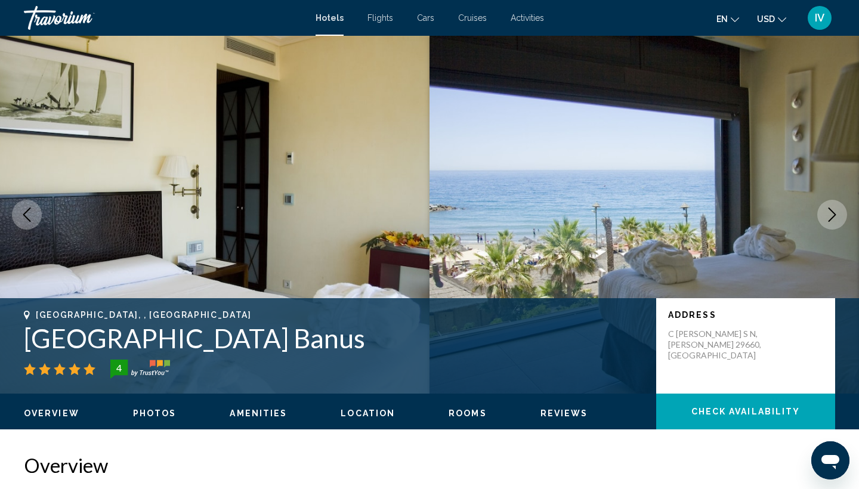
click at [831, 215] on icon "Next image" at bounding box center [832, 215] width 14 height 14
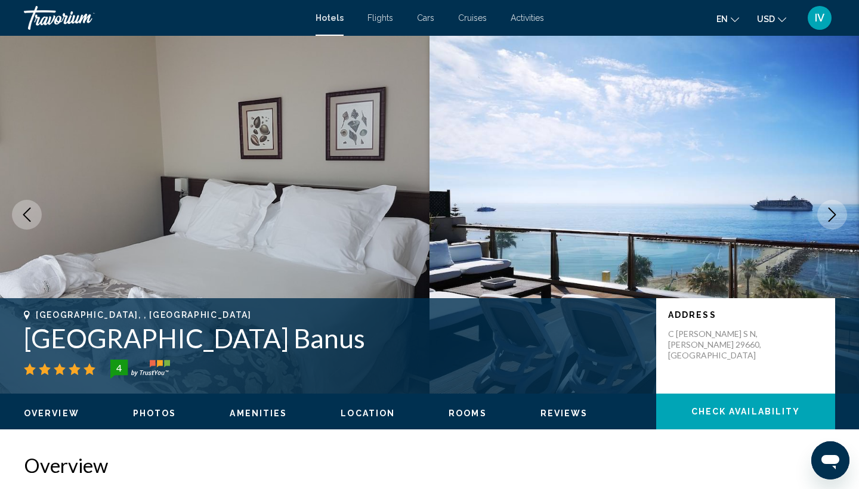
click at [831, 214] on icon "Next image" at bounding box center [832, 215] width 14 height 14
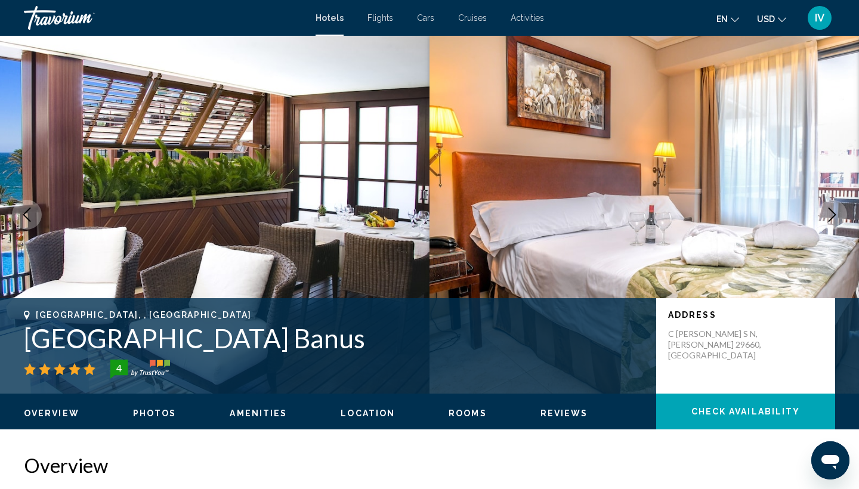
click at [831, 213] on icon "Next image" at bounding box center [832, 215] width 14 height 14
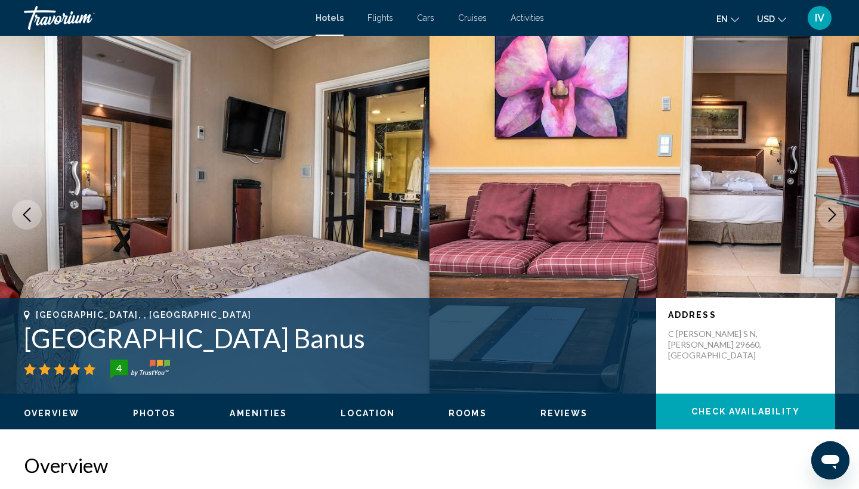
click at [831, 213] on icon "Next image" at bounding box center [832, 215] width 14 height 14
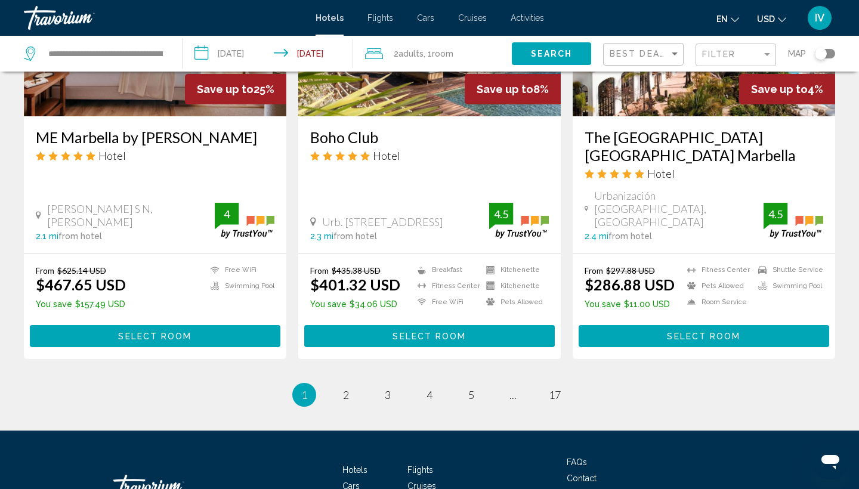
scroll to position [1518, 0]
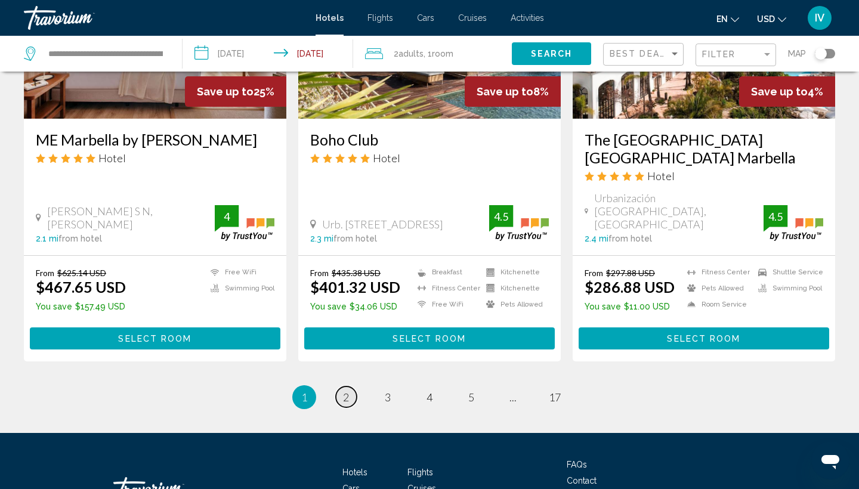
click at [343, 391] on span "2" at bounding box center [346, 397] width 6 height 13
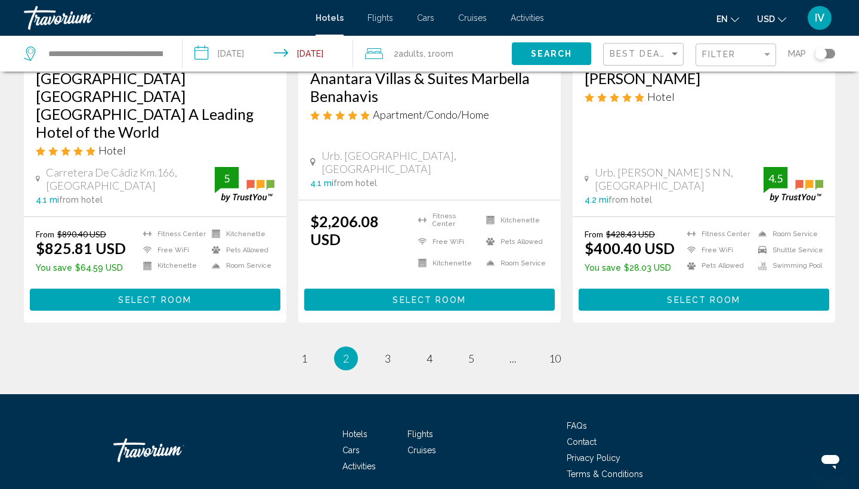
scroll to position [1578, 0]
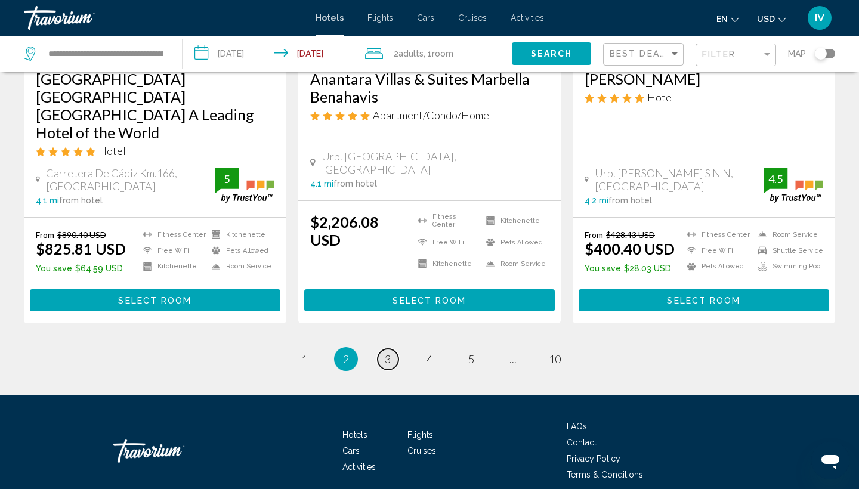
click at [385, 352] on span "3" at bounding box center [388, 358] width 6 height 13
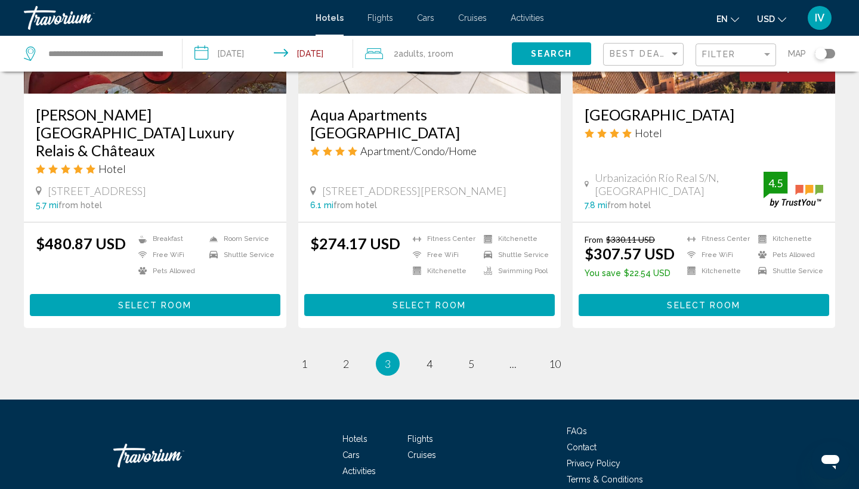
scroll to position [1530, 0]
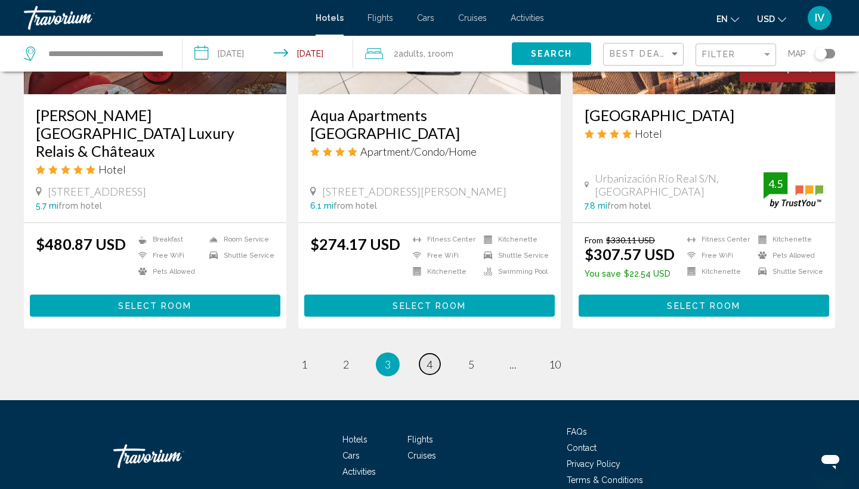
click at [431, 358] on span "4" at bounding box center [429, 364] width 6 height 13
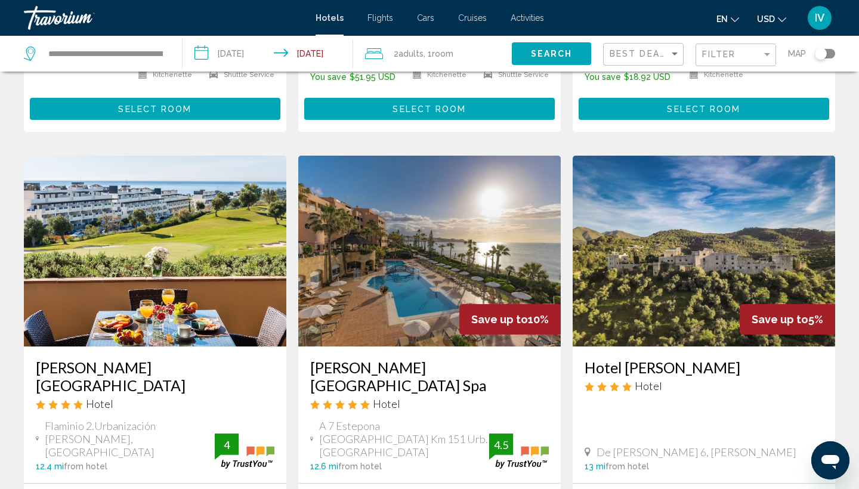
scroll to position [1294, 0]
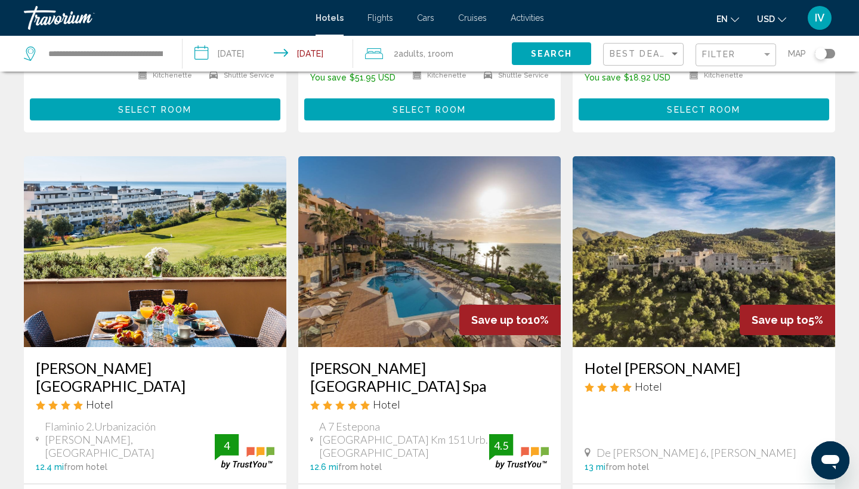
click at [433, 242] on img "Main content" at bounding box center [429, 251] width 262 height 191
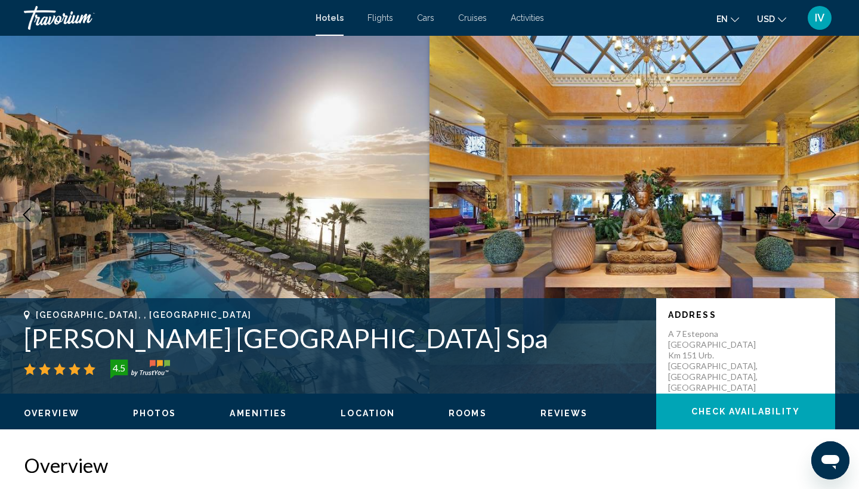
click at [831, 218] on icon "Next image" at bounding box center [832, 215] width 14 height 14
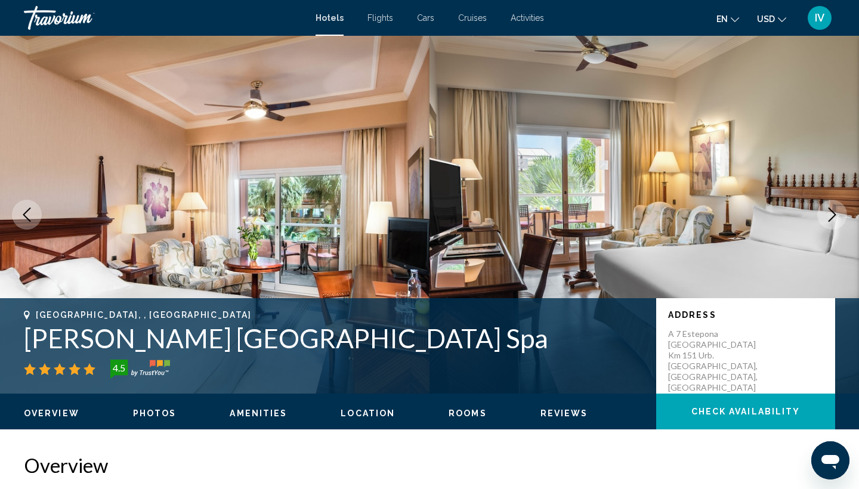
click at [831, 217] on icon "Next image" at bounding box center [832, 215] width 14 height 14
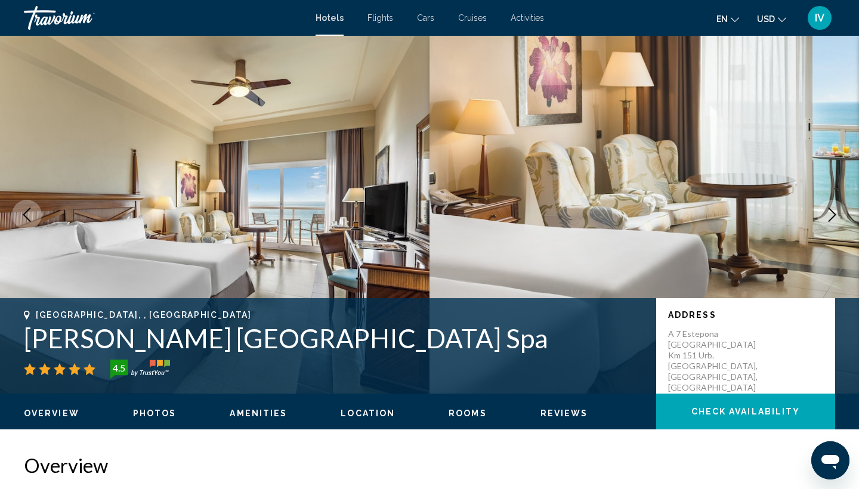
click at [831, 217] on icon "Next image" at bounding box center [832, 215] width 14 height 14
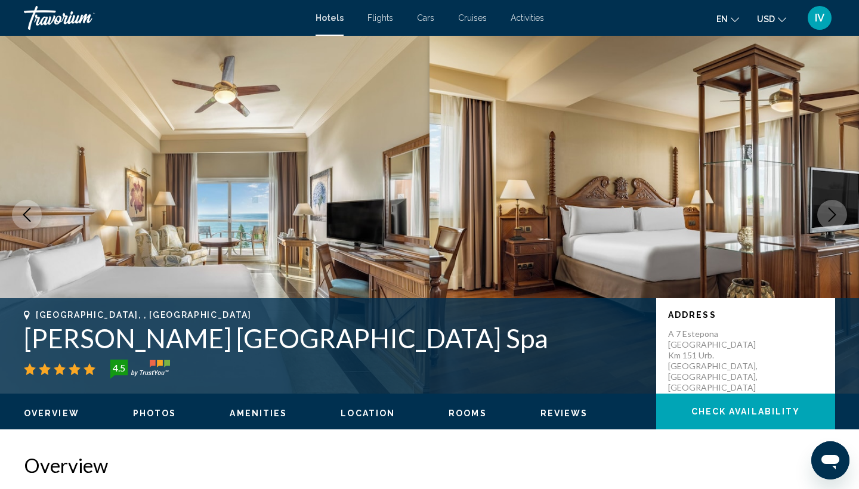
click at [831, 217] on icon "Next image" at bounding box center [832, 215] width 14 height 14
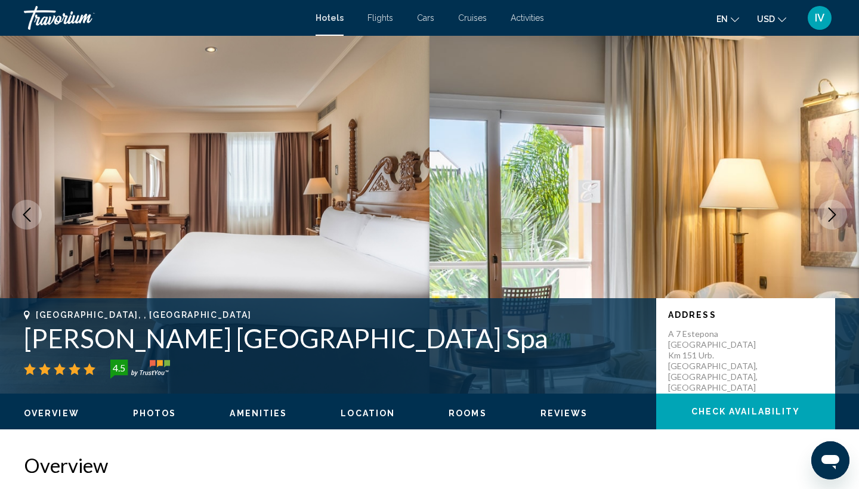
click at [831, 217] on icon "Next image" at bounding box center [832, 215] width 14 height 14
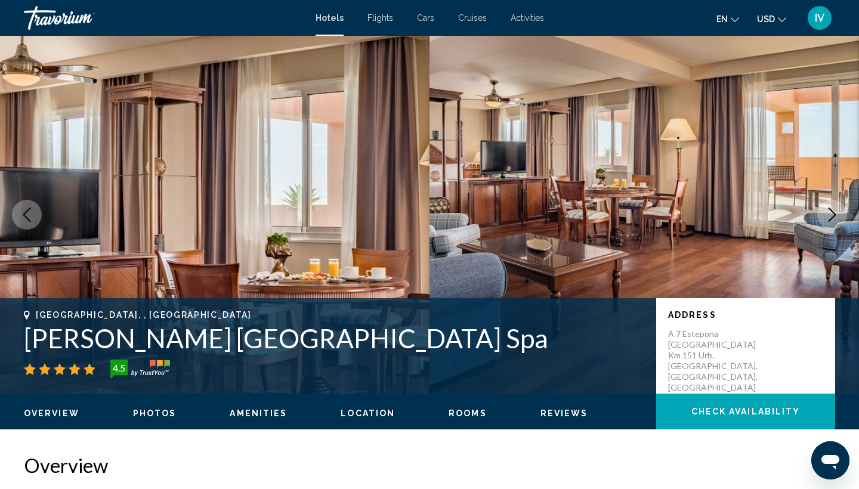
click at [831, 217] on icon "Next image" at bounding box center [832, 215] width 14 height 14
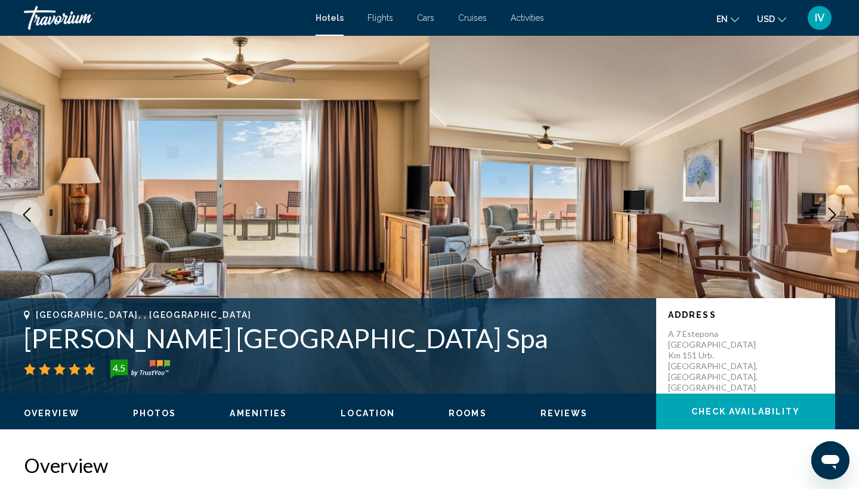
click at [831, 217] on icon "Next image" at bounding box center [832, 215] width 14 height 14
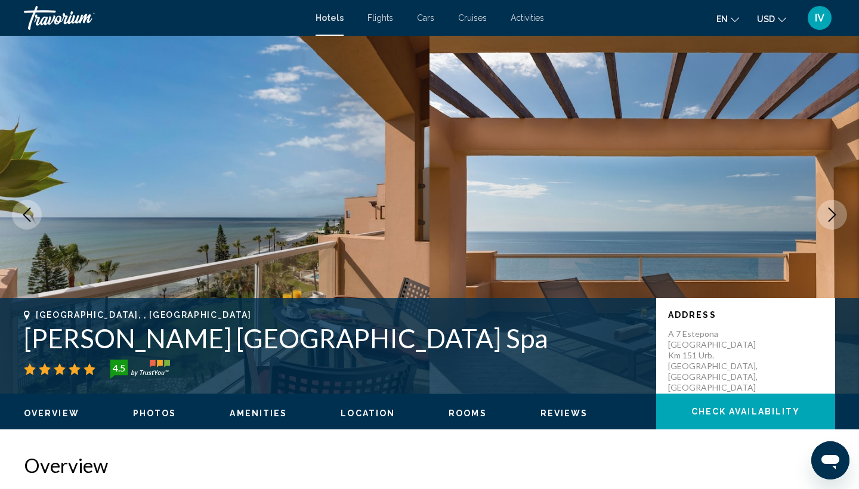
click at [831, 217] on icon "Next image" at bounding box center [832, 215] width 14 height 14
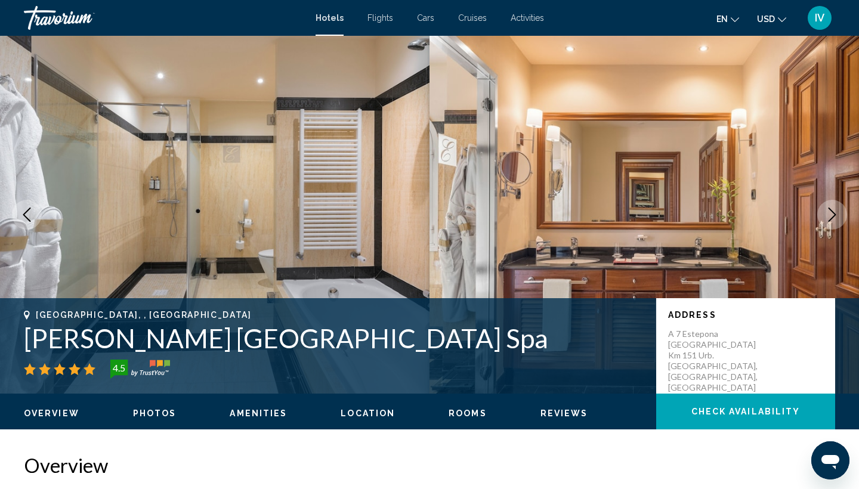
click at [831, 217] on icon "Next image" at bounding box center [832, 215] width 14 height 14
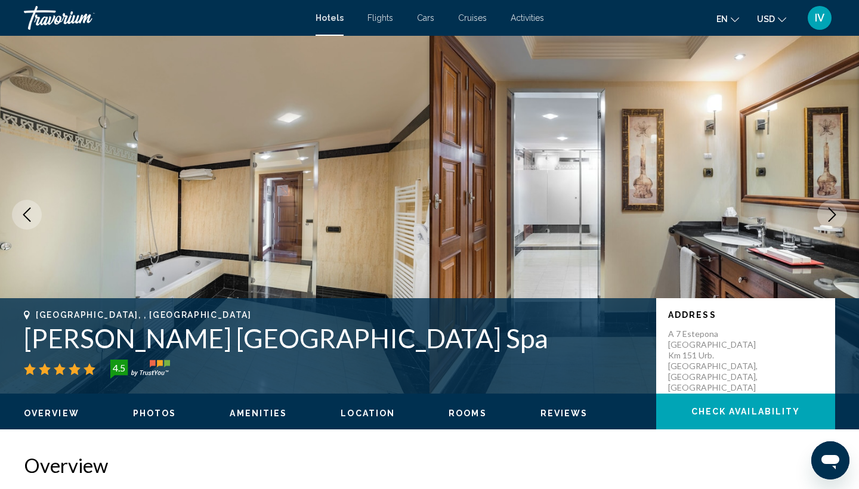
click at [831, 217] on icon "Next image" at bounding box center [832, 215] width 14 height 14
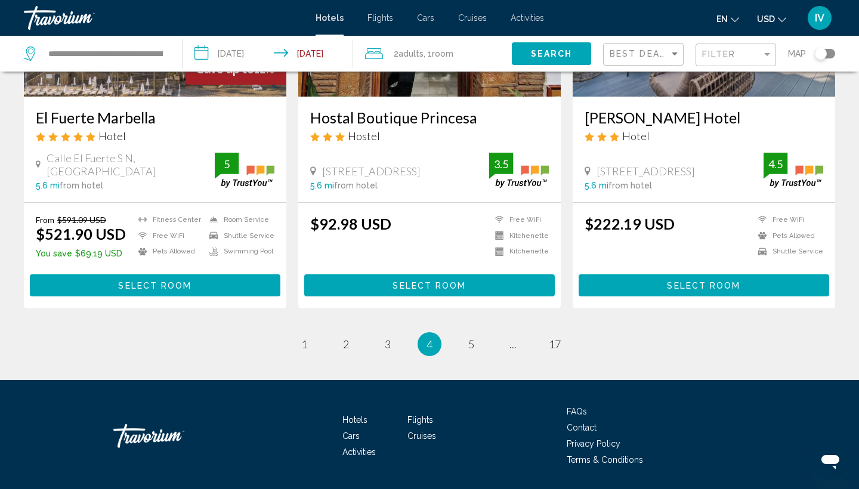
scroll to position [1522, 0]
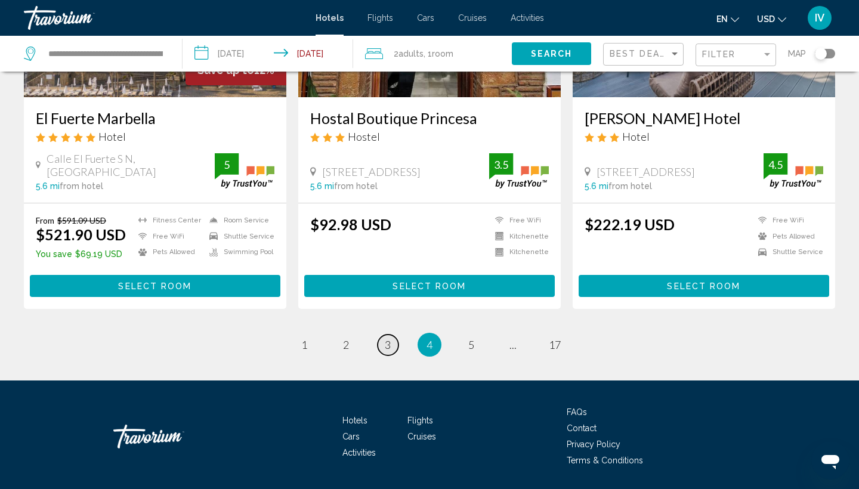
click at [391, 338] on span "3" at bounding box center [388, 344] width 6 height 13
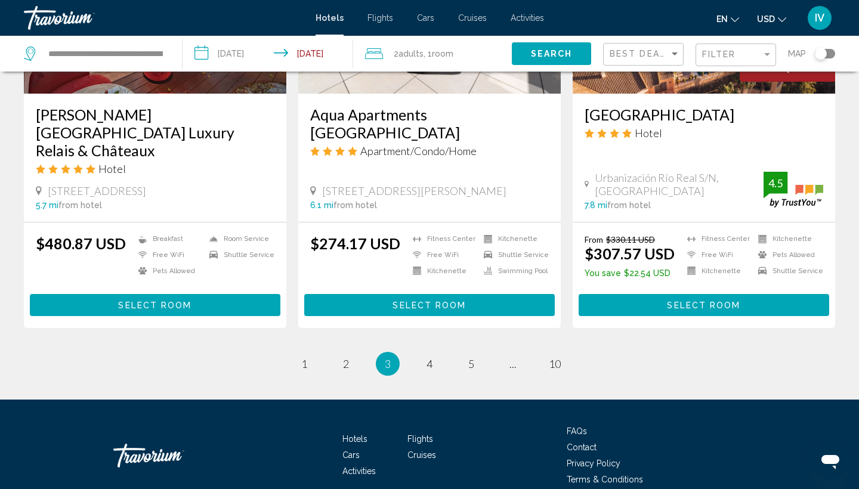
scroll to position [1530, 0]
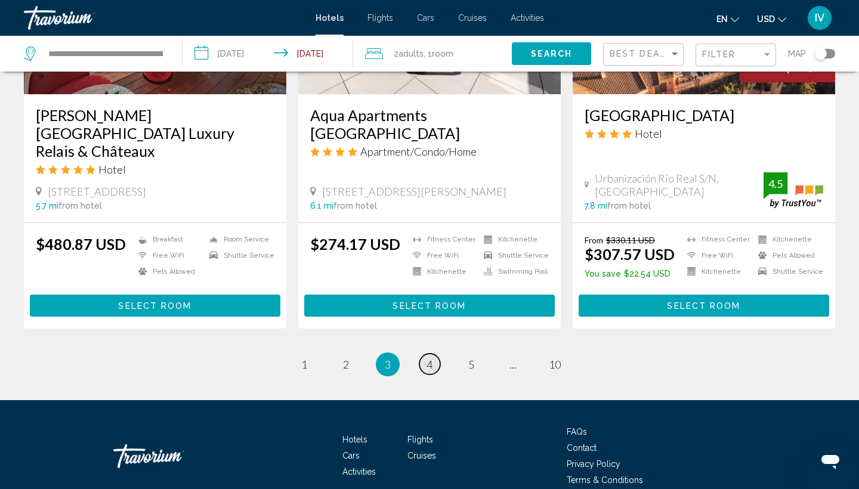
click at [434, 354] on link "page 4" at bounding box center [429, 364] width 21 height 21
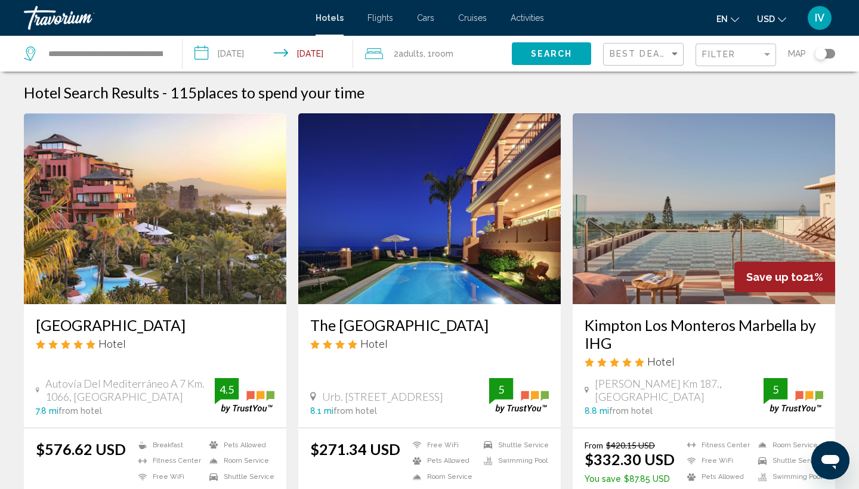
click at [734, 211] on img "Main content" at bounding box center [703, 208] width 262 height 191
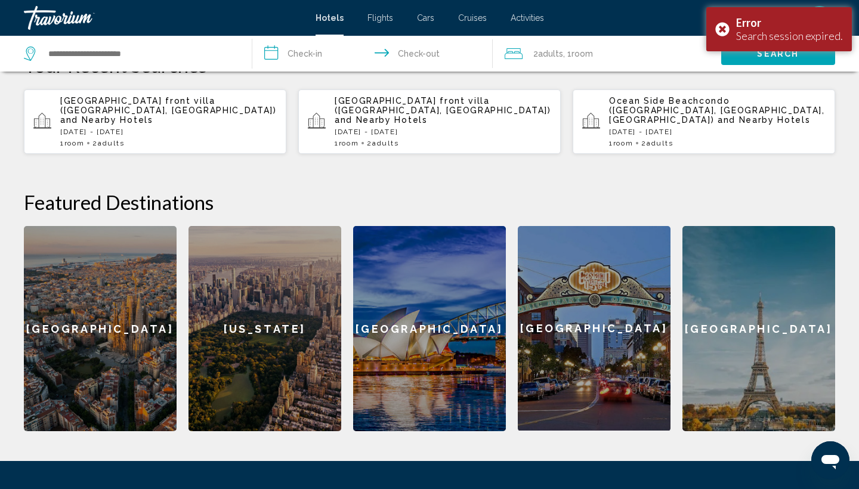
scroll to position [361, 0]
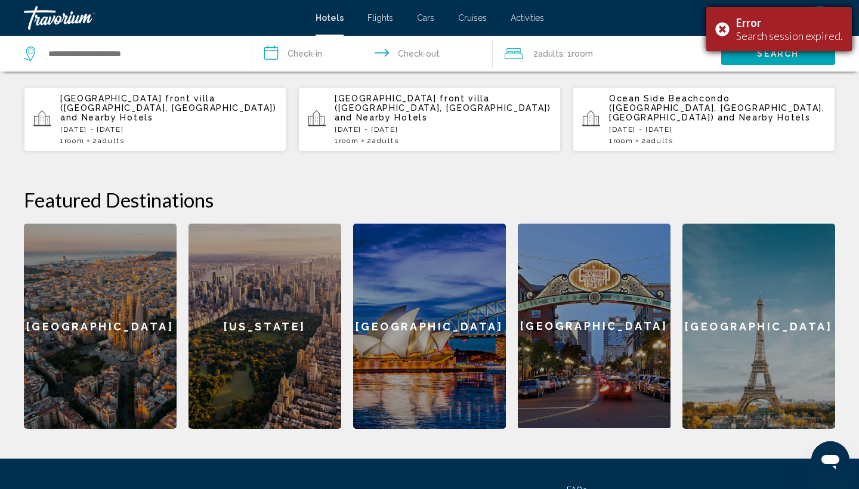
click at [724, 28] on div "Error Search session expired." at bounding box center [779, 29] width 146 height 44
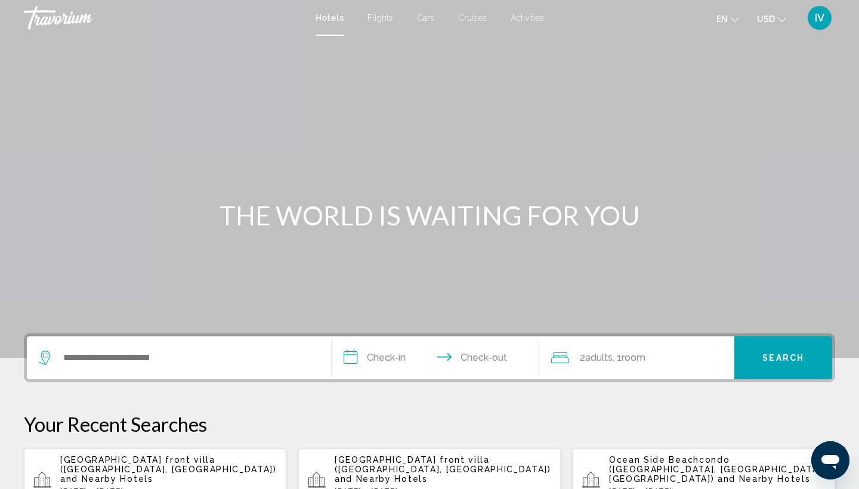
scroll to position [-1, 0]
